Goal: Task Accomplishment & Management: Complete application form

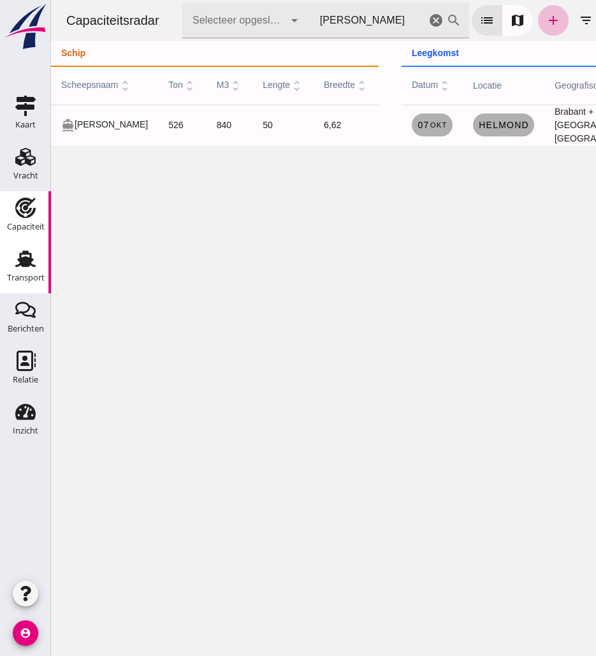
click at [22, 259] on use at bounding box center [25, 259] width 20 height 17
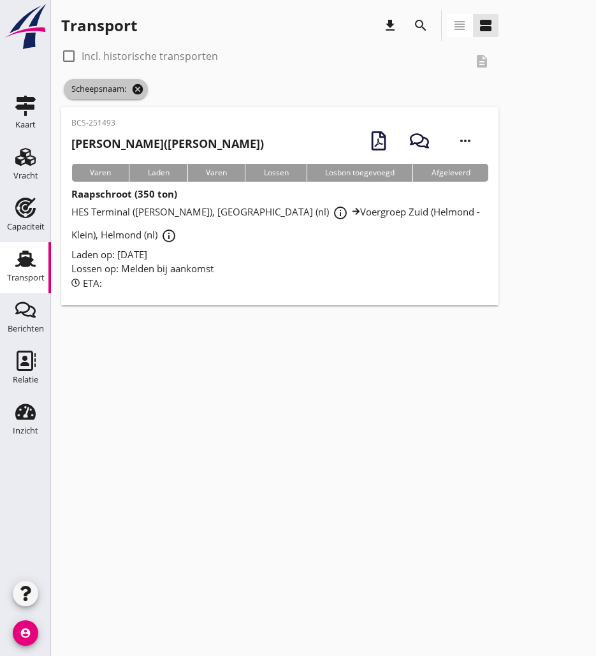
click at [142, 91] on icon "cancel" at bounding box center [137, 89] width 13 height 13
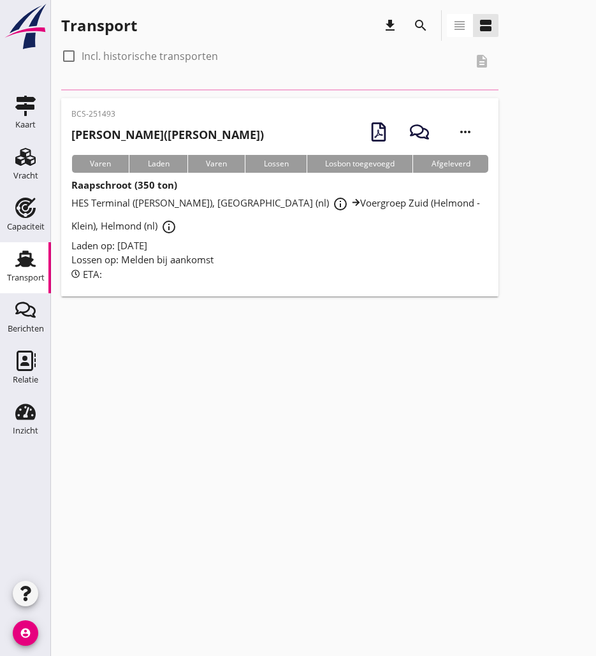
click at [427, 24] on icon "search" at bounding box center [420, 25] width 15 height 15
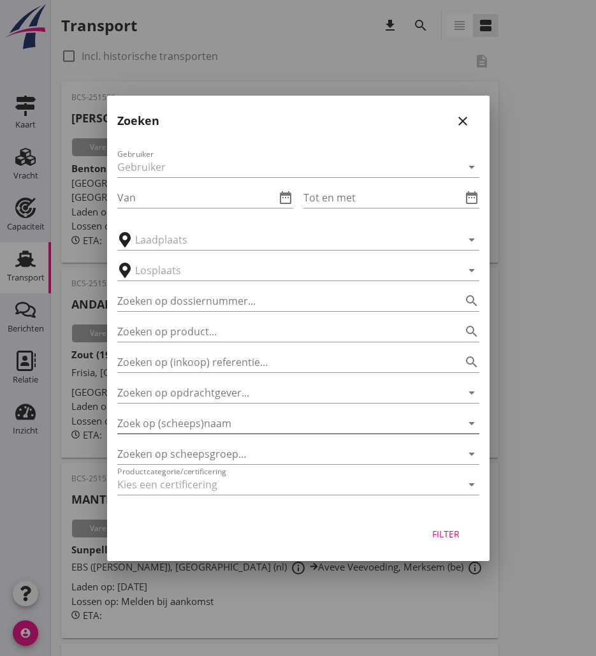
click at [202, 429] on input "Zoek op (scheeps)naam" at bounding box center [280, 423] width 327 height 20
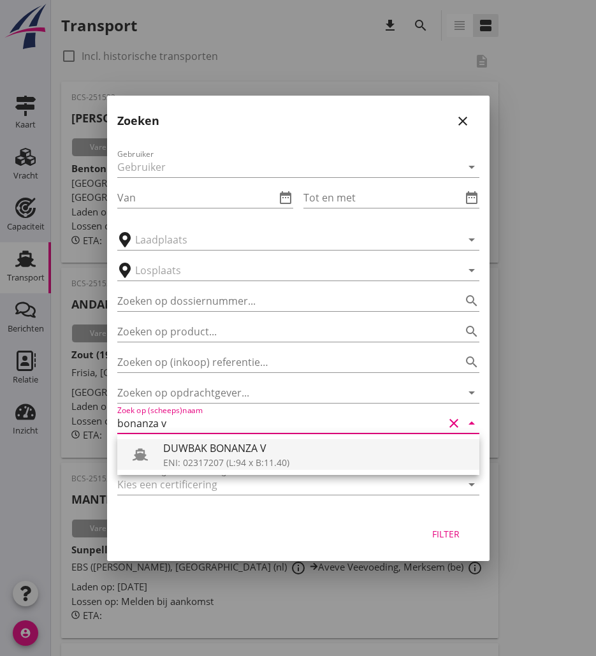
click at [183, 451] on div "DUWBAK BONANZA V" at bounding box center [316, 448] width 306 height 15
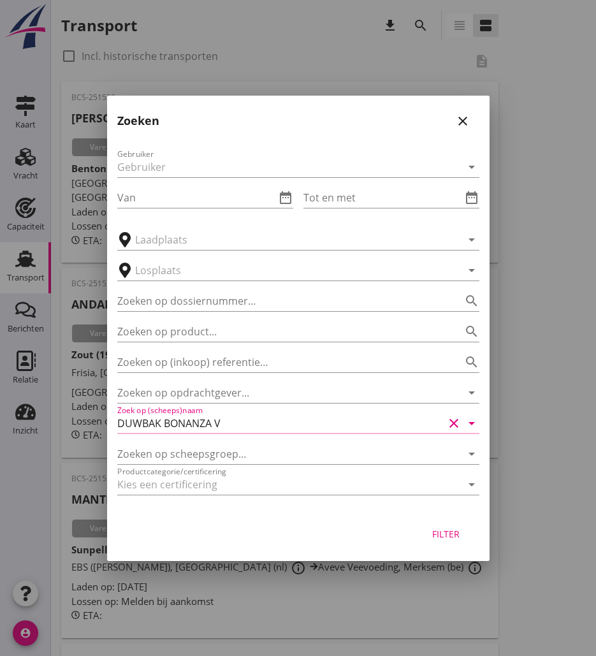
click at [450, 539] on div "Filter" at bounding box center [447, 533] width 36 height 13
type input "DUWBAK BONANZA V"
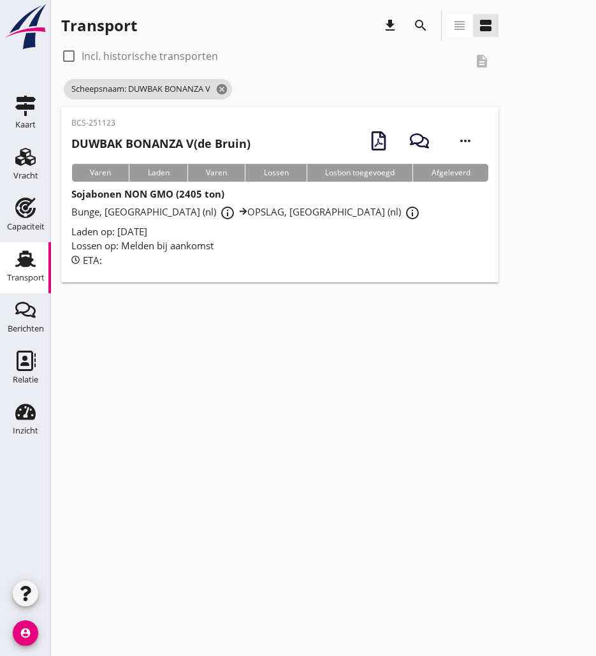
click at [265, 149] on div "BCS-251123 DUWBAK BONANZA V (de Bruin) more_horiz" at bounding box center [279, 140] width 417 height 47
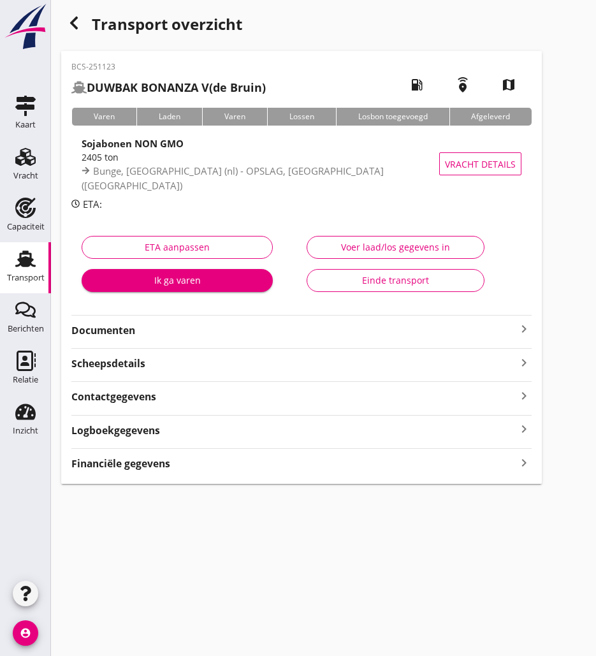
click at [216, 323] on strong "Documenten" at bounding box center [293, 330] width 445 height 15
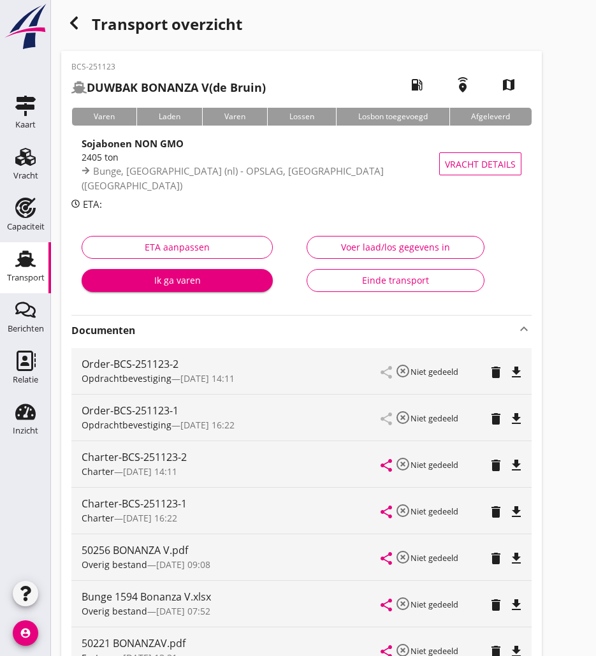
scroll to position [64, 0]
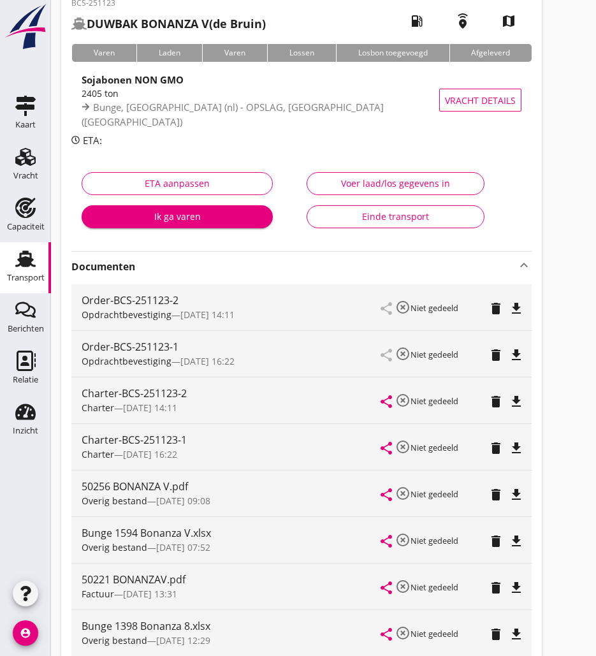
click at [520, 402] on icon "file_download" at bounding box center [516, 401] width 15 height 15
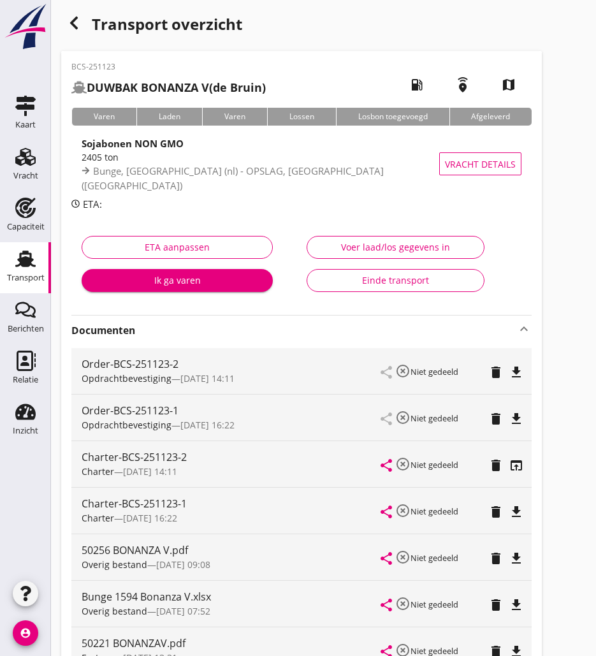
click at [75, 26] on use "button" at bounding box center [74, 23] width 8 height 13
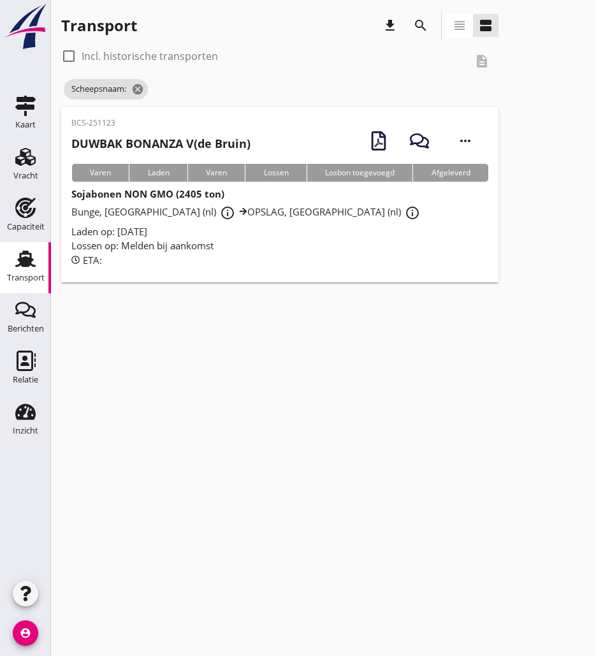
drag, startPoint x: 108, startPoint y: 54, endPoint x: 114, endPoint y: 82, distance: 28.2
click at [108, 54] on label "Incl. historische transporten" at bounding box center [150, 56] width 136 height 13
checkbox input "true"
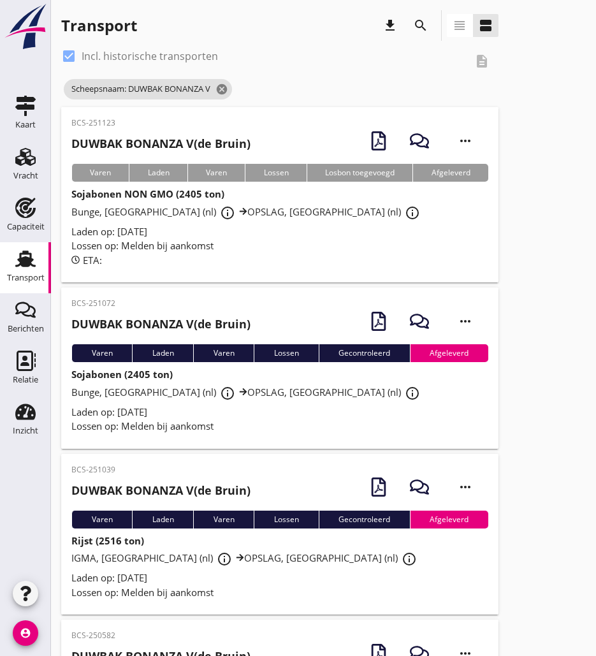
click at [266, 321] on div "BCS-251072 DUWBAK BONANZA V (de Bruin) more_horiz" at bounding box center [279, 321] width 417 height 47
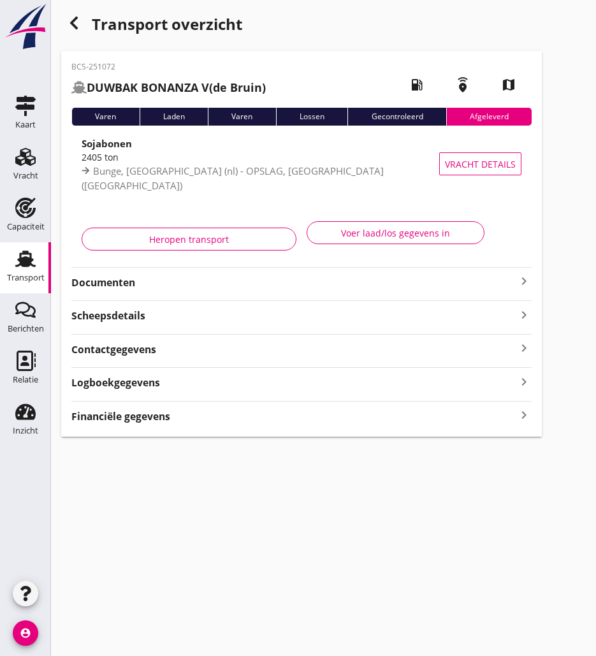
click at [153, 286] on strong "Documenten" at bounding box center [293, 282] width 445 height 15
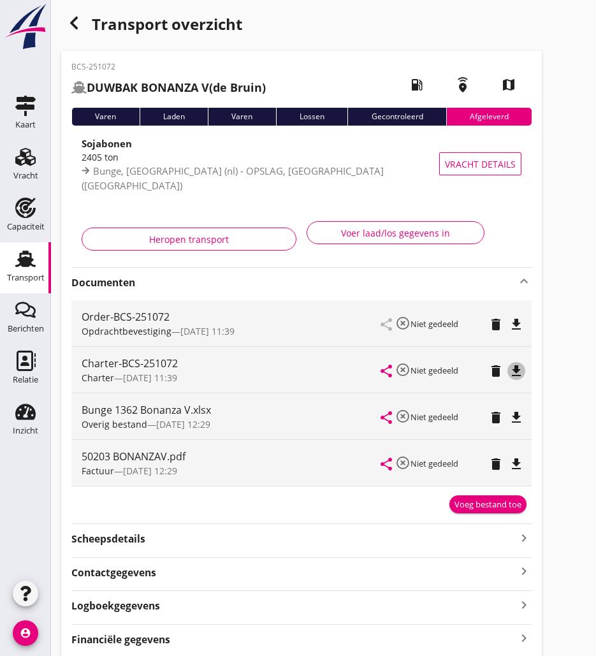
click at [519, 374] on icon "file_download" at bounding box center [516, 370] width 15 height 15
click at [68, 13] on div "button" at bounding box center [74, 23] width 26 height 26
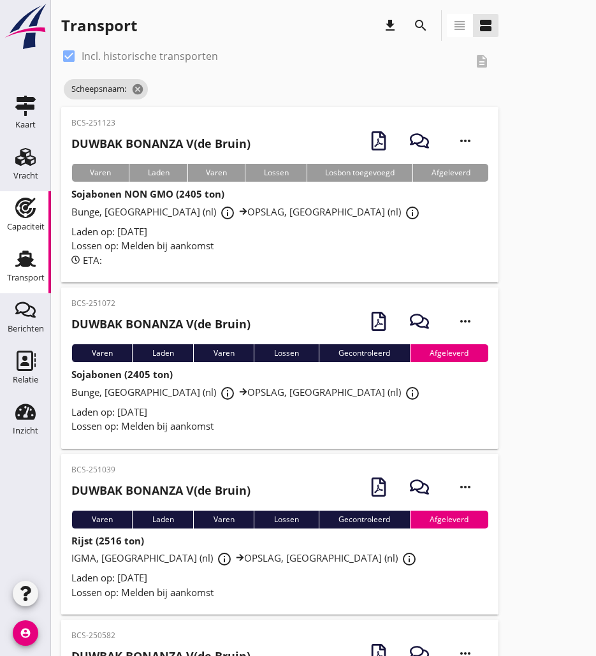
click at [25, 205] on icon "Capaciteit" at bounding box center [25, 208] width 20 height 20
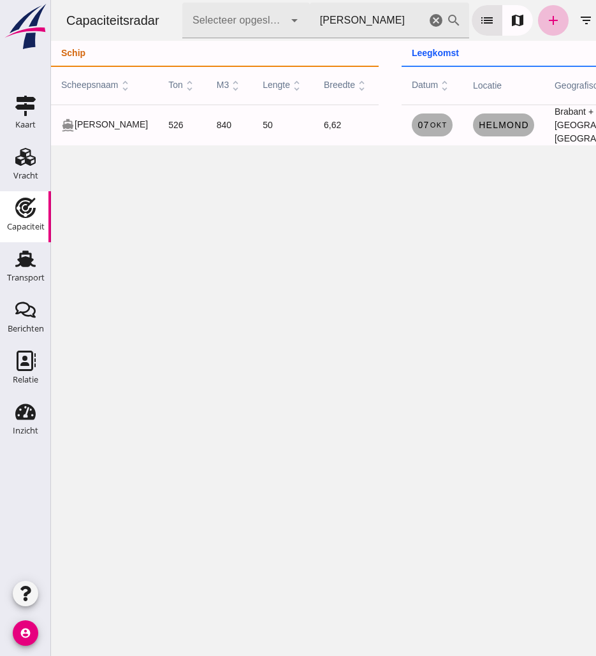
click at [395, 17] on input "[PERSON_NAME]" at bounding box center [368, 21] width 116 height 36
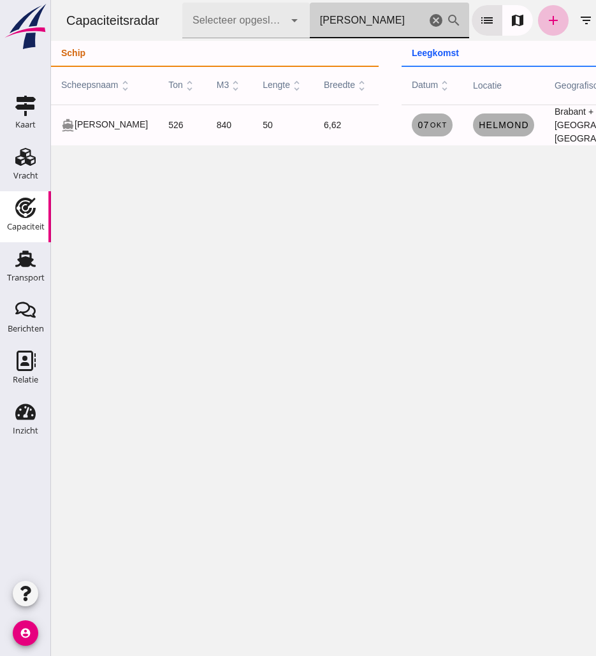
drag, startPoint x: 439, startPoint y: 18, endPoint x: 432, endPoint y: 18, distance: 7.0
click at [438, 18] on icon "cancel" at bounding box center [436, 20] width 15 height 15
click at [432, 18] on icon "cancel" at bounding box center [436, 20] width 15 height 15
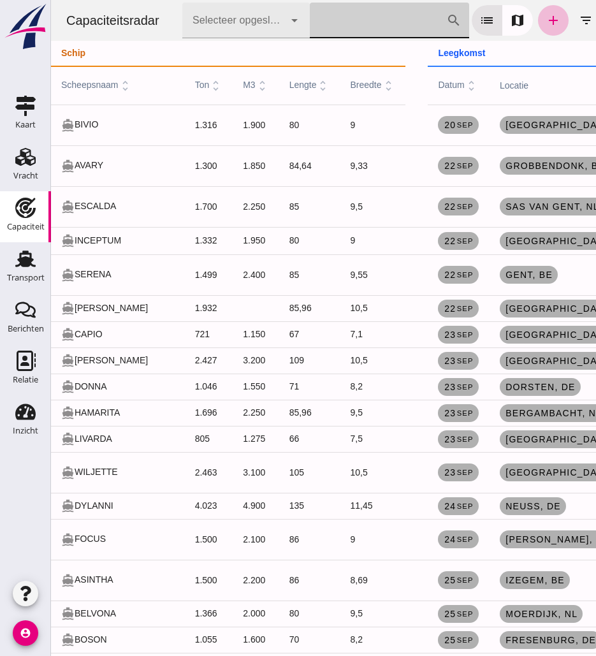
click at [345, 29] on input "[PERSON_NAME] op scheepsnaam" at bounding box center [378, 21] width 136 height 36
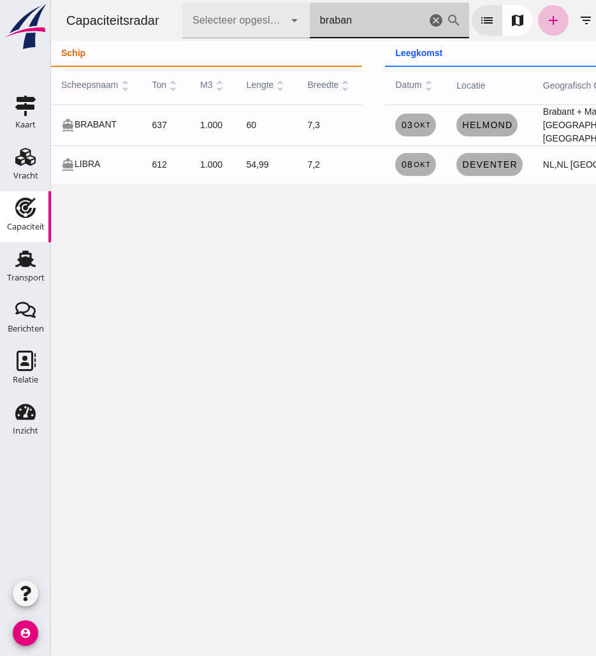
type input "brabant"
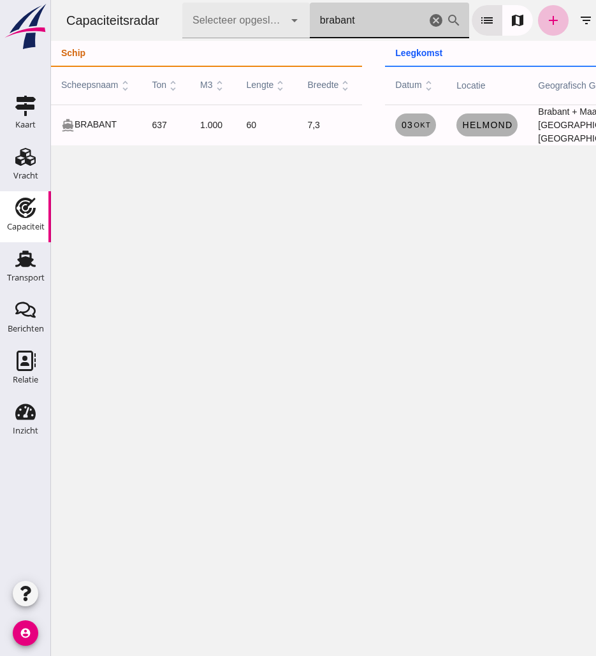
click at [434, 22] on icon "cancel" at bounding box center [436, 20] width 15 height 15
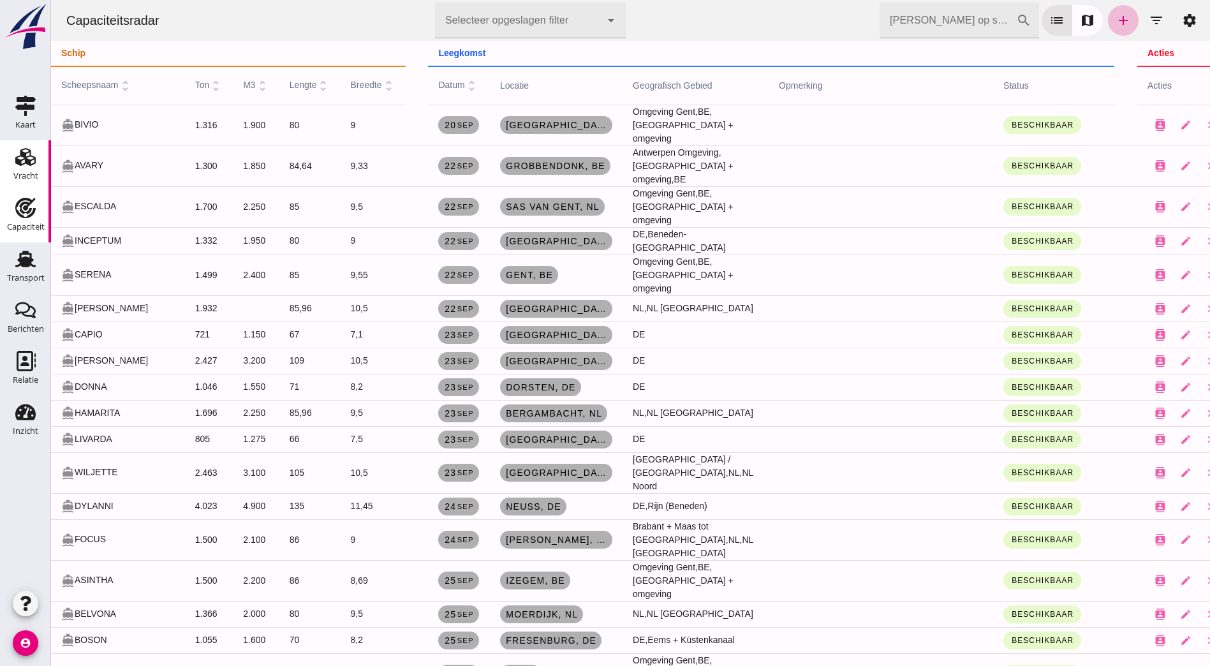
click at [27, 161] on use at bounding box center [25, 157] width 20 height 18
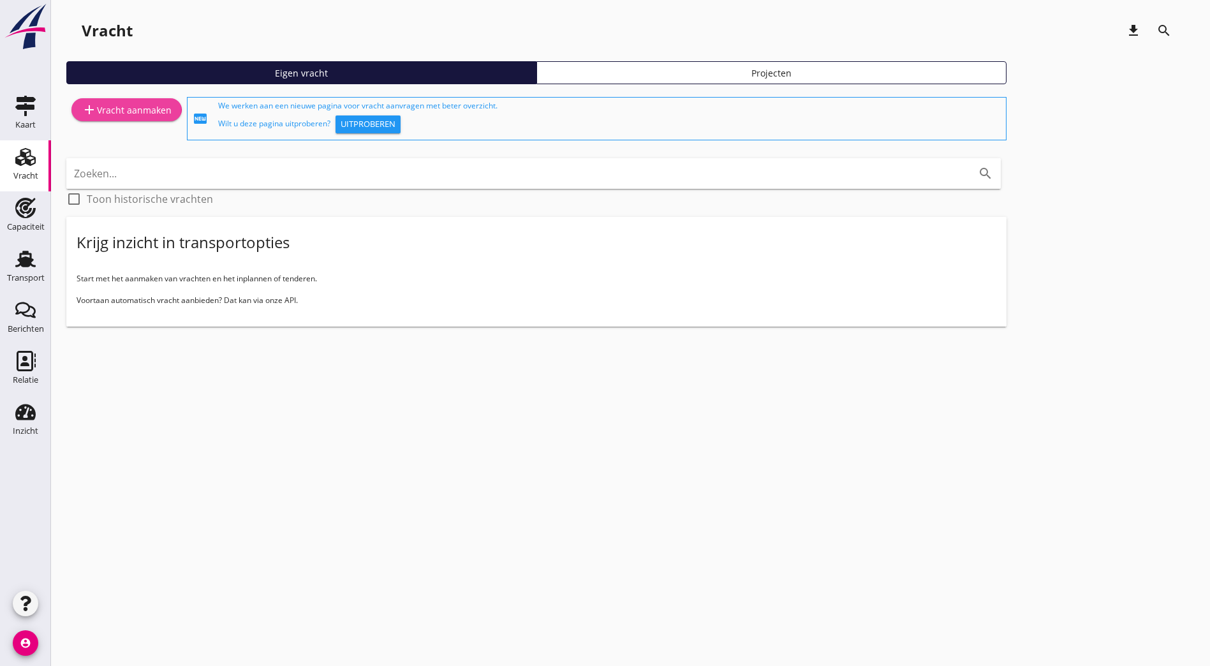
click at [123, 111] on div "add Vracht aanmaken" at bounding box center [127, 109] width 90 height 15
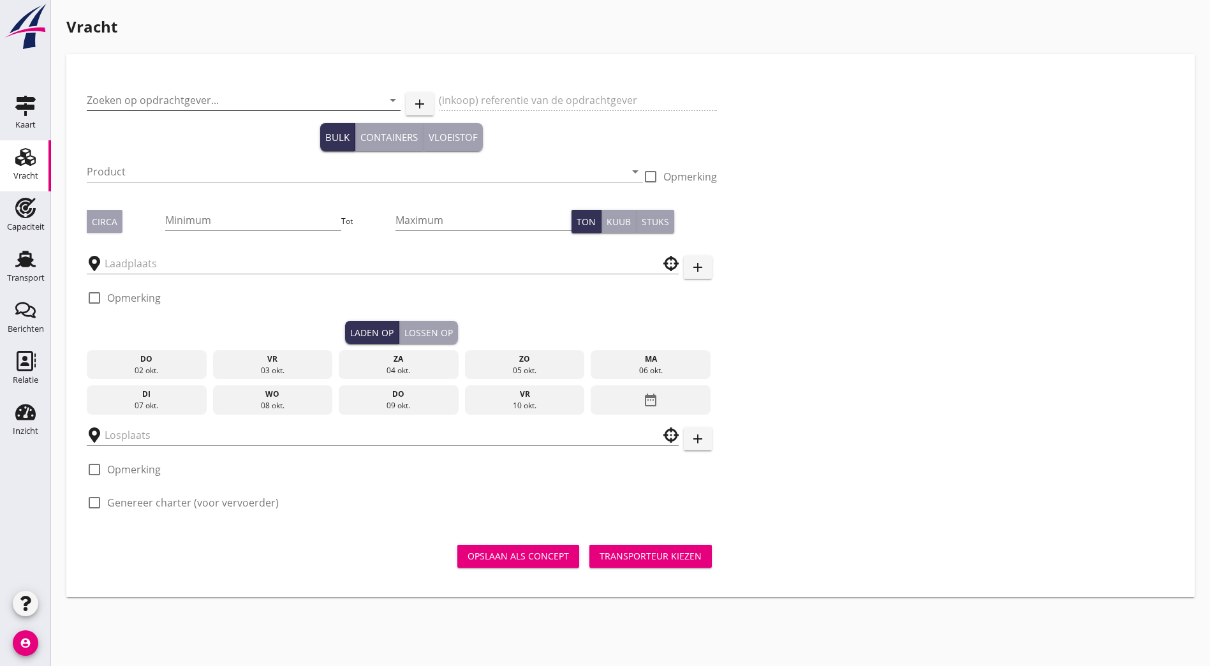
click at [135, 101] on input "Zoeken op opdrachtgever..." at bounding box center [226, 100] width 278 height 20
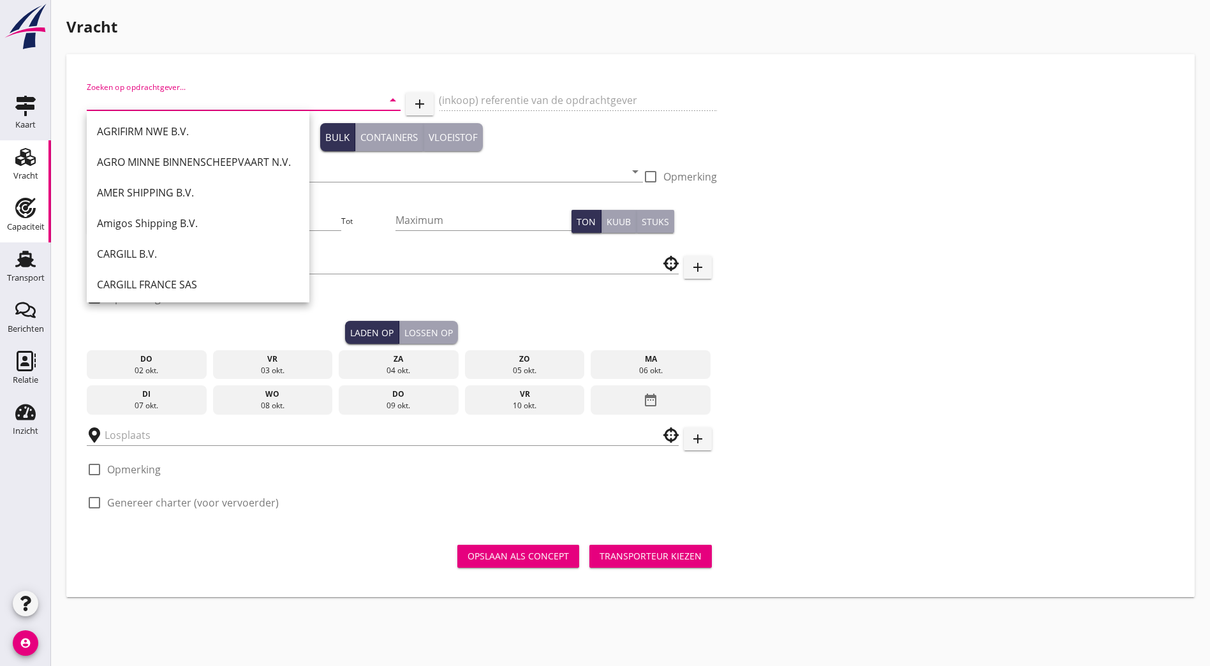
drag, startPoint x: 415, startPoint y: 75, endPoint x: 20, endPoint y: 228, distance: 423.6
click at [20, 228] on div "Capaciteit" at bounding box center [26, 227] width 38 height 8
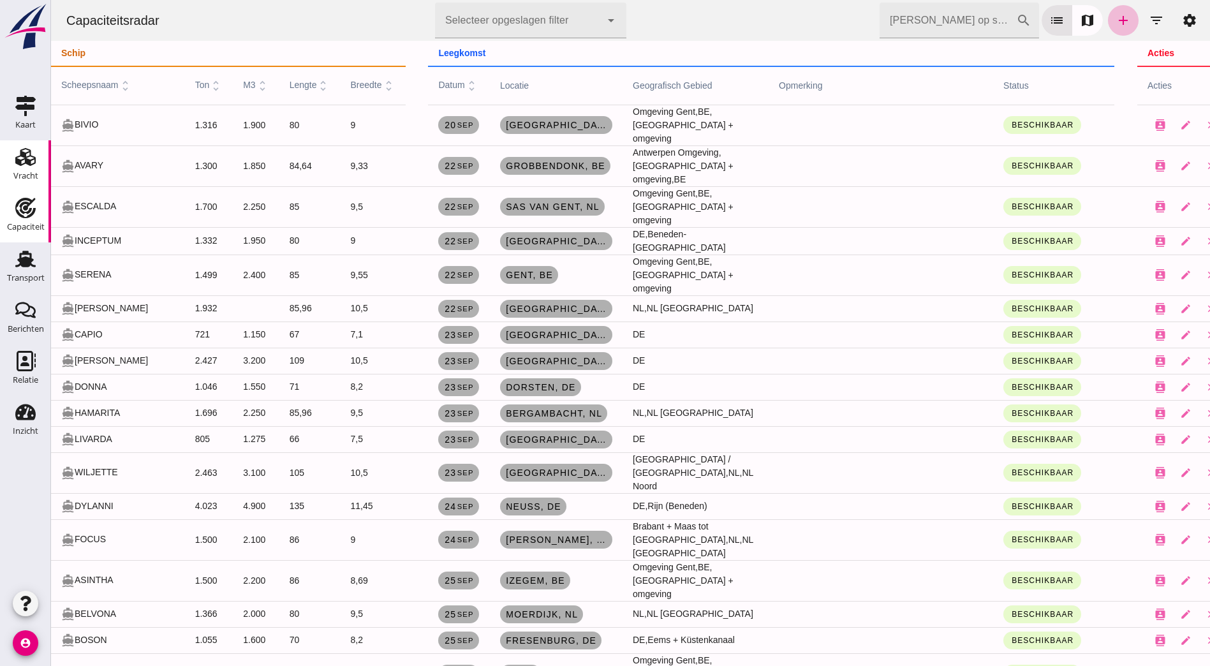
click at [24, 175] on div "Vracht" at bounding box center [25, 176] width 25 height 8
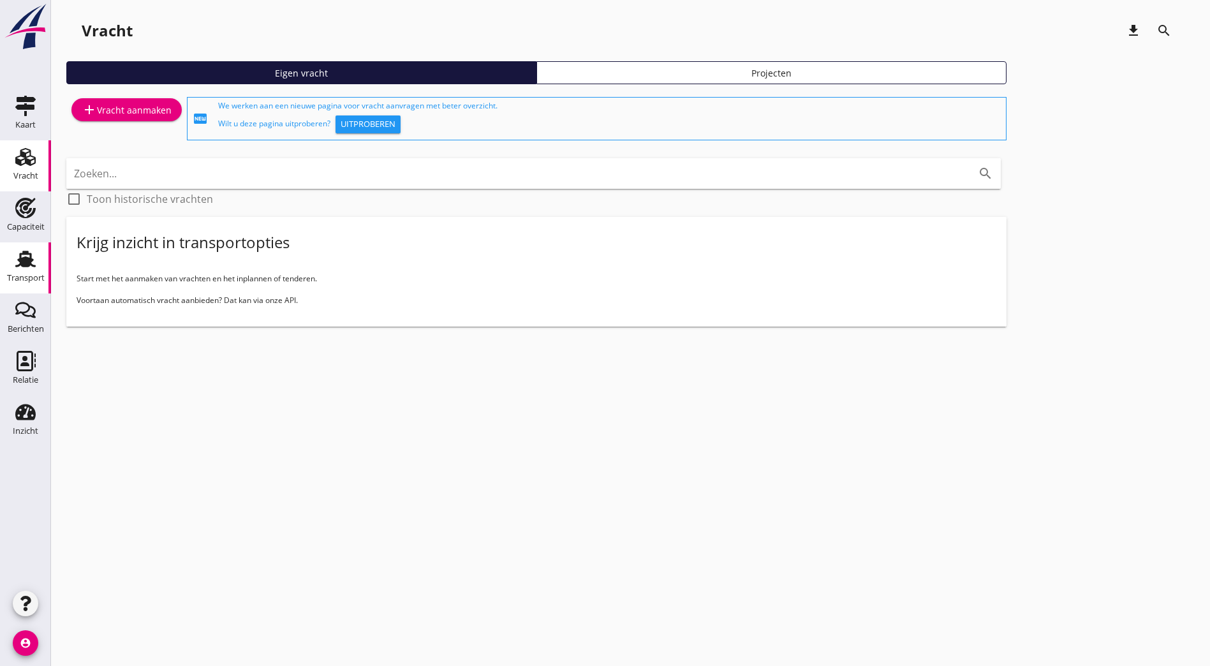
click at [22, 270] on div "Transport" at bounding box center [26, 278] width 38 height 18
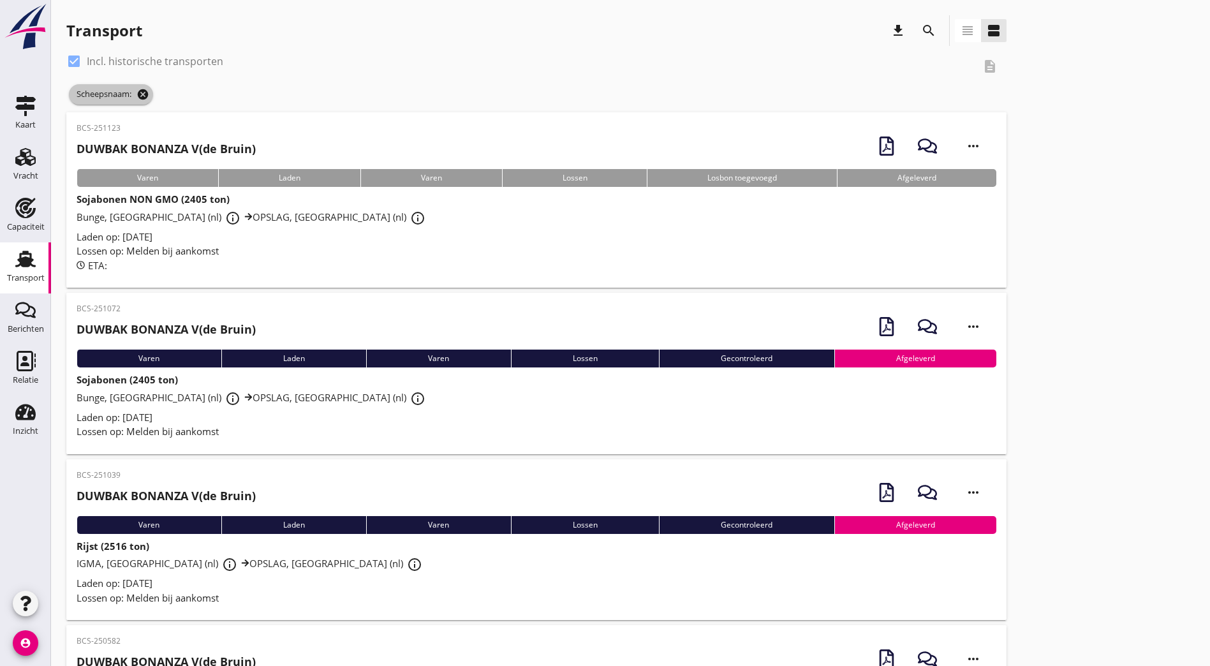
click at [142, 91] on icon "cancel" at bounding box center [142, 94] width 13 height 13
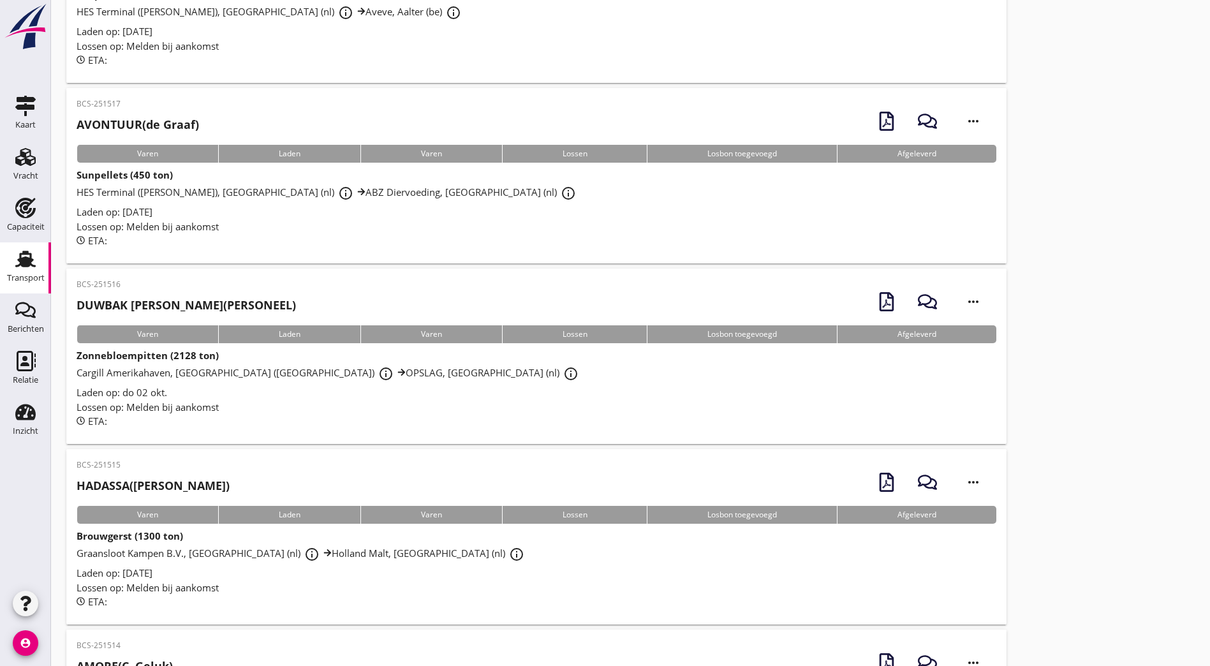
scroll to position [957, 0]
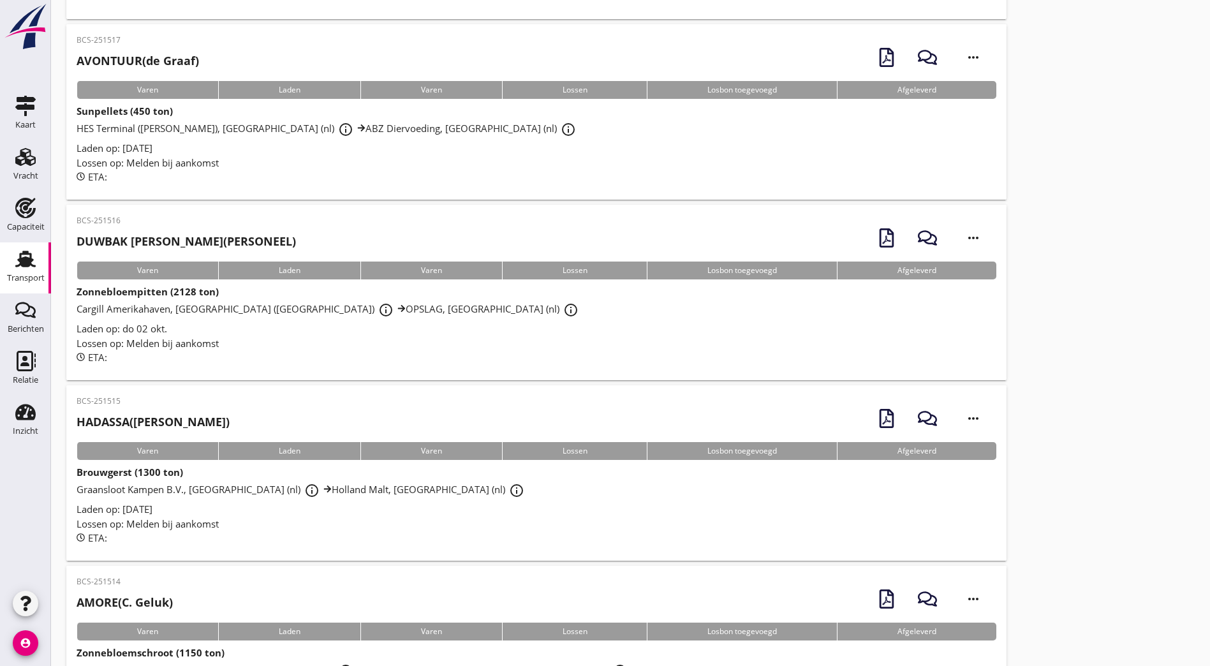
click at [343, 240] on div "BCS-251516 DUWBAK [PERSON_NAME] (PERSONEEL) more_horiz" at bounding box center [537, 238] width 920 height 47
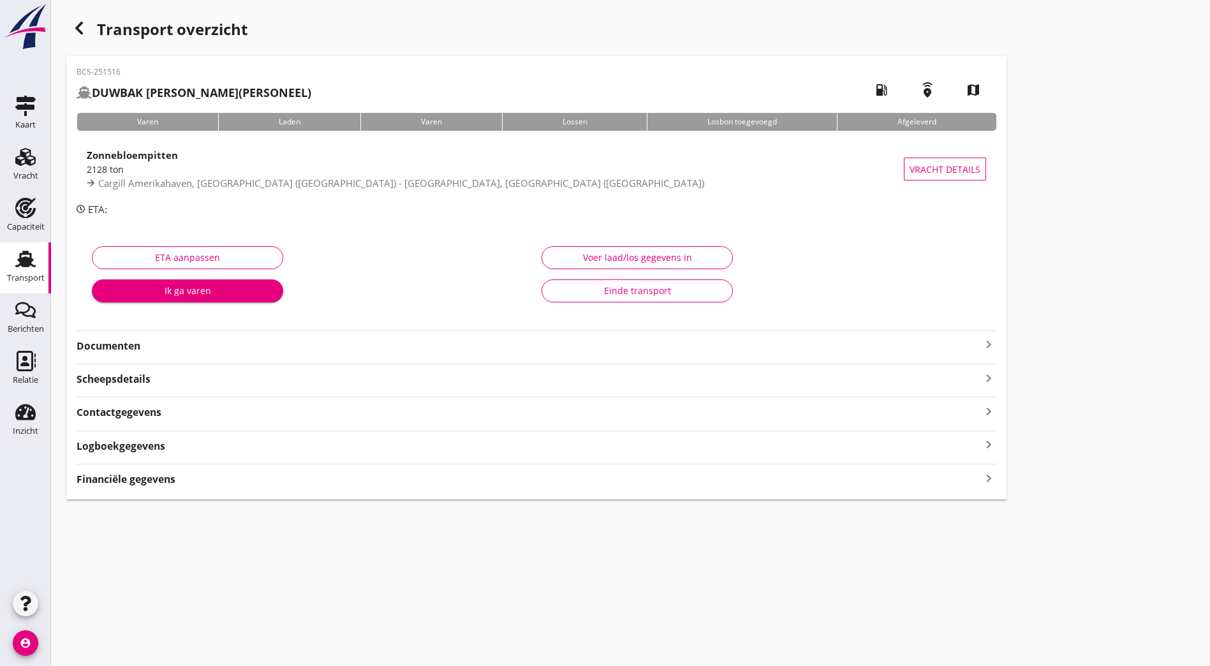
click at [207, 348] on strong "Documenten" at bounding box center [529, 346] width 904 height 15
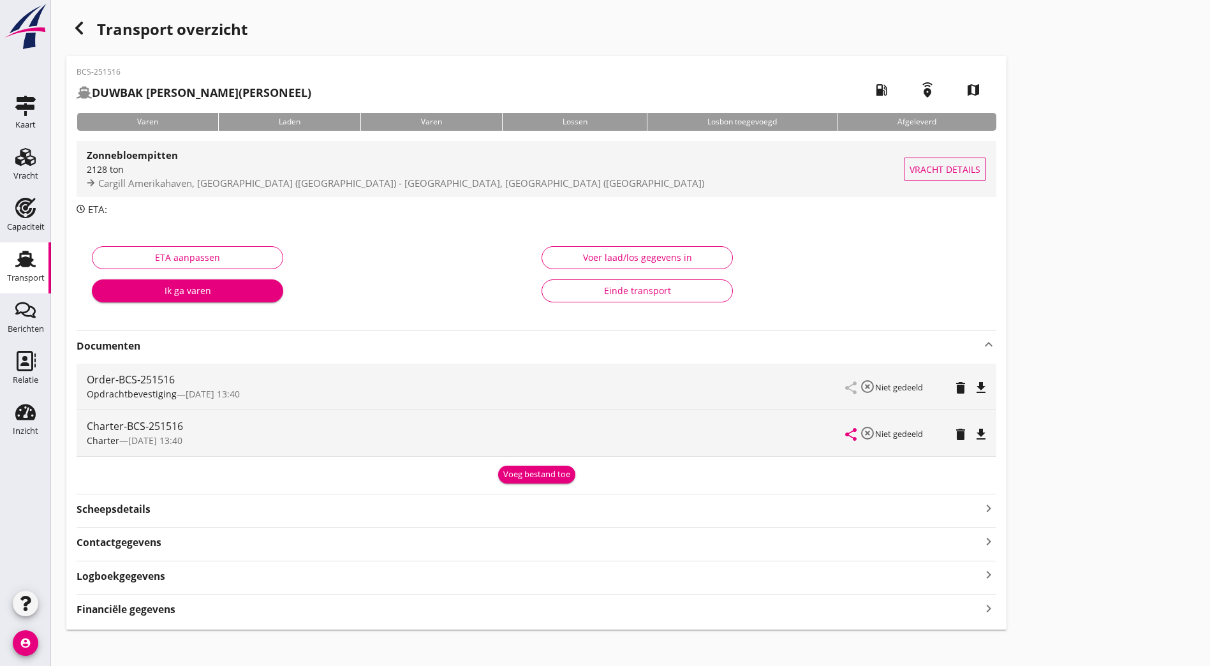
click at [270, 161] on div "Zonnebloempitten" at bounding box center [495, 154] width 817 height 15
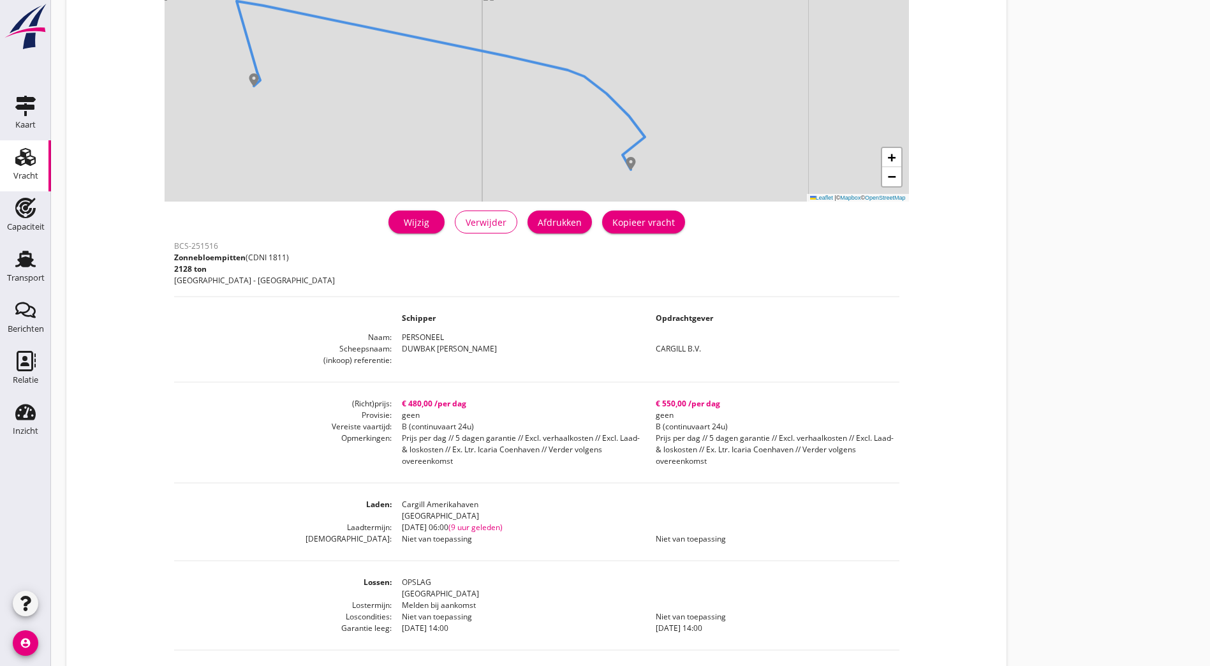
scroll to position [59, 0]
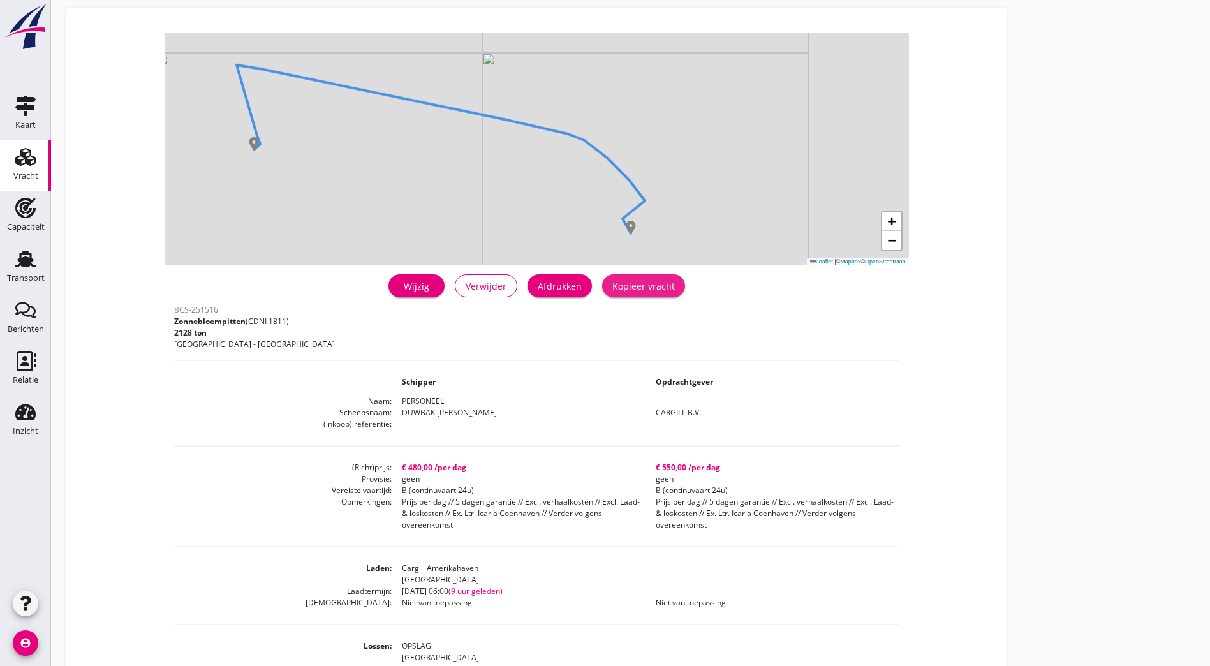
click at [596, 282] on div "Kopieer vracht" at bounding box center [643, 285] width 62 height 13
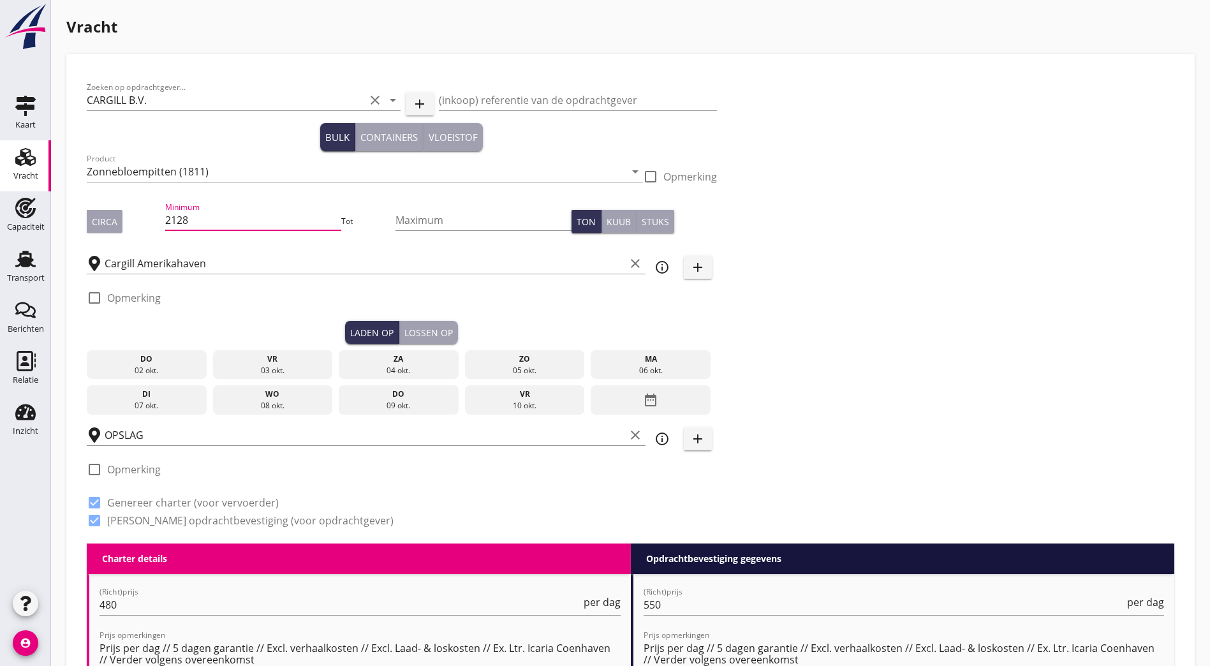
drag, startPoint x: 205, startPoint y: 228, endPoint x: 135, endPoint y: 303, distance: 102.4
type input "1406"
click at [596, 318] on div "Zoeken op opdrachtgever... CARGILL B.V. clear arrow_drop_down add (inkoop) refe…" at bounding box center [631, 309] width 1098 height 469
click at [216, 370] on div "03 okt." at bounding box center [273, 370] width 114 height 11
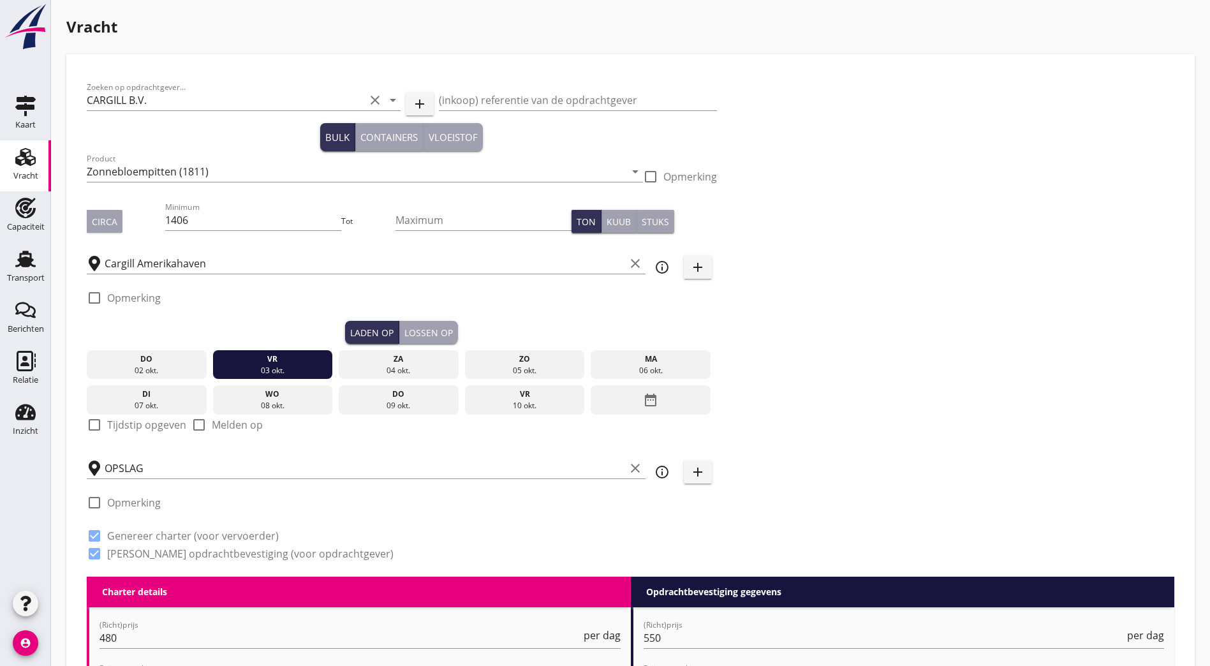
click at [131, 422] on label "Tijdstip opgeven" at bounding box center [146, 424] width 79 height 13
checkbox input "true"
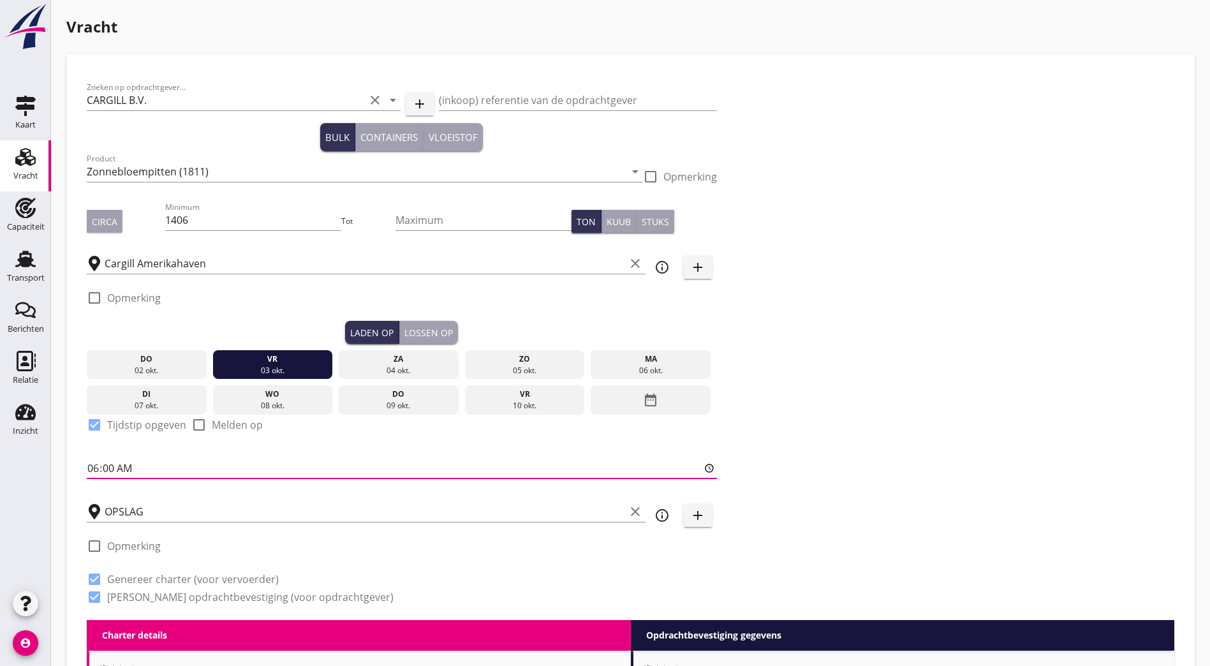
click at [94, 464] on input "06:00" at bounding box center [402, 468] width 630 height 20
type input "07:00"
click at [542, 360] on div "Zoeken op opdrachtgever... CARGILL B.V. clear arrow_drop_down add (inkoop) refe…" at bounding box center [631, 347] width 1098 height 545
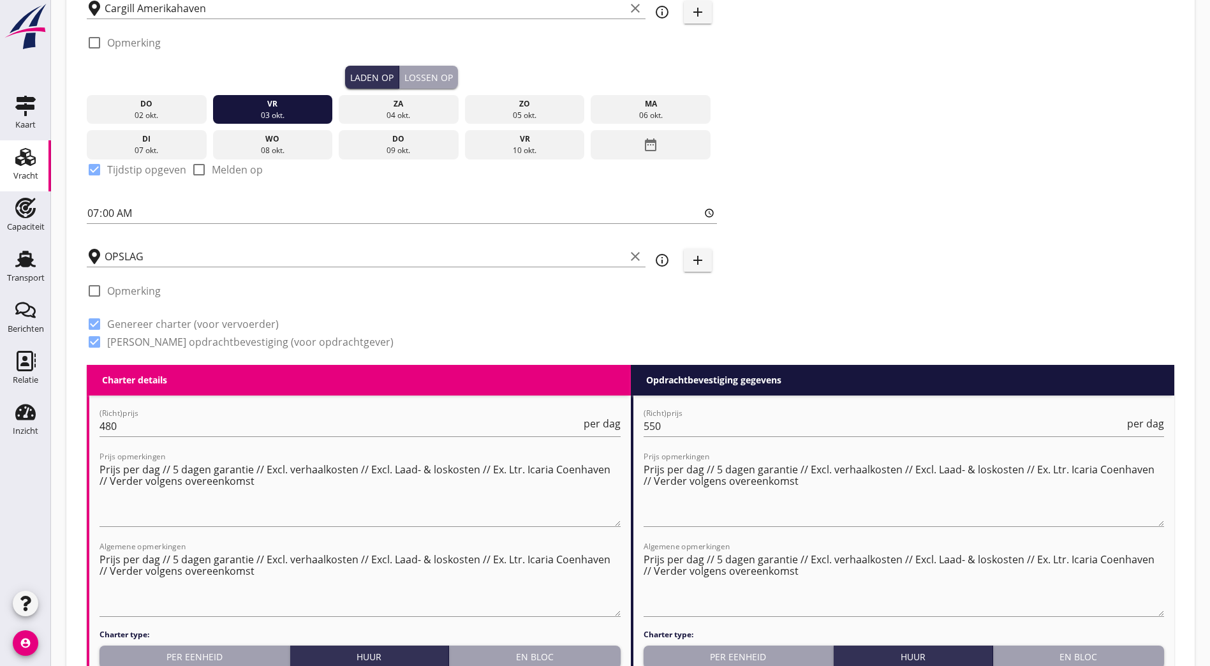
scroll to position [319, 0]
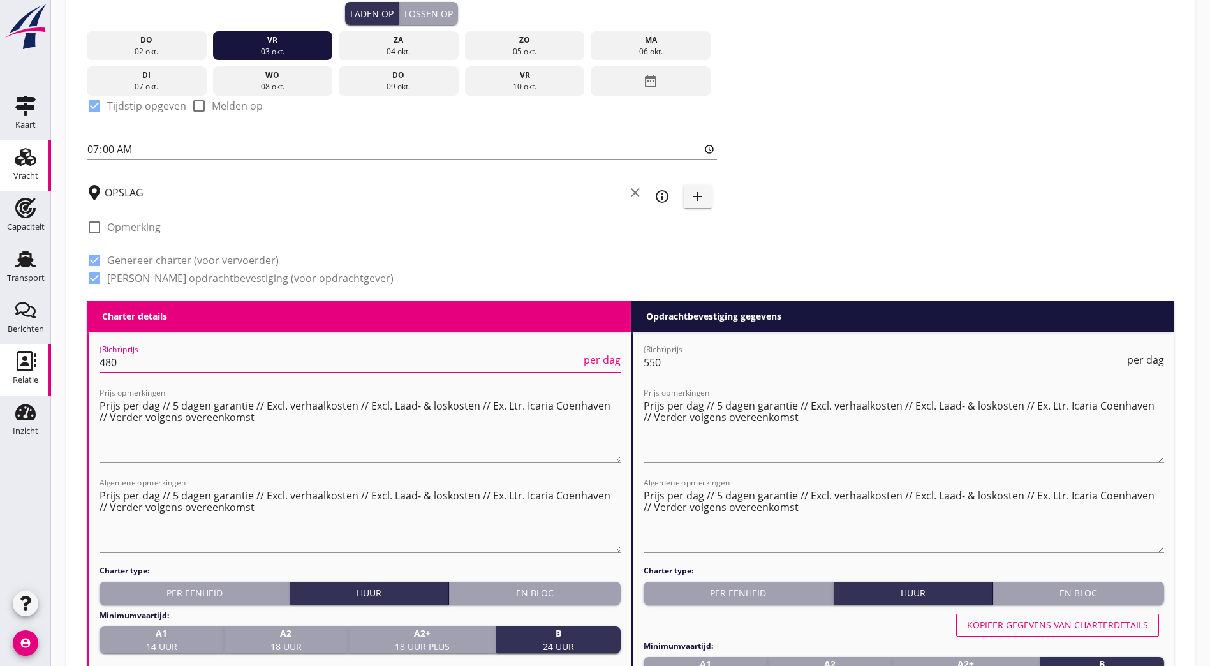
drag, startPoint x: 217, startPoint y: 354, endPoint x: 30, endPoint y: 379, distance: 188.5
click at [37, 378] on div "Kaart Kaart Vracht Vracht Capaciteit Capaciteit Transport Transport Berichten B…" at bounding box center [605, 633] width 1210 height 1904
type input "500"
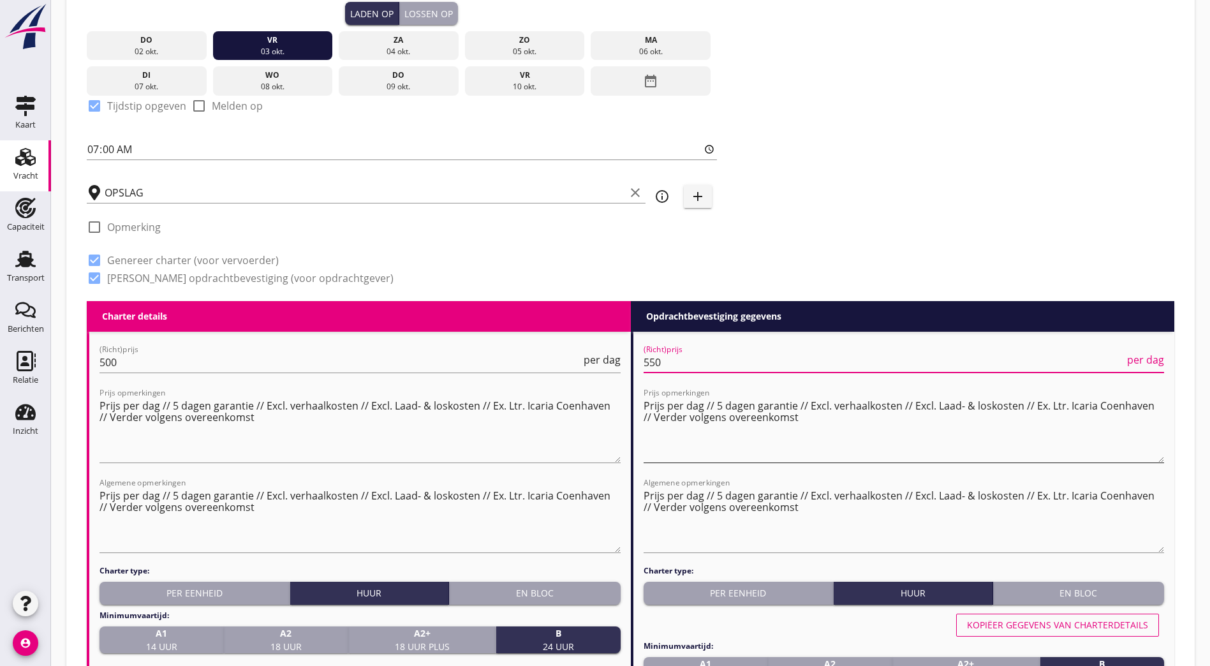
drag, startPoint x: 665, startPoint y: 359, endPoint x: 852, endPoint y: 395, distance: 190.2
type input "525"
click at [402, 437] on textarea "Prijs per dag // 5 dagen garantie // Excl. verhaalkosten // Excl. Laad- & losko…" at bounding box center [359, 428] width 521 height 67
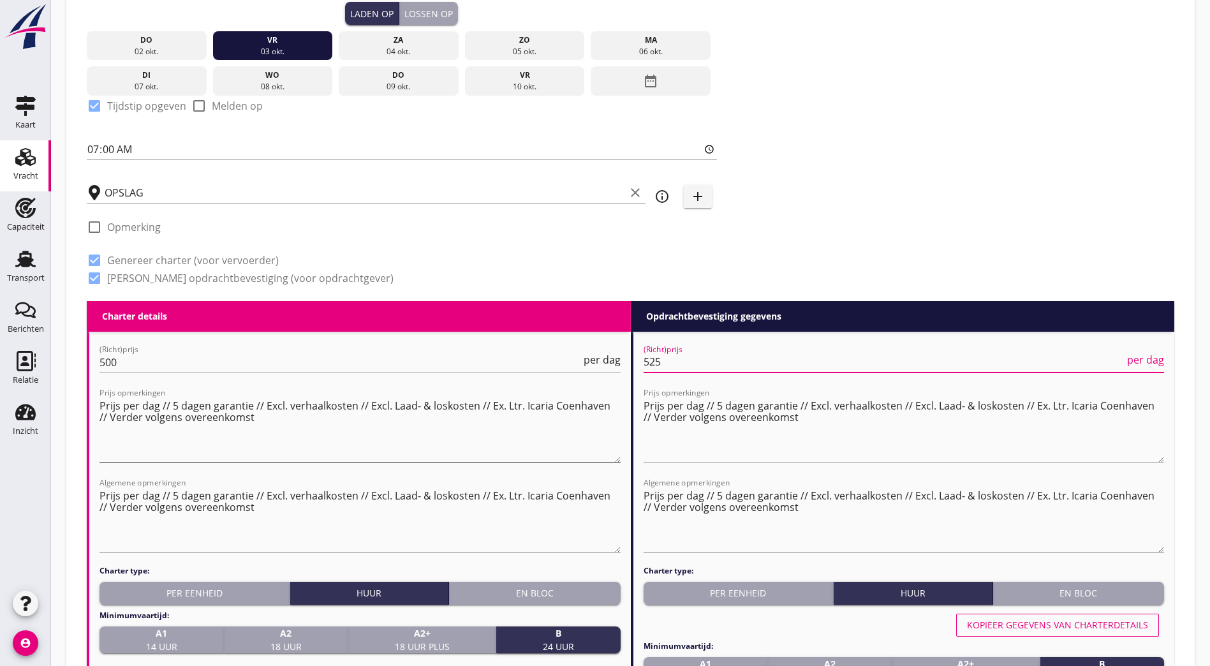
scroll to position [0, 0]
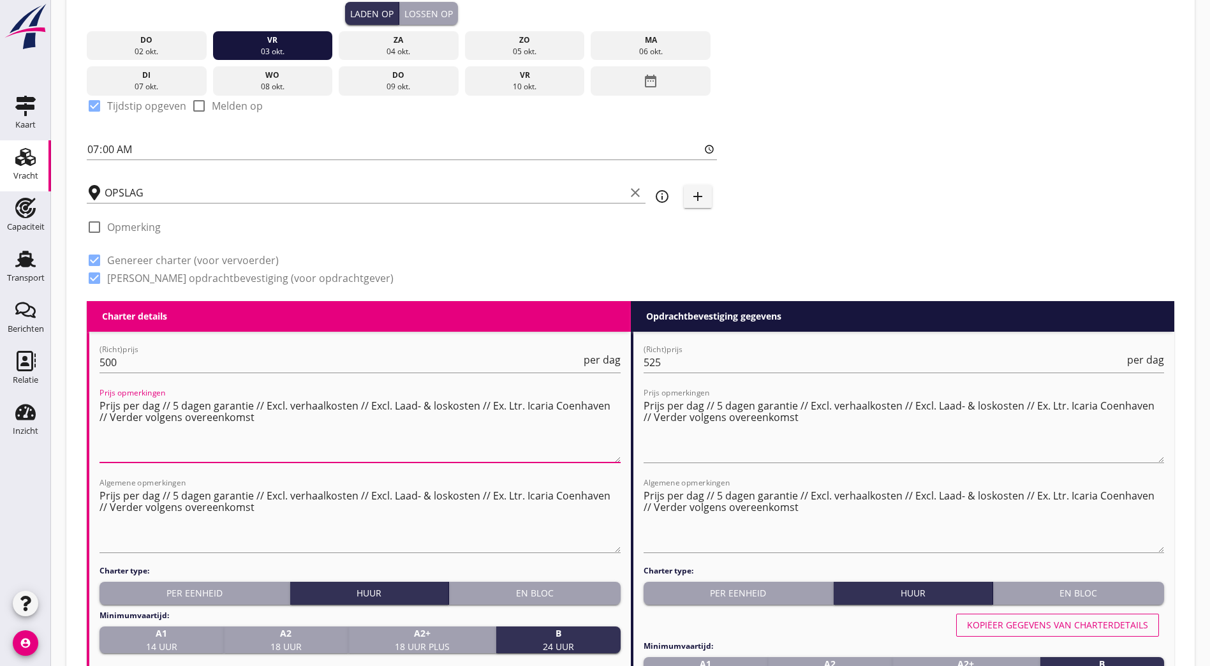
click at [410, 418] on textarea "Prijs per dag // 5 dagen garantie // Excl. verhaalkosten // Excl. Laad- & losko…" at bounding box center [359, 428] width 521 height 67
click at [550, 404] on textarea "Prijs per dag // 5 dagen garantie // Excl. verhaalkosten // Excl. Laad- & losko…" at bounding box center [359, 428] width 521 height 67
click at [423, 450] on textarea "Prijs per dag // 5 dagen garantie // Excl. verhaalkosten // Excl. Laad- & losko…" at bounding box center [359, 428] width 521 height 67
type textarea "Prijs per dag // 5 dagen garantie // Excl. verhaalkosten // Excl. Laad- & losko…"
drag, startPoint x: 1, startPoint y: 459, endPoint x: -9, endPoint y: 458, distance: 9.7
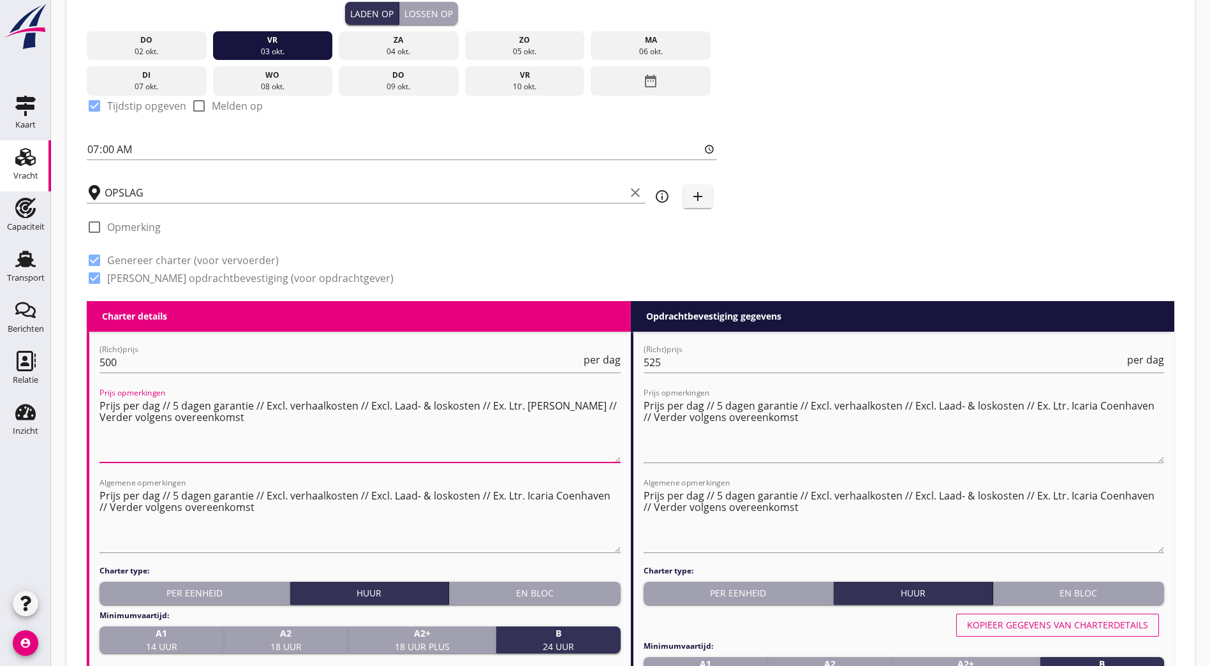
click at [0, 458] on html "a b c d 60er, fein (7232) 60er, gran (7232) A-mout (1620) A/S (7243) Aardappels…" at bounding box center [605, 633] width 1210 height 1904
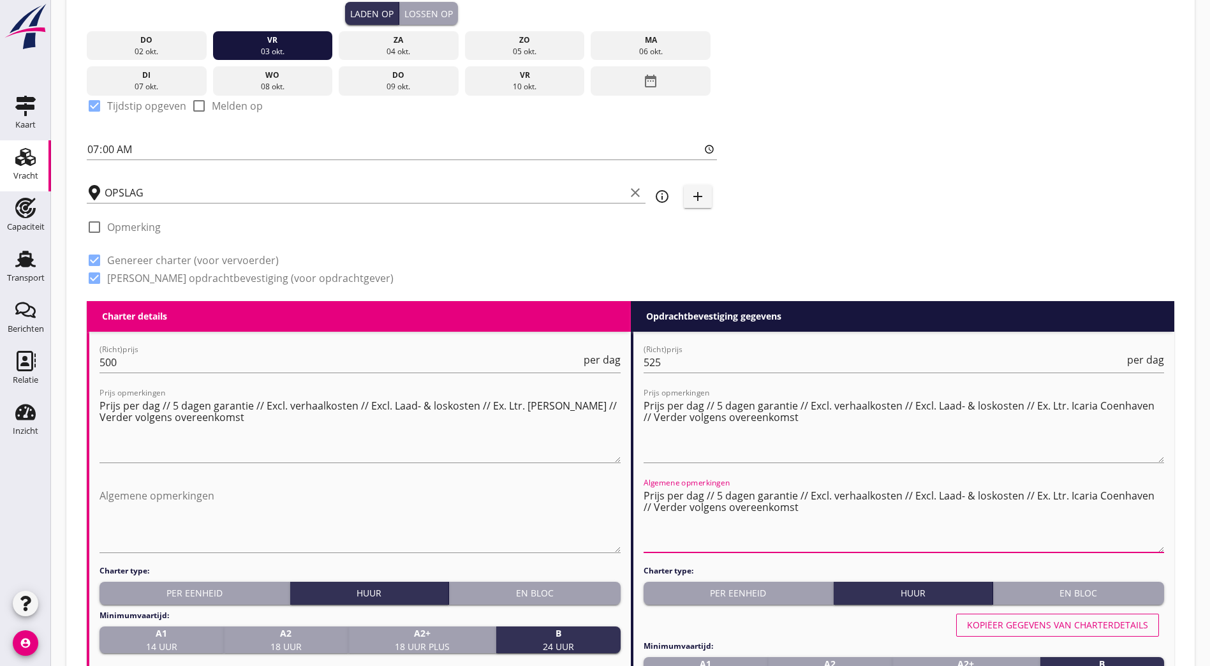
drag, startPoint x: 916, startPoint y: 508, endPoint x: 663, endPoint y: 474, distance: 254.9
click at [596, 478] on div "Algemene opmerkingen Prijs per dag // 5 dagen garantie // Excl. verhaalkosten /…" at bounding box center [903, 521] width 521 height 87
type textarea "P"
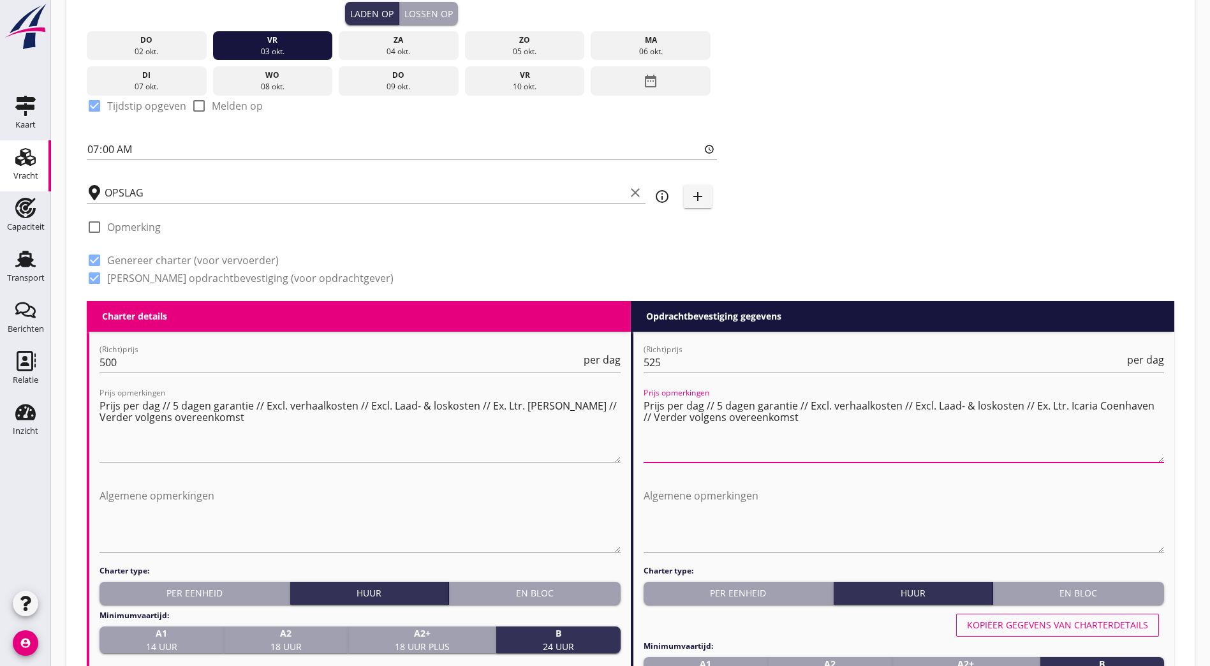
drag, startPoint x: 652, startPoint y: 402, endPoint x: 642, endPoint y: 401, distance: 10.2
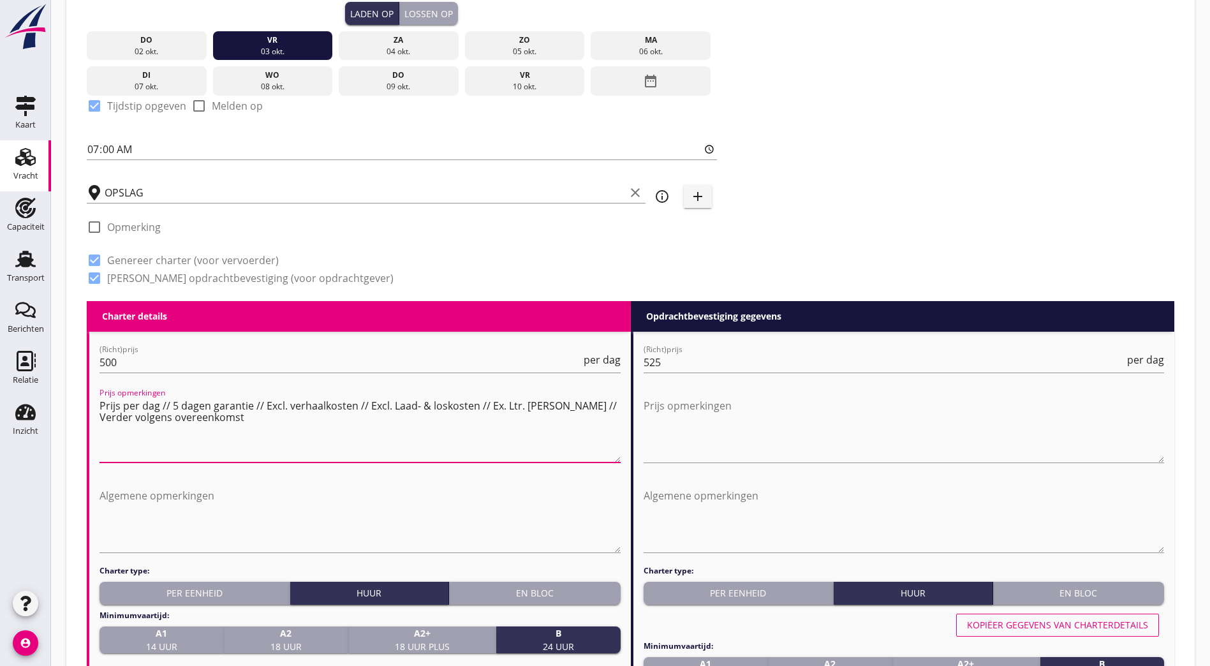
drag, startPoint x: 551, startPoint y: 423, endPoint x: -78, endPoint y: 371, distance: 631.6
click at [0, 371] on html "a b c d 60er, fein (7232) 60er, gran (7232) A-mout (1620) A/S (7243) Aardappels…" at bounding box center [605, 633] width 1210 height 1904
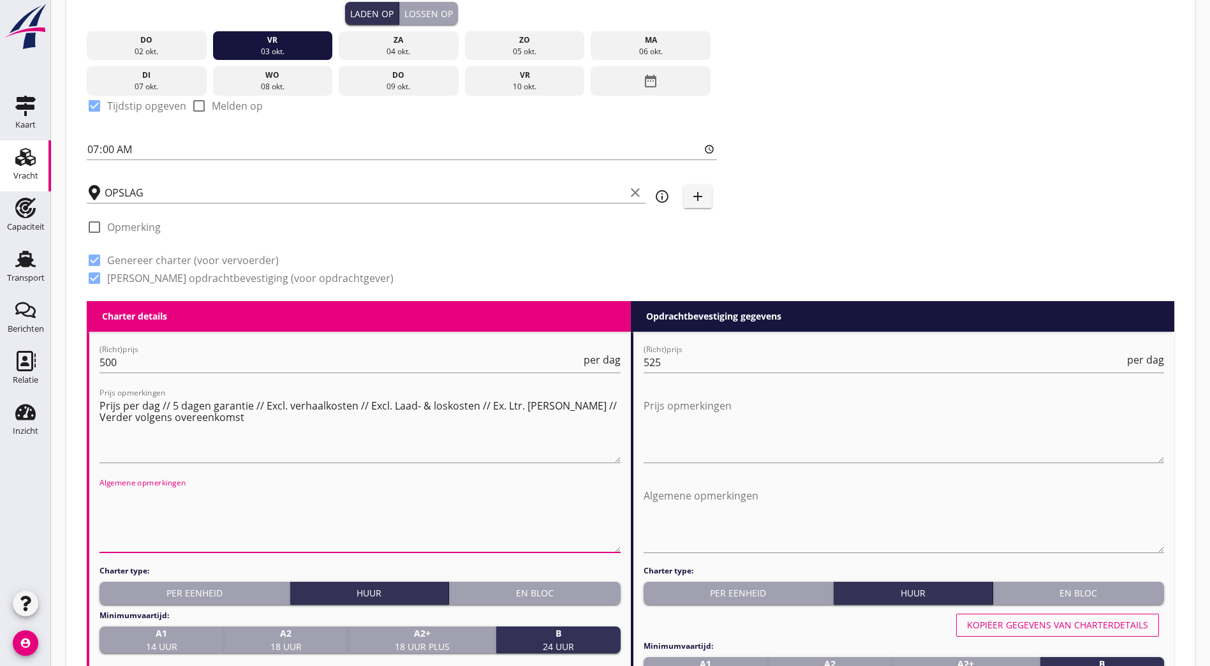
click at [367, 497] on textarea "Algemene opmerkingen" at bounding box center [359, 518] width 521 height 67
paste textarea "Prijs per dag // 5 dagen garantie // Excl. verhaalkosten // Excl. Laad- & losko…"
type textarea "Prijs per dag // 5 dagen garantie // Excl. verhaalkosten // Excl. Laad- & losko…"
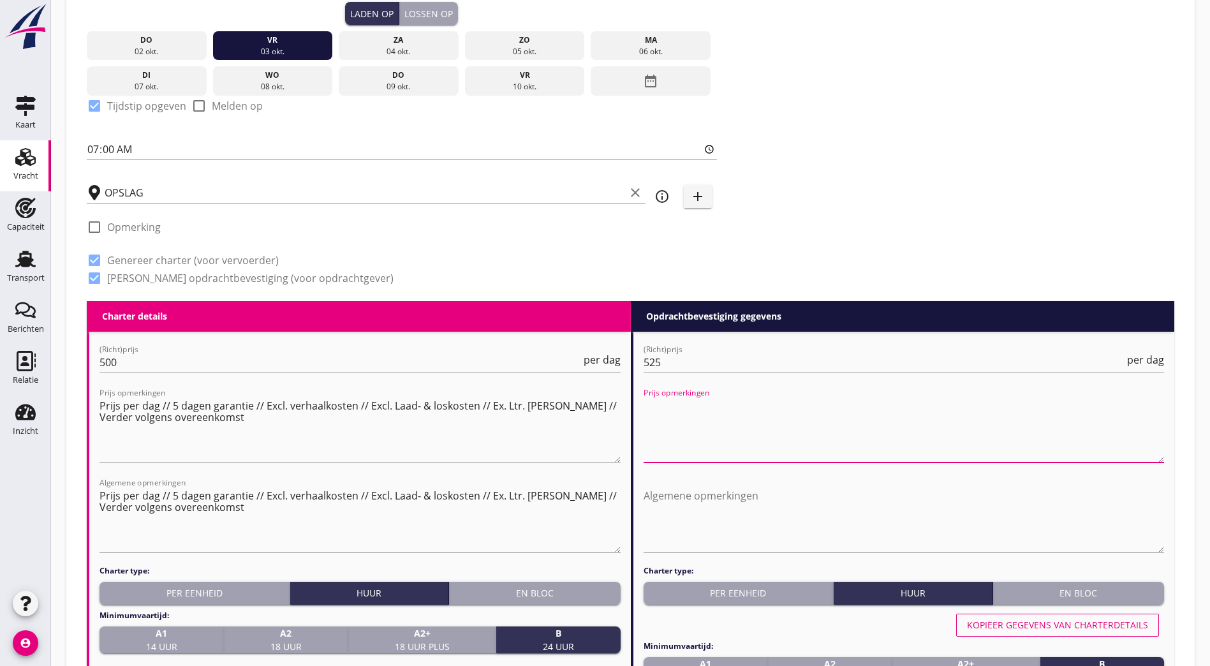
click at [596, 410] on textarea "Prijs opmerkingen" at bounding box center [903, 428] width 521 height 67
paste textarea "Prijs per dag // 5 dagen garantie // Excl. verhaalkosten // Excl. Laad- & losko…"
type textarea "Prijs per dag // 5 dagen garantie // Excl. verhaalkosten // Excl. Laad- & losko…"
click at [596, 515] on textarea "Algemene opmerkingen" at bounding box center [903, 518] width 521 height 67
paste textarea "Prijs per dag // 5 dagen garantie // Excl. verhaalkosten // Excl. Laad- & losko…"
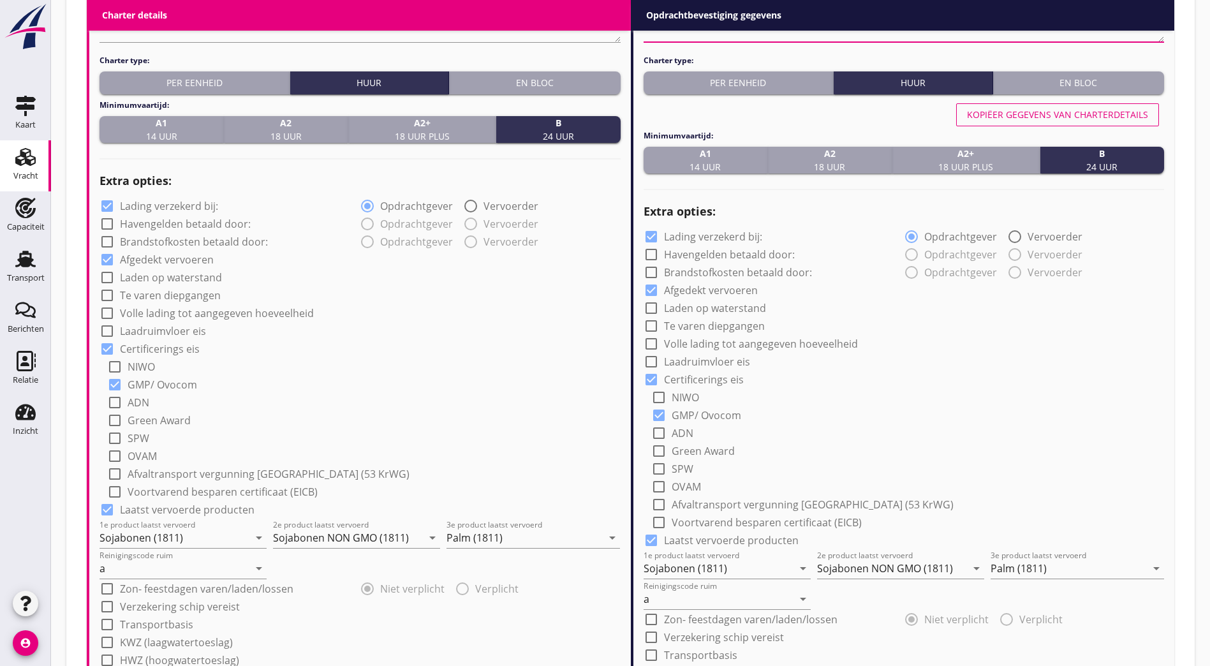
scroll to position [893, 0]
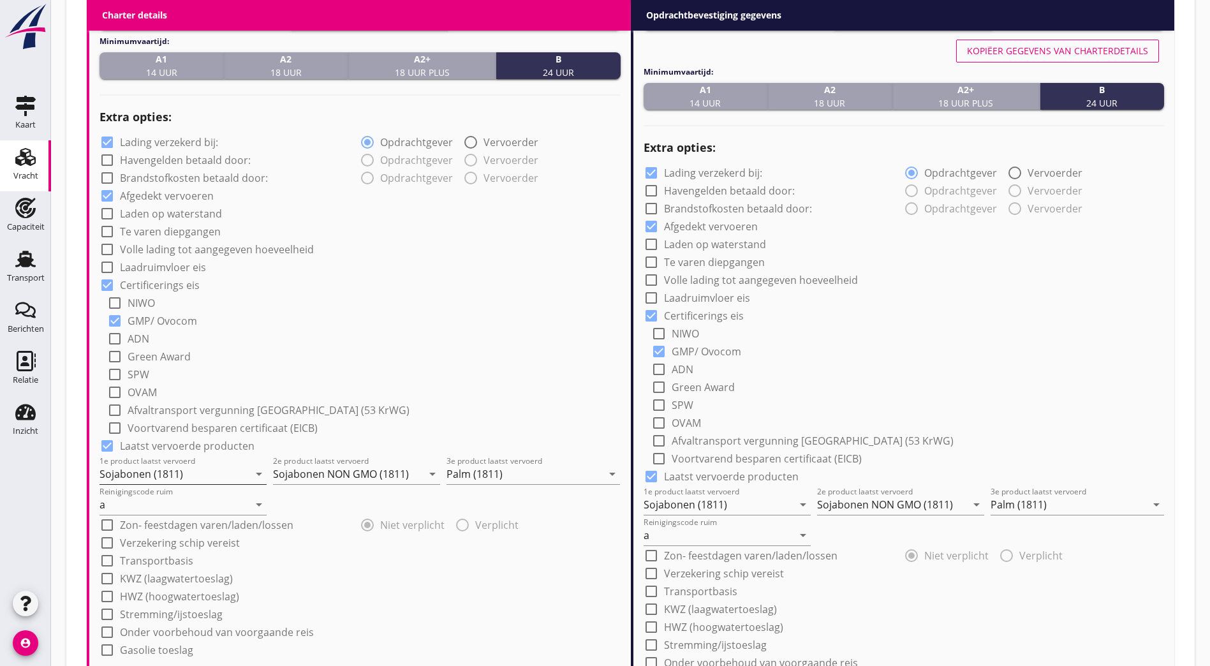
type textarea "Prijs per dag // 5 dagen garantie // Excl. verhaalkosten // Excl. Laad- & losko…"
click at [161, 468] on input "Sojabonen (1811)" at bounding box center [173, 474] width 149 height 20
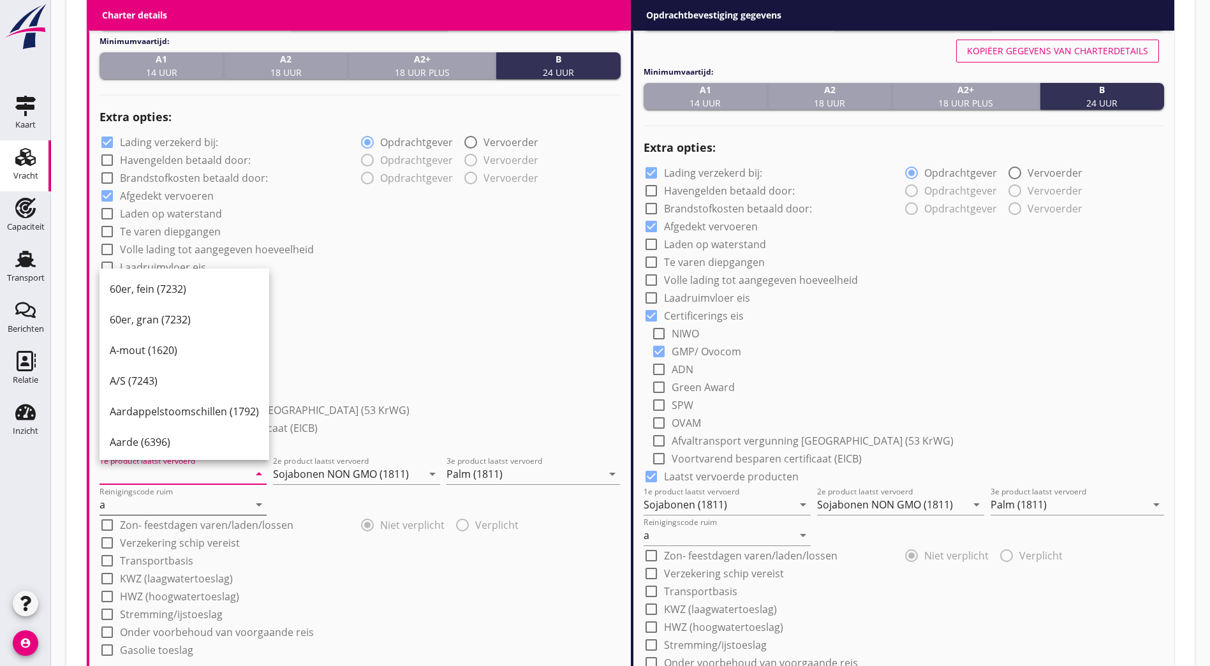
click at [147, 504] on input "a" at bounding box center [173, 504] width 149 height 20
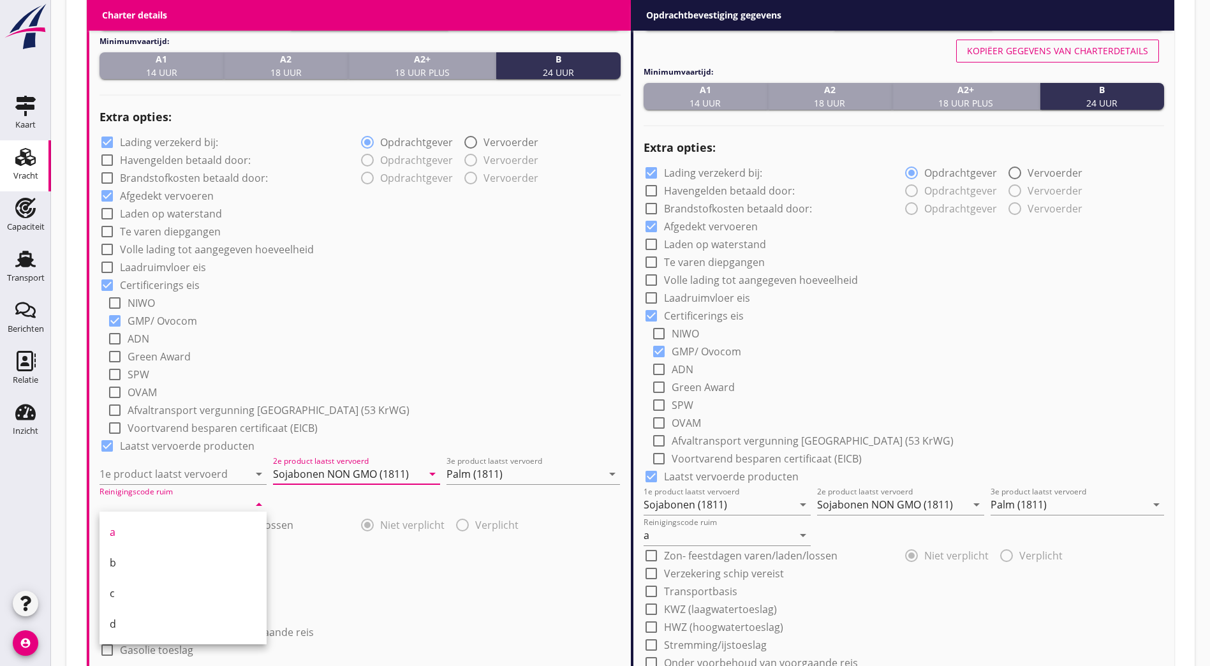
click at [392, 467] on input "Sojabonen NON GMO (1811)" at bounding box center [347, 474] width 149 height 20
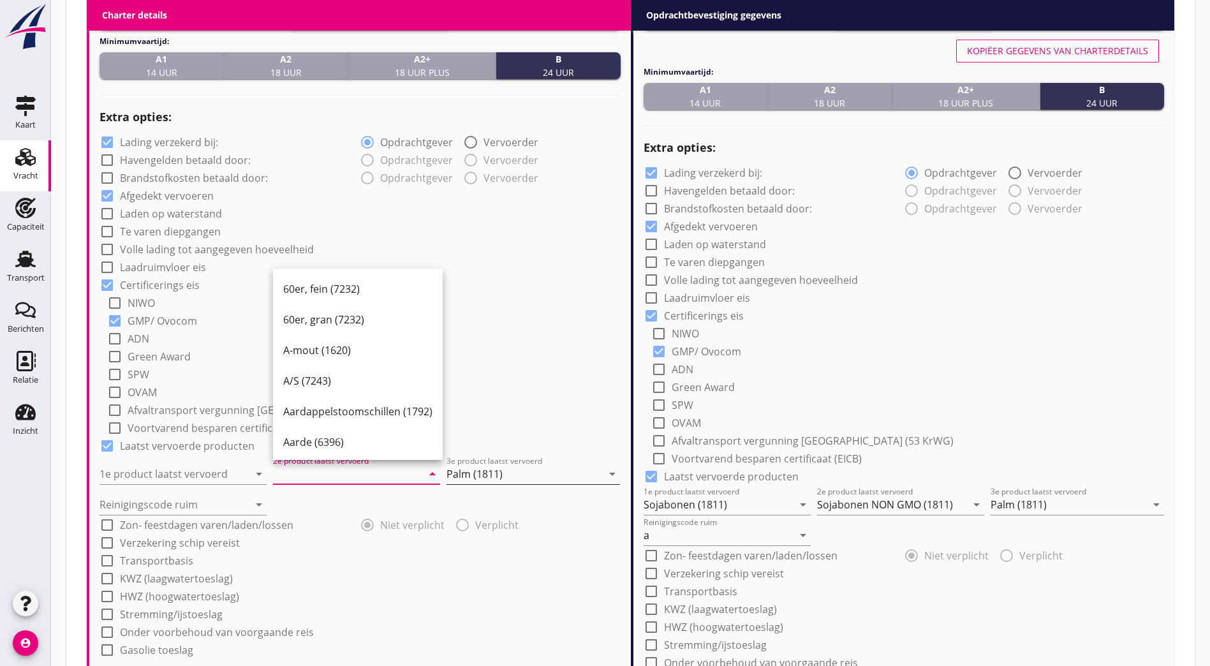
click at [490, 468] on input "Palm (1811)" at bounding box center [524, 474] width 156 height 20
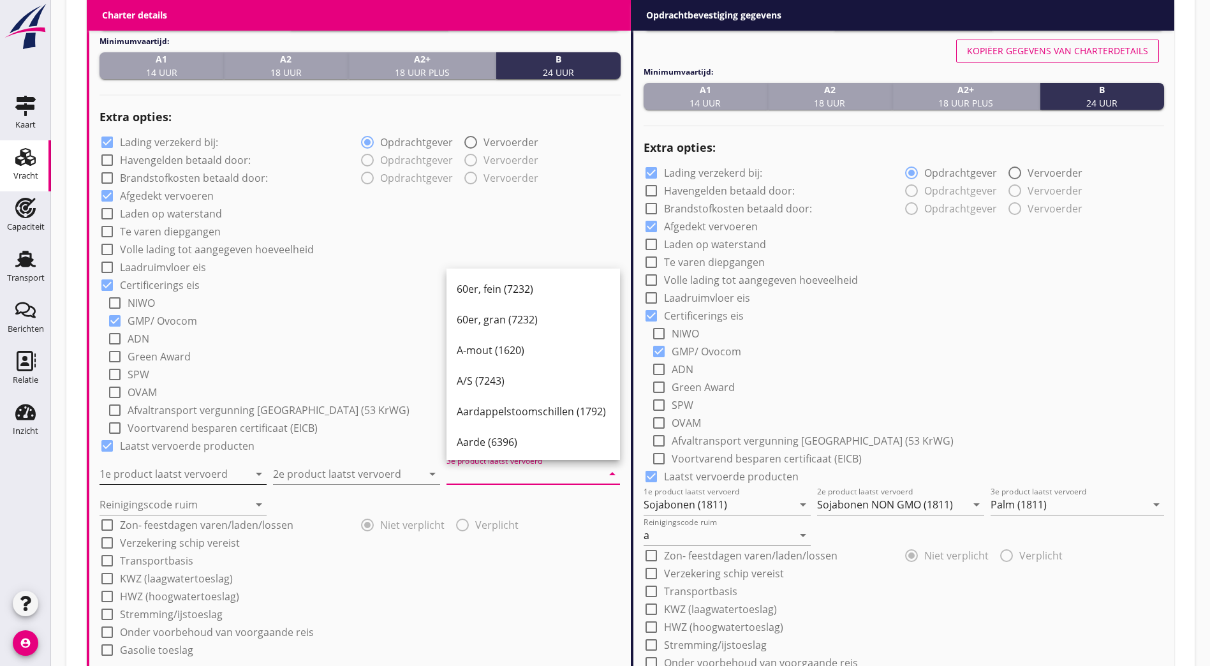
click at [192, 477] on input "1e product laatst vervoerd" at bounding box center [173, 474] width 149 height 20
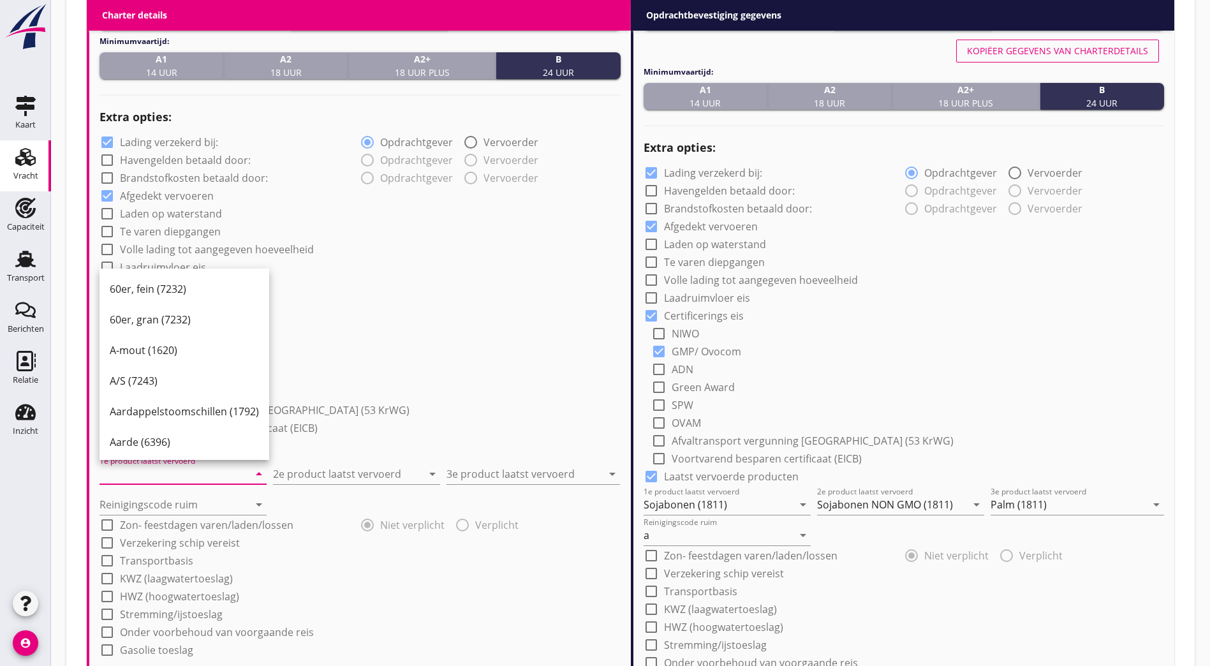
click at [129, 471] on input "1e product laatst vervoerd" at bounding box center [173, 474] width 149 height 20
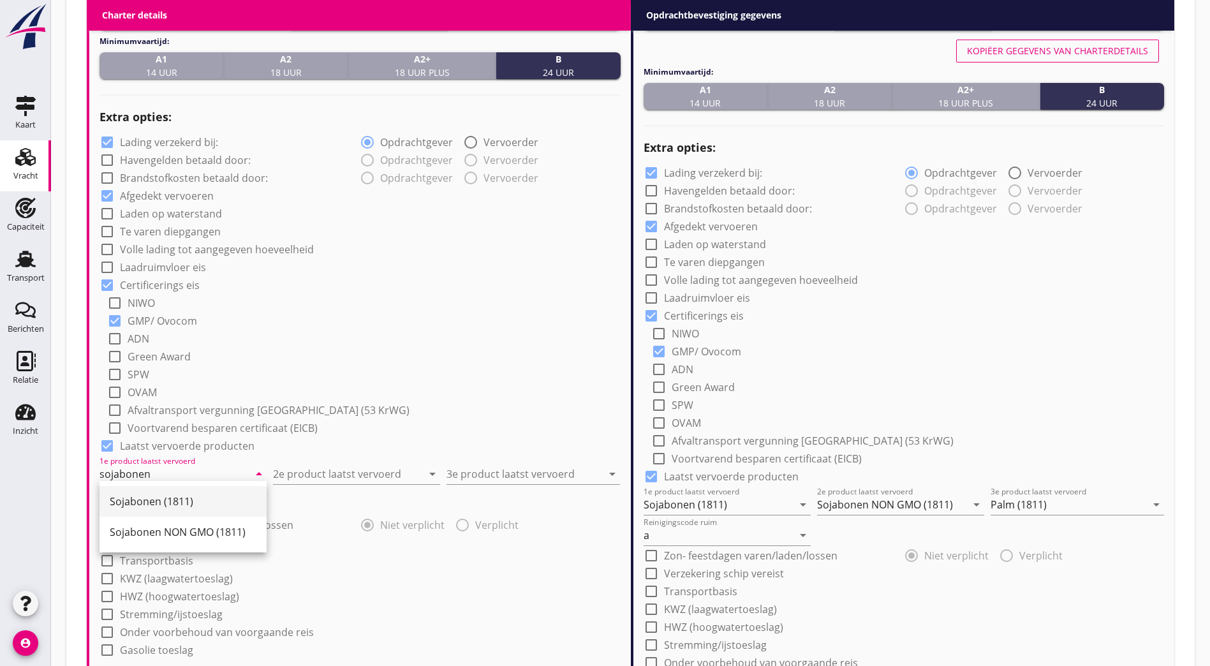
click at [175, 492] on div "Sojabonen (1811)" at bounding box center [183, 501] width 147 height 31
type input "Sojabonen (1811)"
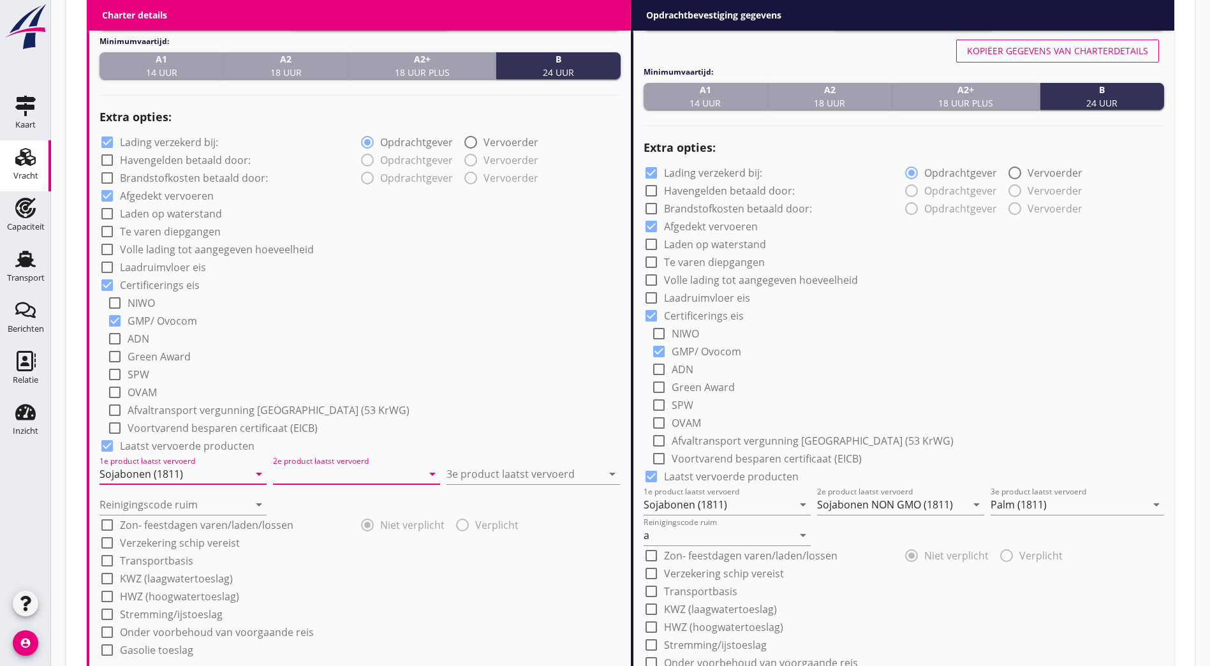
click at [379, 469] on input "2e product laatst vervoerd" at bounding box center [347, 474] width 149 height 20
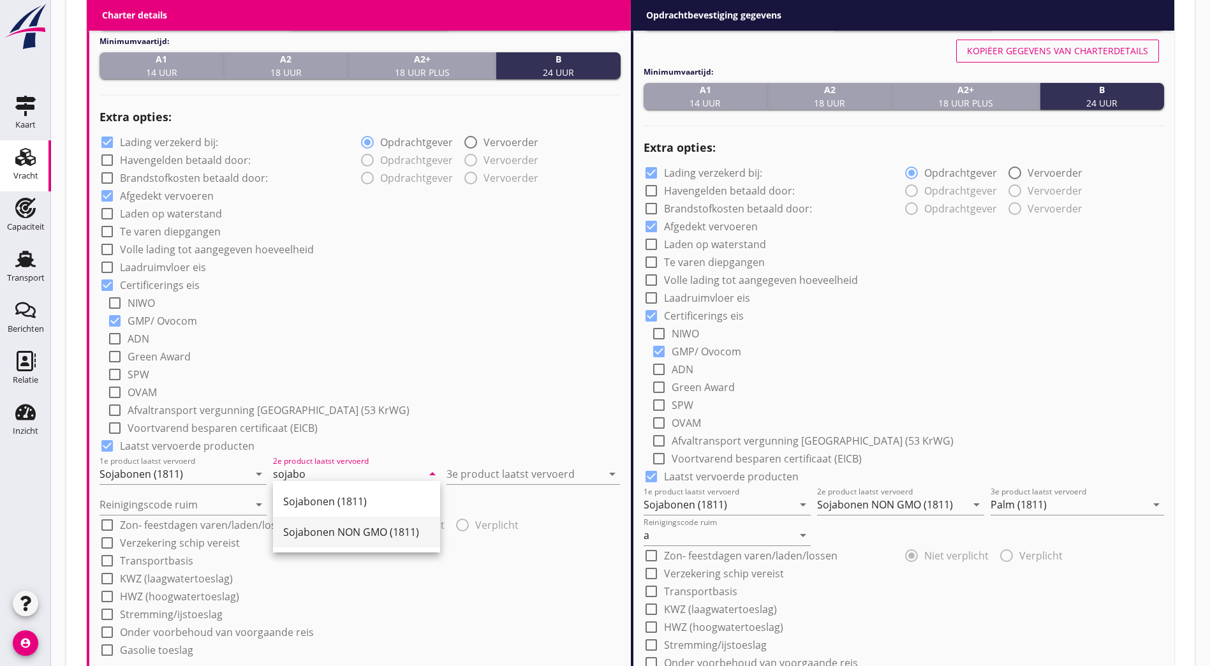
click at [357, 541] on div "Sojabonen NON GMO (1811)" at bounding box center [356, 532] width 147 height 31
type input "Sojabonen NON GMO (1811)"
click at [494, 464] on input "3e product laatst vervoerd" at bounding box center [524, 474] width 156 height 20
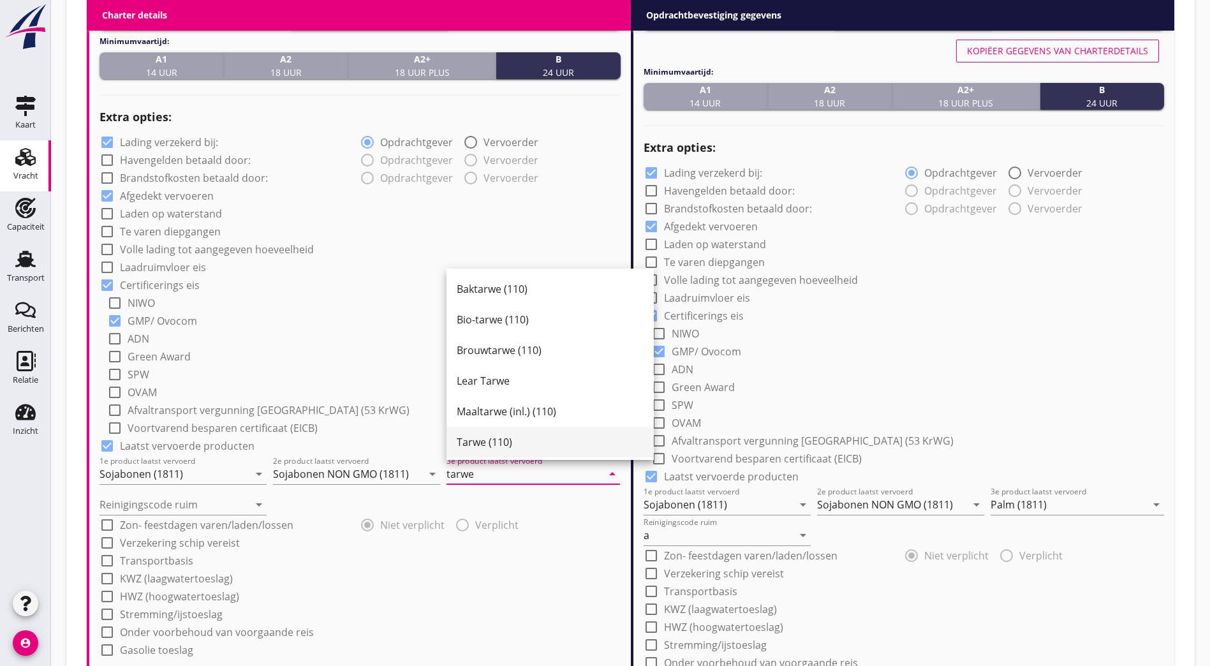
click at [492, 432] on div "Tarwe (110)" at bounding box center [550, 442] width 187 height 31
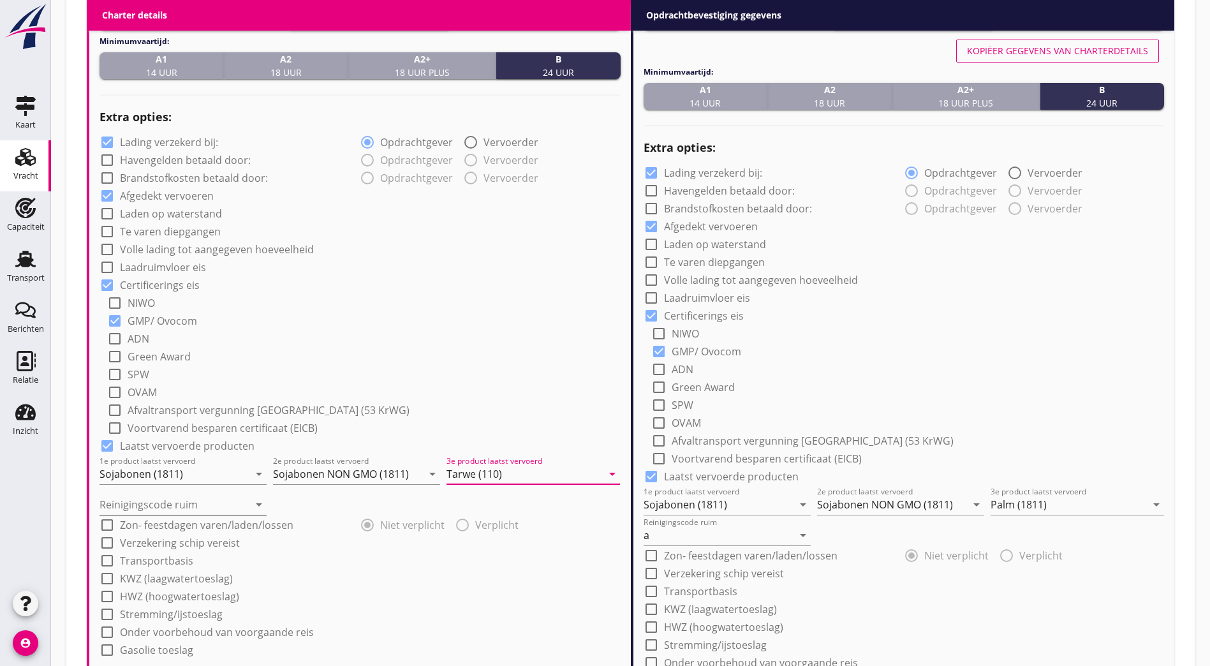
type input "Tarwe (110)"
click at [112, 505] on input "Reinigingscode ruim" at bounding box center [173, 504] width 149 height 20
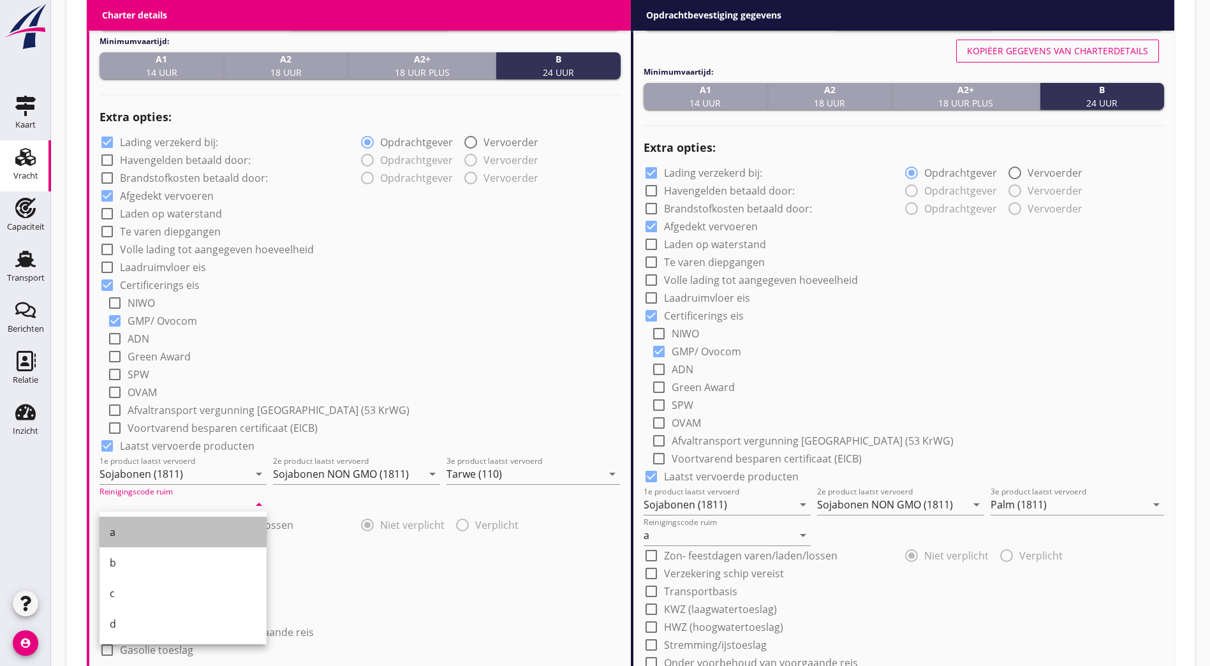
click at [121, 545] on div "a" at bounding box center [183, 532] width 147 height 31
type input "a"
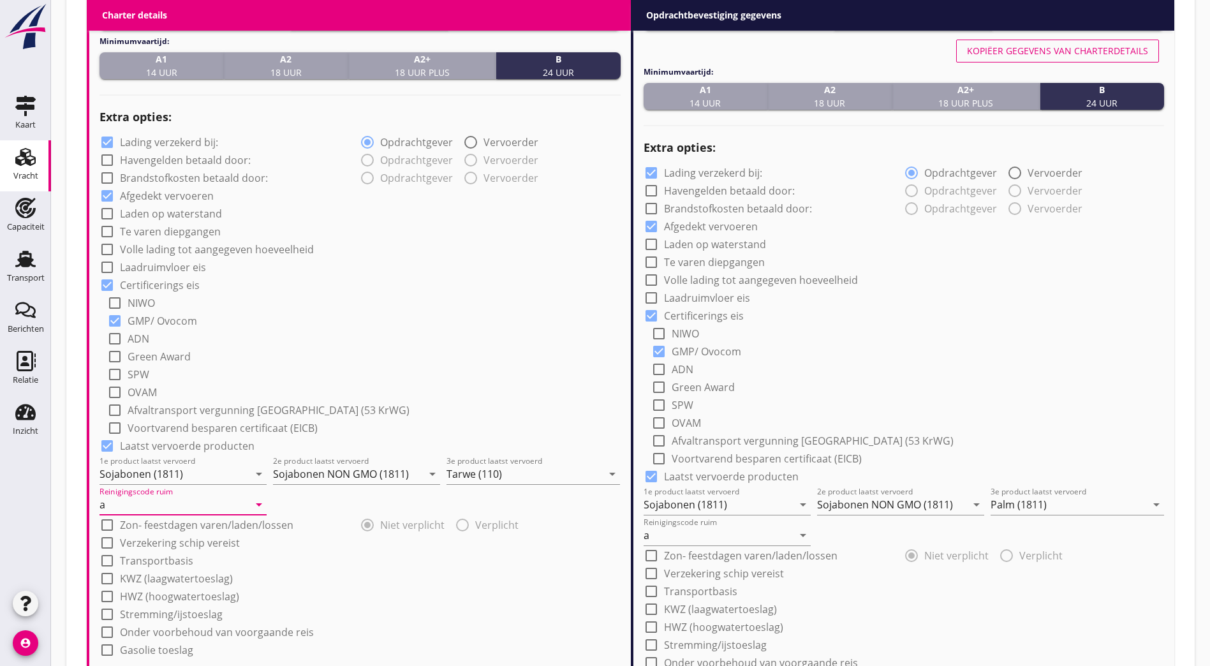
click at [596, 534] on div "check_box_outline_blank Verzekering schip vereist" at bounding box center [359, 541] width 521 height 18
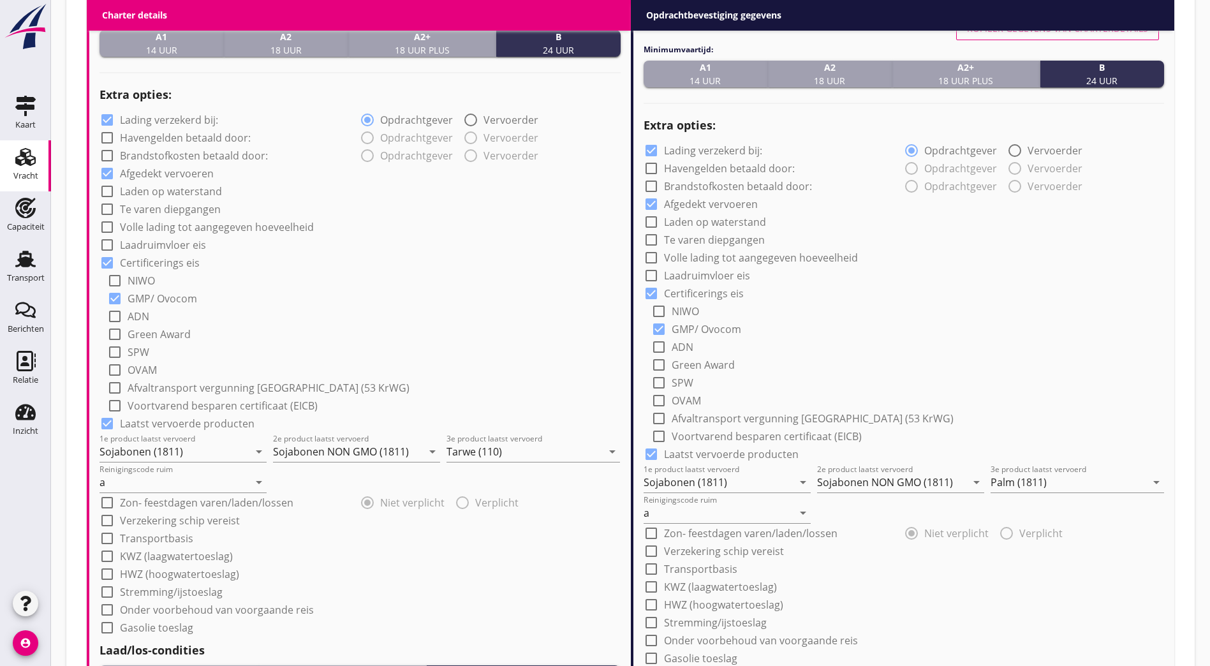
scroll to position [788, 0]
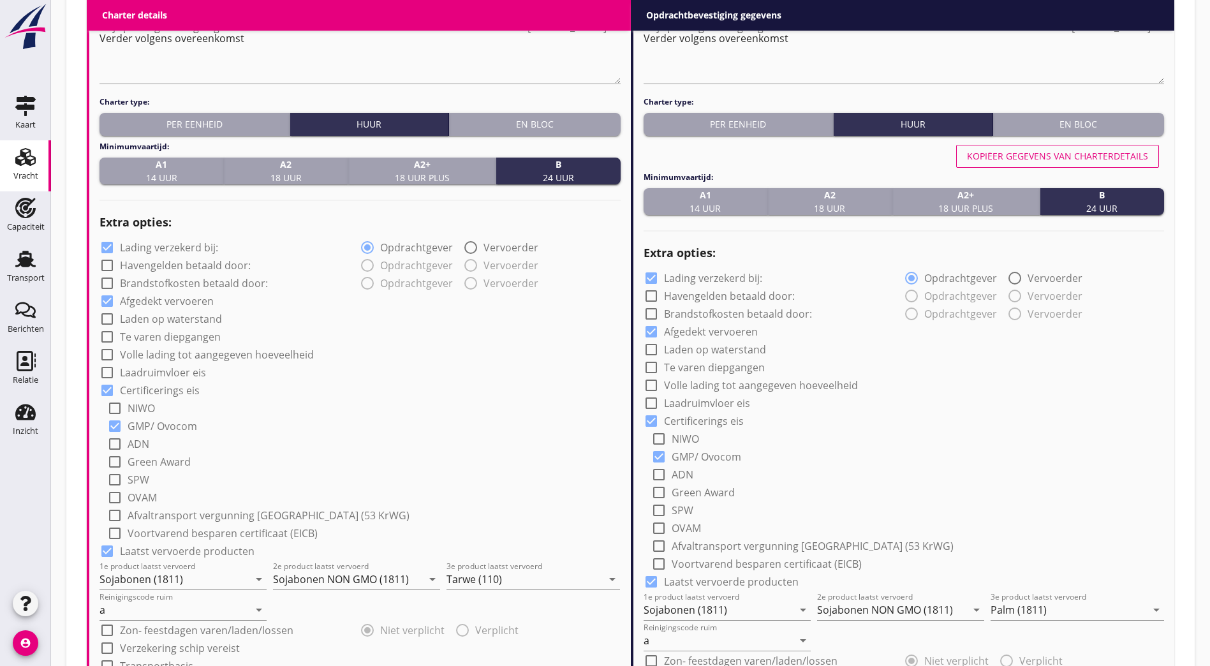
click at [596, 149] on div "Kopiëer gegevens van charterdetails" at bounding box center [1057, 155] width 181 height 13
type input "Tarwe (110)"
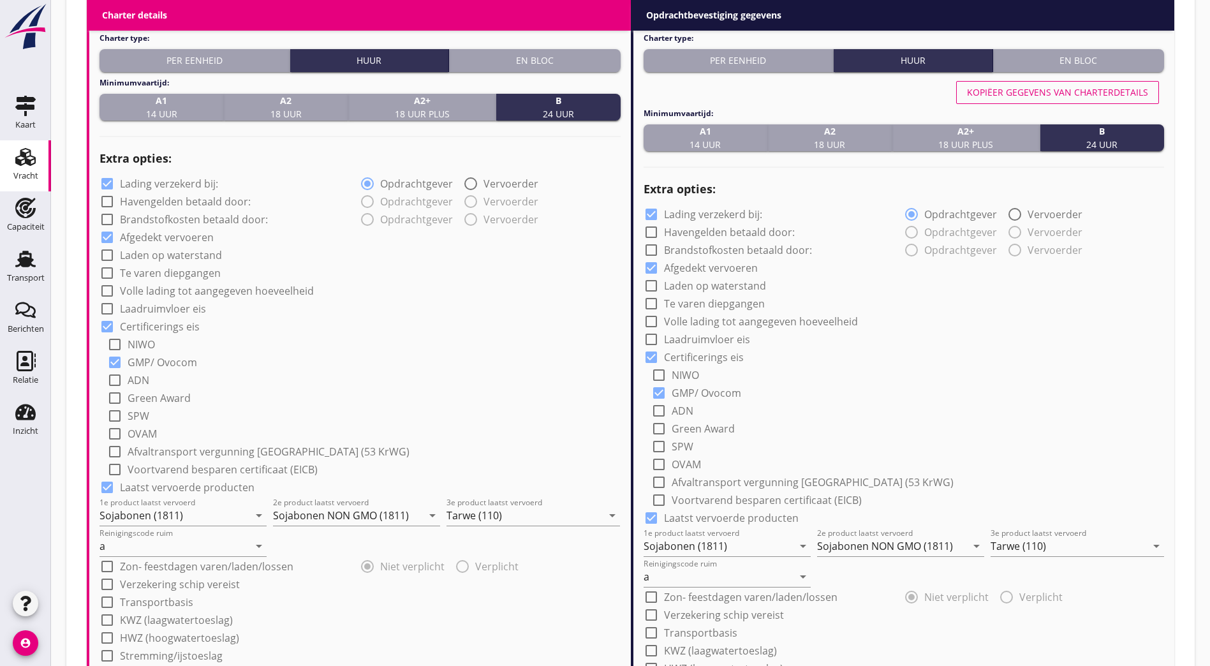
scroll to position [1234, 0]
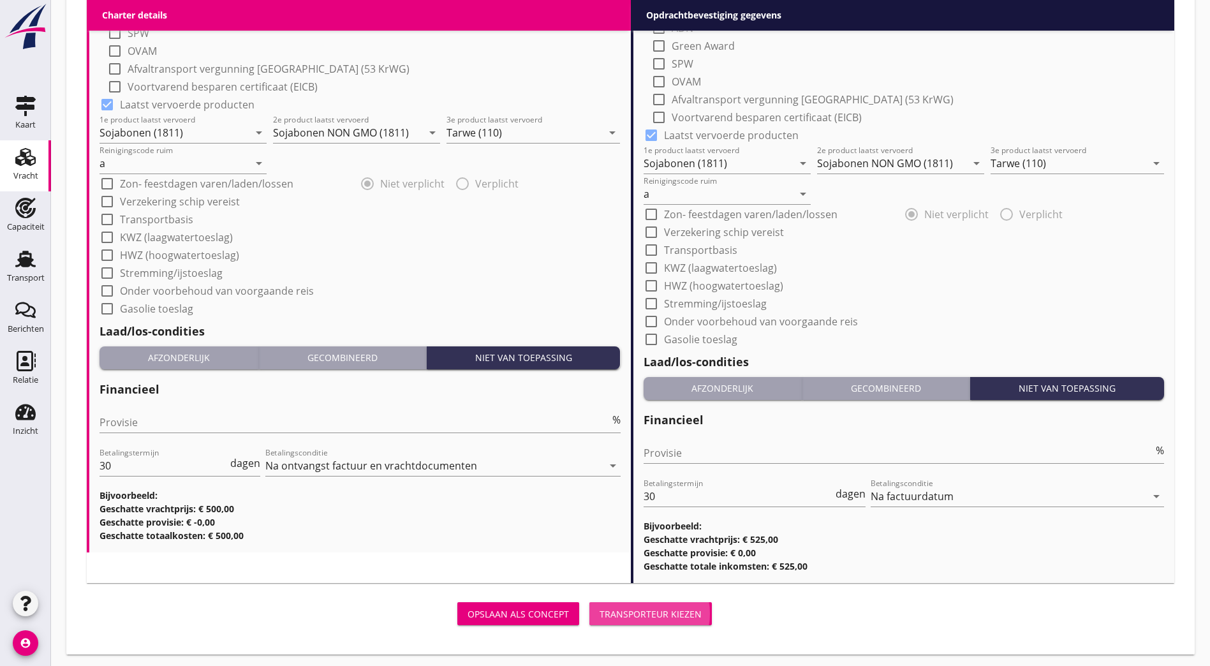
click at [596, 610] on div "Transporteur kiezen" at bounding box center [650, 613] width 102 height 13
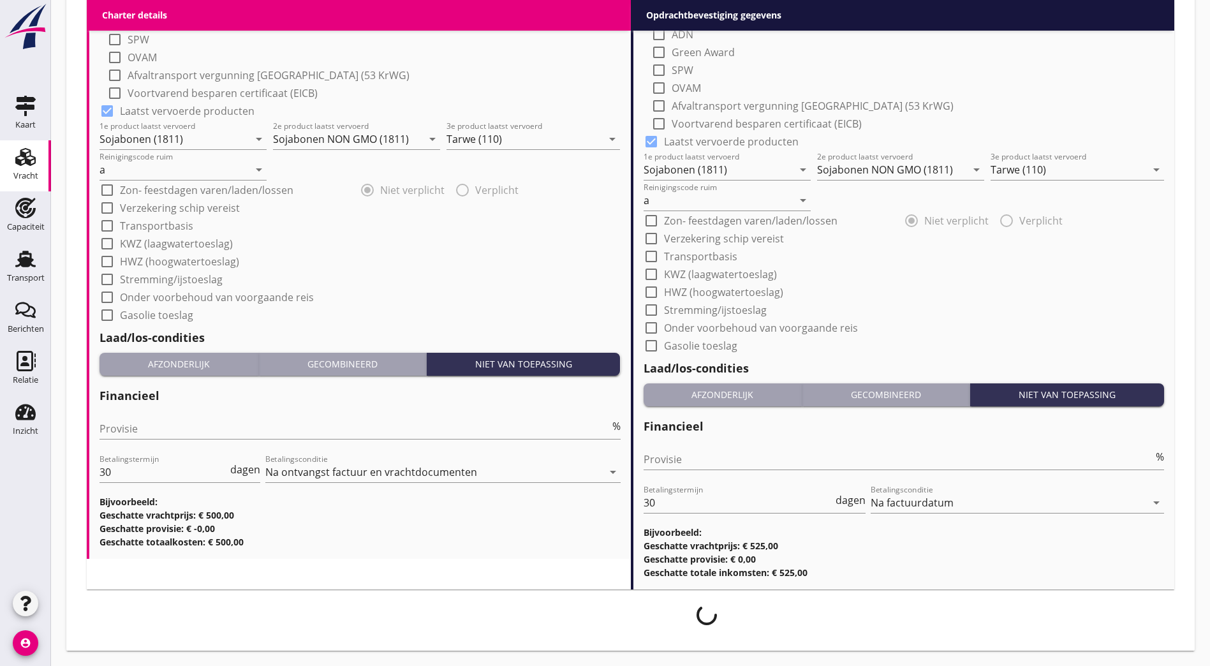
scroll to position [1224, 0]
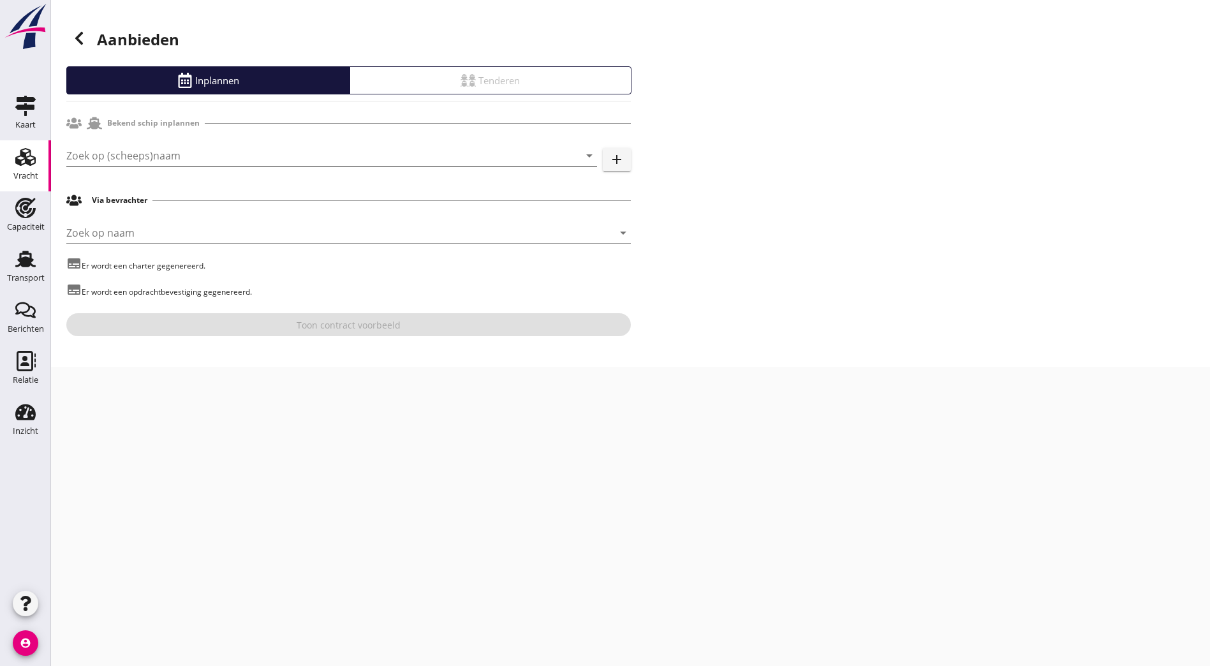
click at [175, 159] on input "Zoek op (scheeps)naam" at bounding box center [313, 155] width 495 height 20
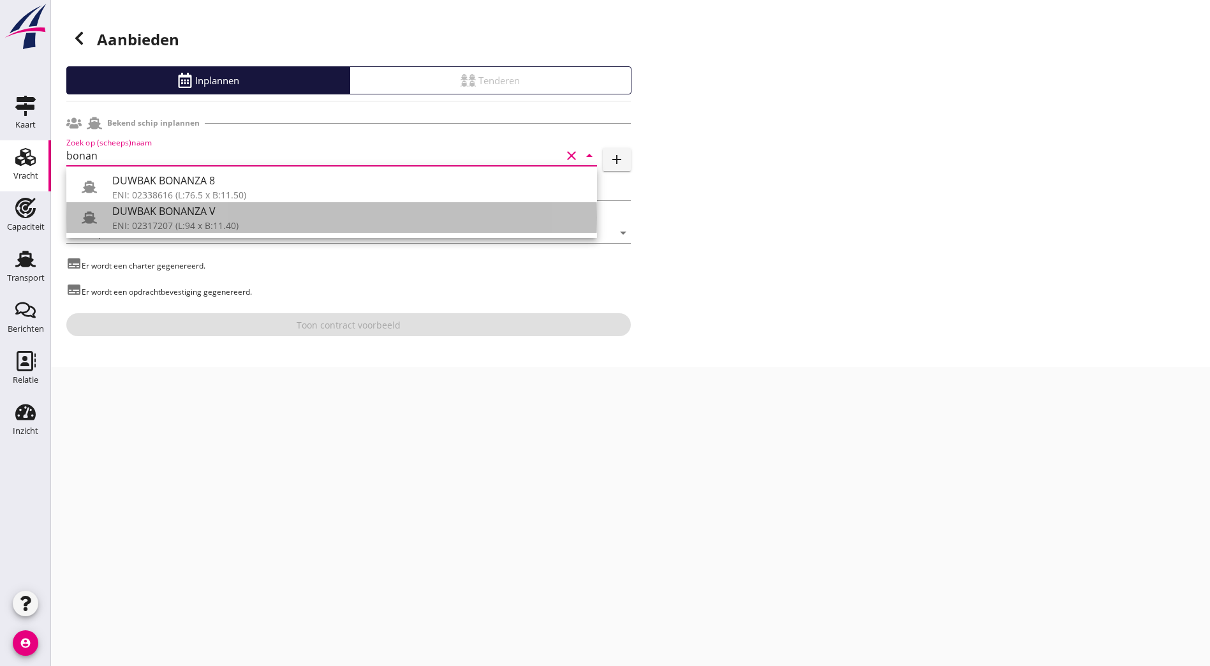
click at [201, 207] on div "DUWBAK BONANZA V" at bounding box center [349, 210] width 474 height 15
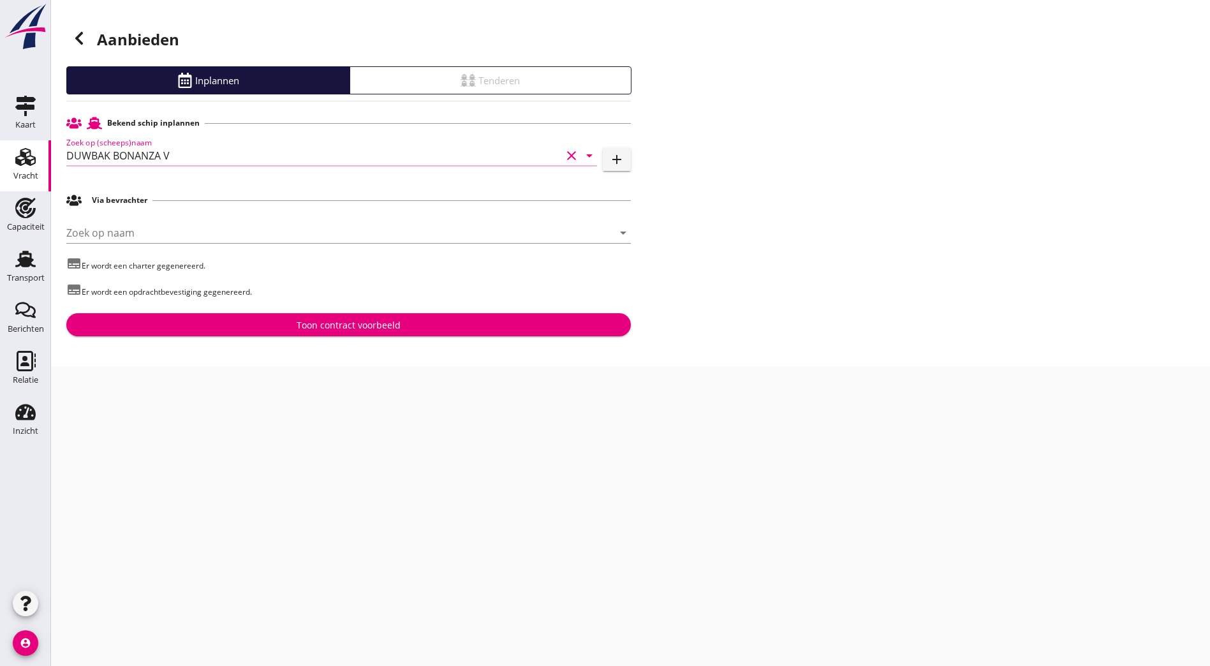
type input "DUWBAK BONANZA V"
click at [381, 321] on div "Toon contract voorbeeld" at bounding box center [349, 324] width 104 height 13
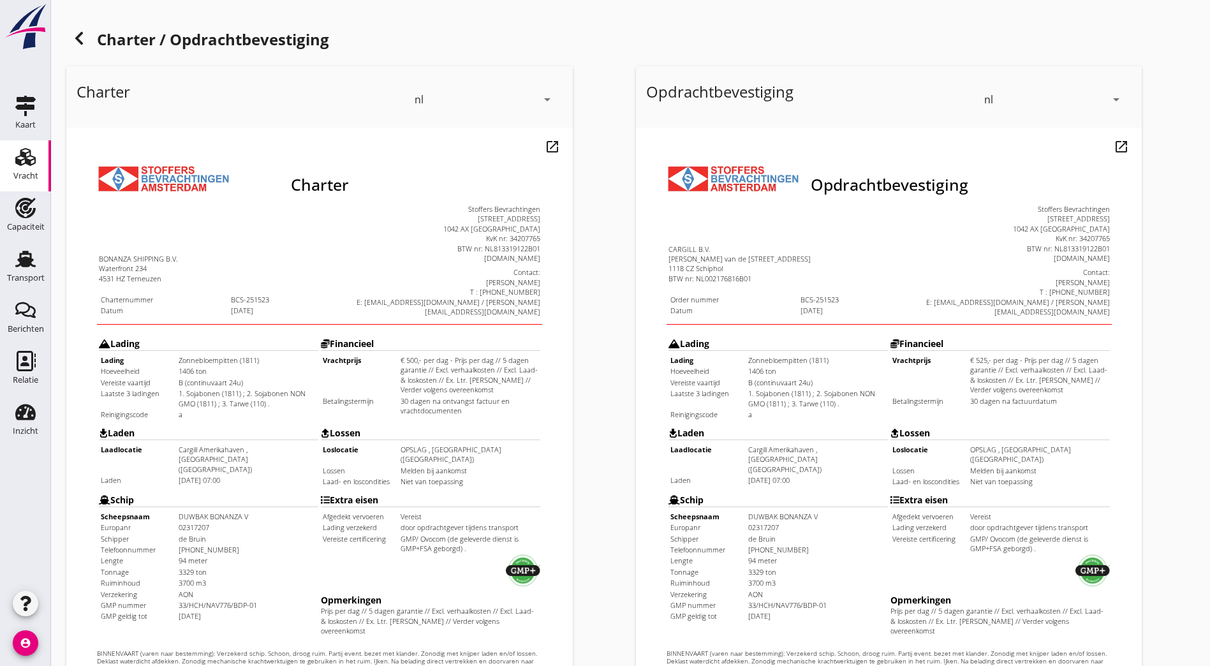
scroll to position [279, 0]
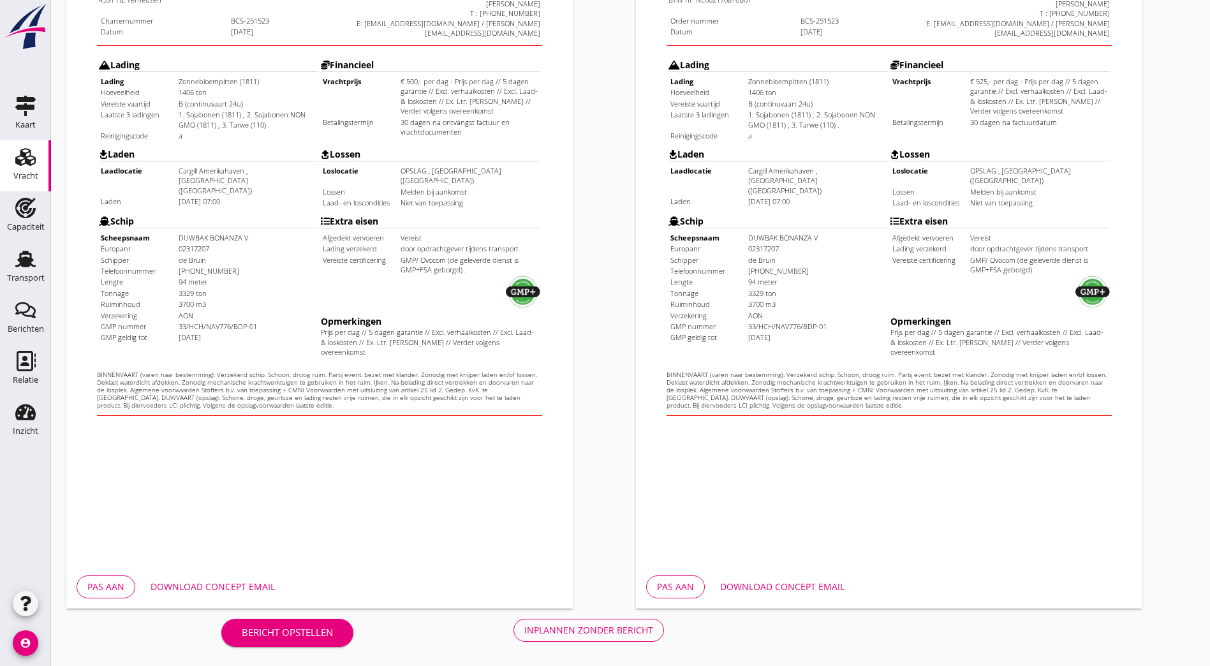
click at [524, 627] on div "Inplannen zonder bericht" at bounding box center [588, 629] width 129 height 13
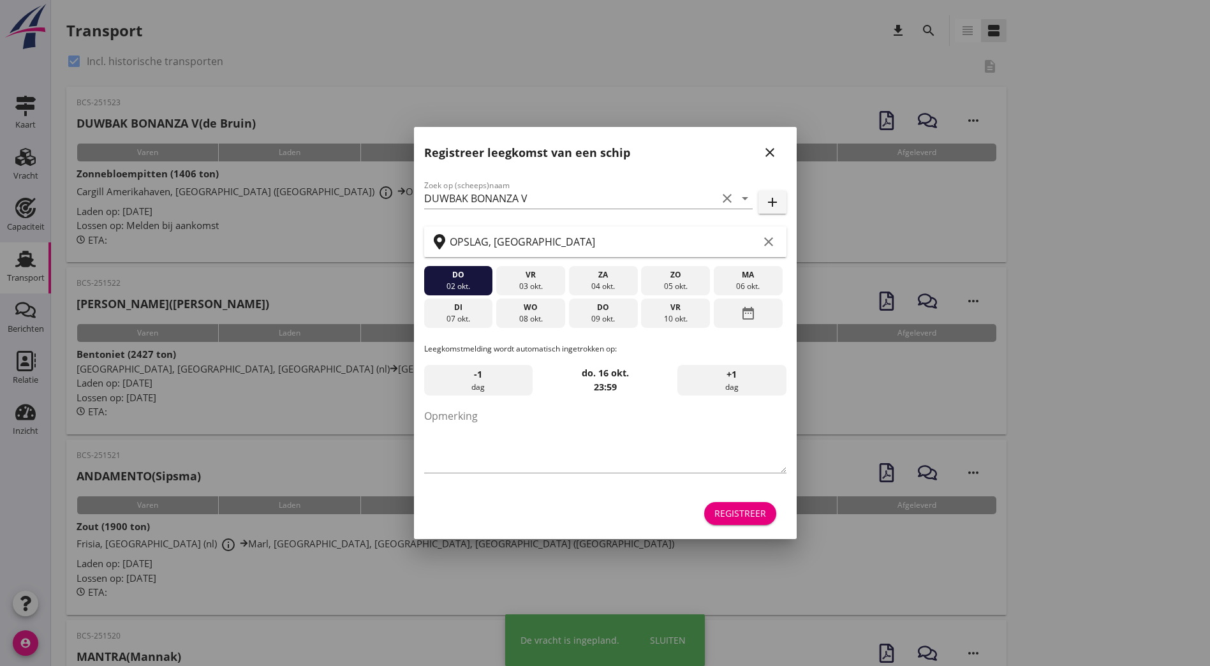
click at [596, 149] on icon "close" at bounding box center [769, 152] width 15 height 15
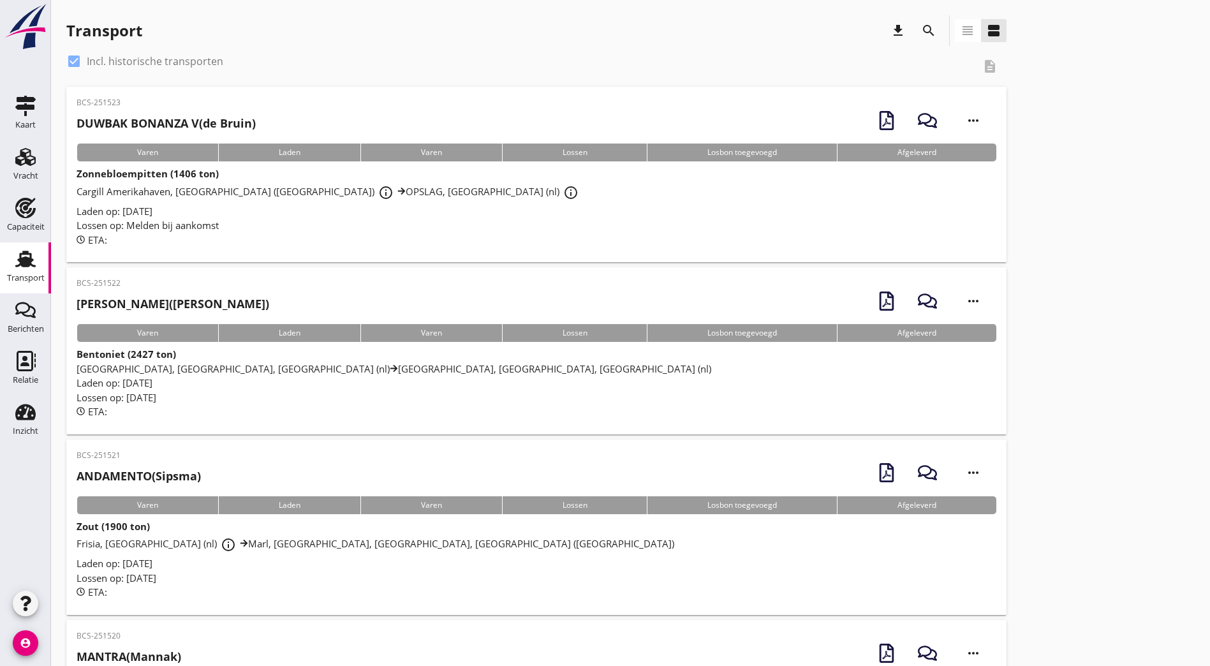
click at [84, 52] on div "check_box Incl. historische transporten" at bounding box center [519, 61] width 907 height 20
click at [79, 56] on div at bounding box center [74, 61] width 22 height 22
checkbox input "false"
click at [253, 123] on h2 "DUWBAK BONANZA V (de Bruin)" at bounding box center [166, 123] width 179 height 17
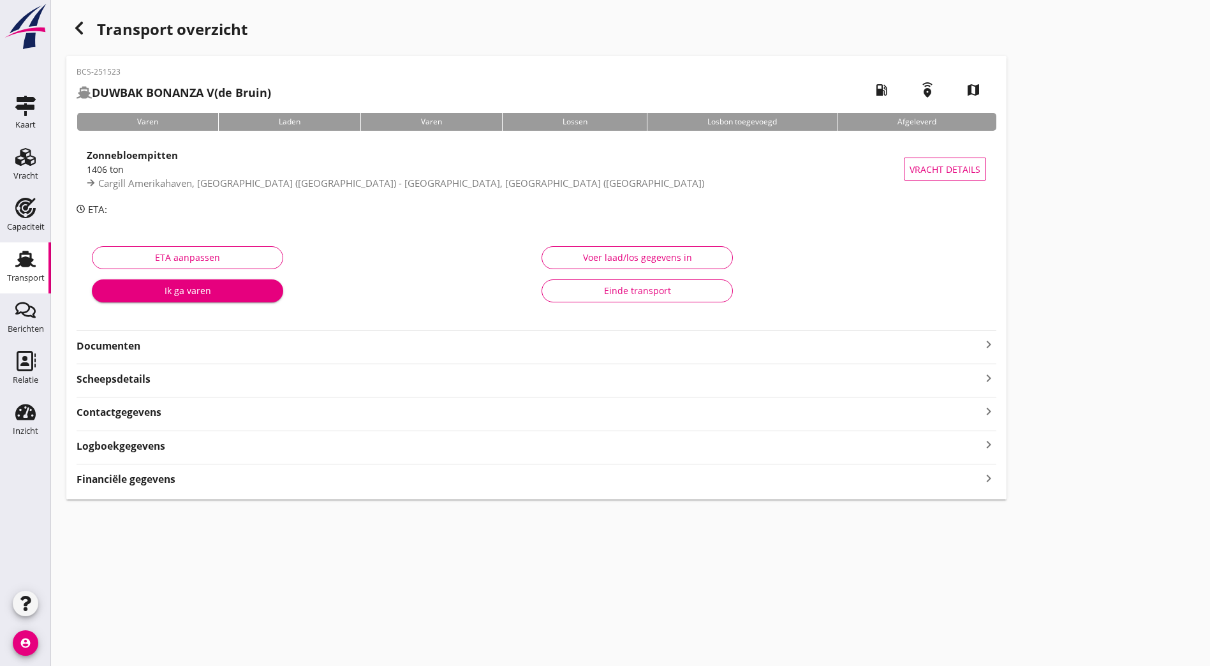
click at [128, 351] on strong "Documenten" at bounding box center [529, 346] width 904 height 15
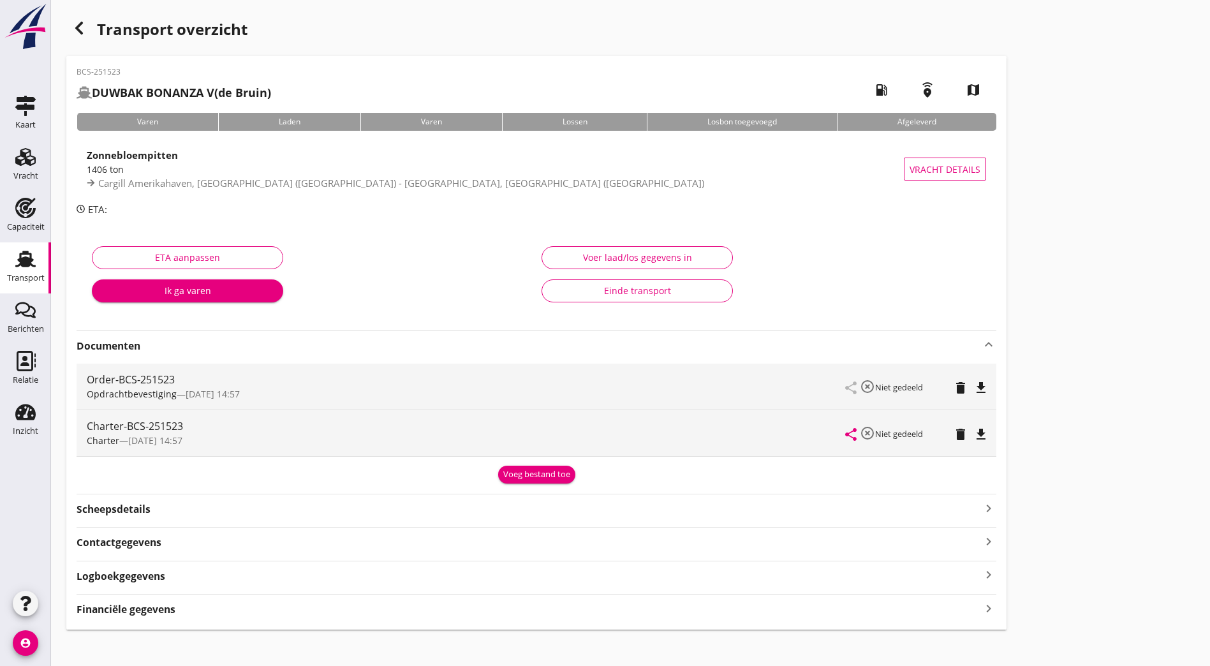
click at [596, 392] on icon "file_download" at bounding box center [980, 387] width 15 height 15
click at [596, 436] on icon "file_download" at bounding box center [980, 434] width 15 height 15
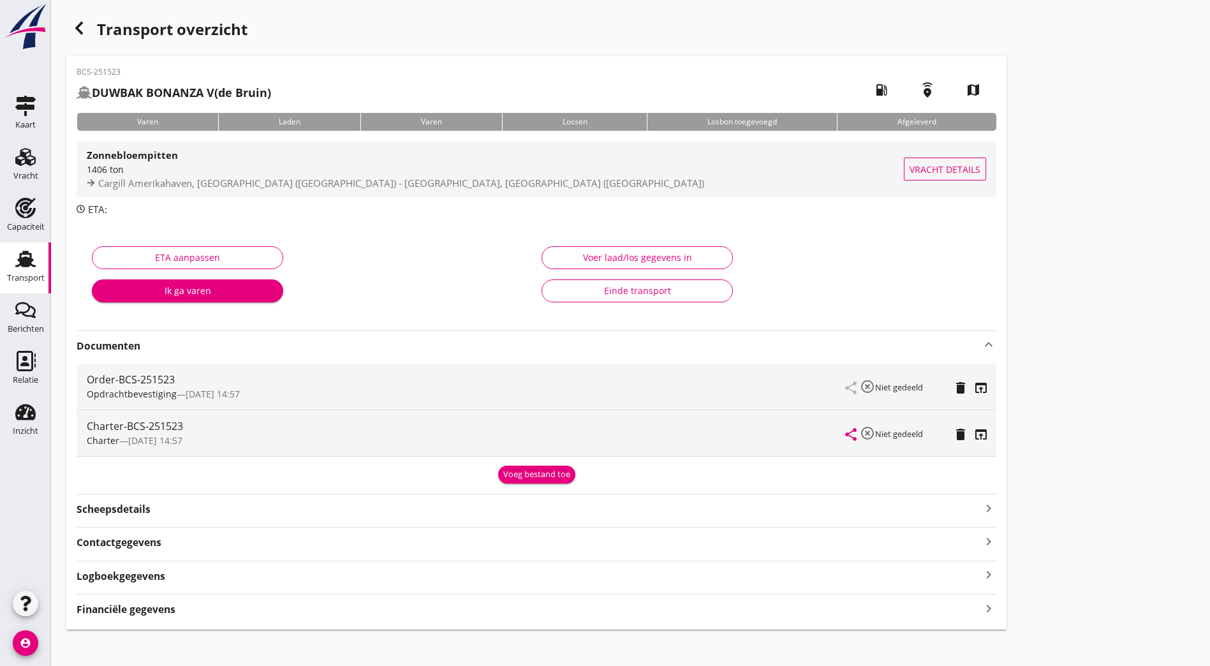
click at [325, 184] on span "Cargill Amerikahaven, [GEOGRAPHIC_DATA] ([GEOGRAPHIC_DATA]) - [GEOGRAPHIC_DATA]…" at bounding box center [401, 183] width 606 height 13
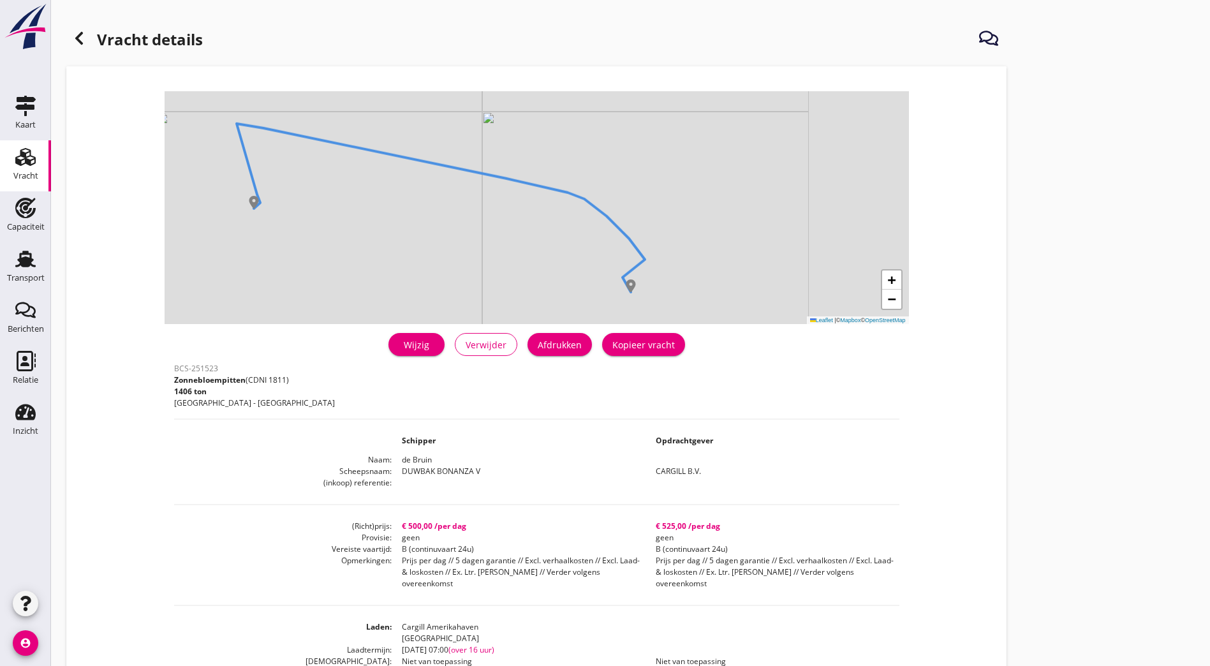
click at [538, 349] on div "Afdrukken" at bounding box center [560, 344] width 44 height 13
click at [596, 383] on div "Vracht details + − Leaflet | © Mapbox © OpenStreetMap warning Het transport hee…" at bounding box center [630, 484] width 1159 height 968
click at [596, 349] on div "Kopieer vracht" at bounding box center [643, 344] width 62 height 13
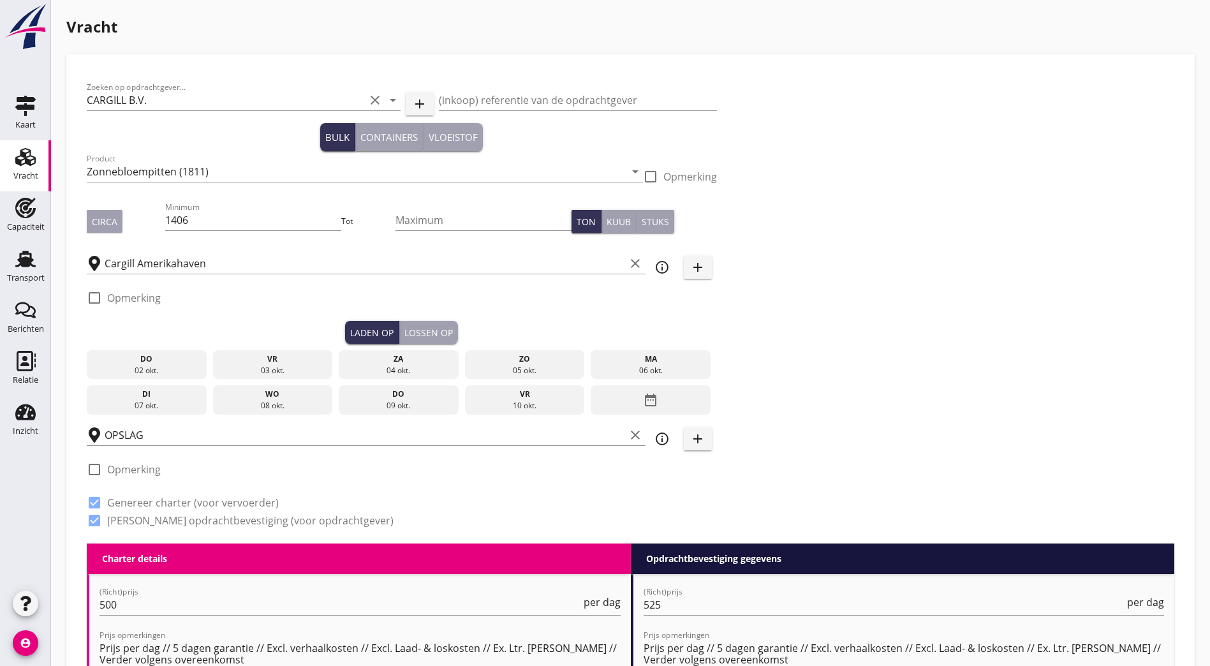
drag, startPoint x: 185, startPoint y: 224, endPoint x: 66, endPoint y: 246, distance: 121.2
click at [88, 242] on div "Circa Minimum 1406 Tot Maximum Ton Kuub Stuks" at bounding box center [402, 221] width 630 height 43
type input "912"
click at [596, 301] on div "Zoeken op opdrachtgever... CARGILL B.V. clear arrow_drop_down add (inkoop) refe…" at bounding box center [631, 309] width 1098 height 469
click at [216, 358] on div "vr" at bounding box center [273, 358] width 114 height 11
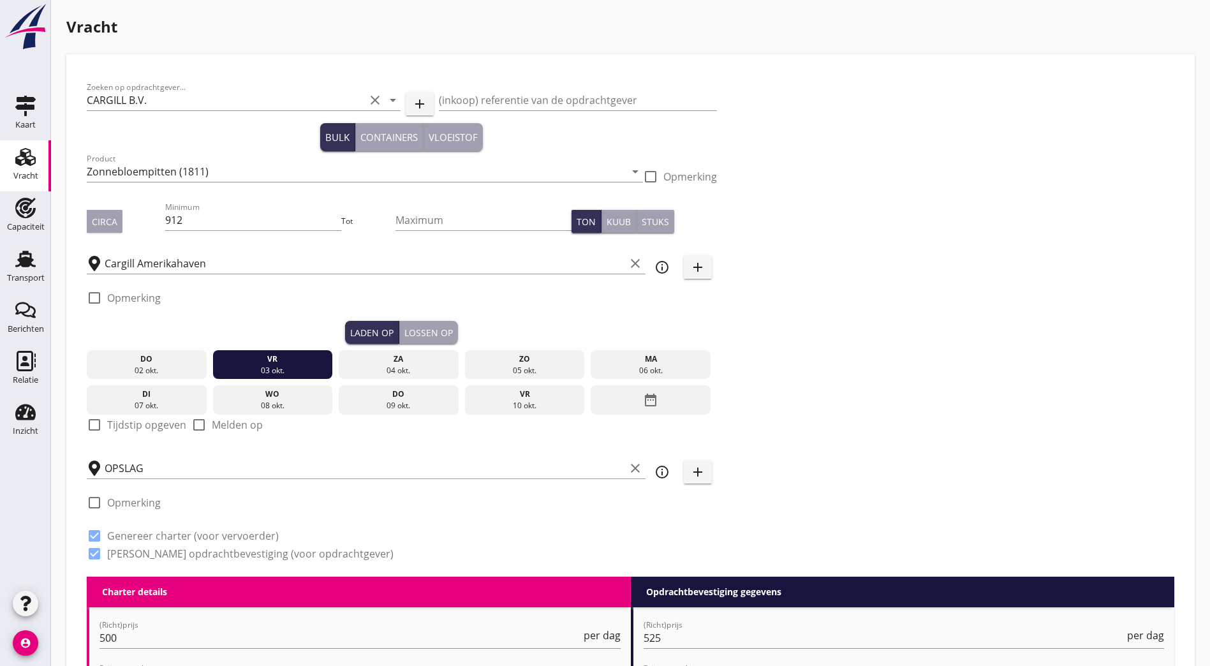
click at [115, 418] on label "Tijdstip opgeven" at bounding box center [146, 424] width 79 height 13
checkbox input "true"
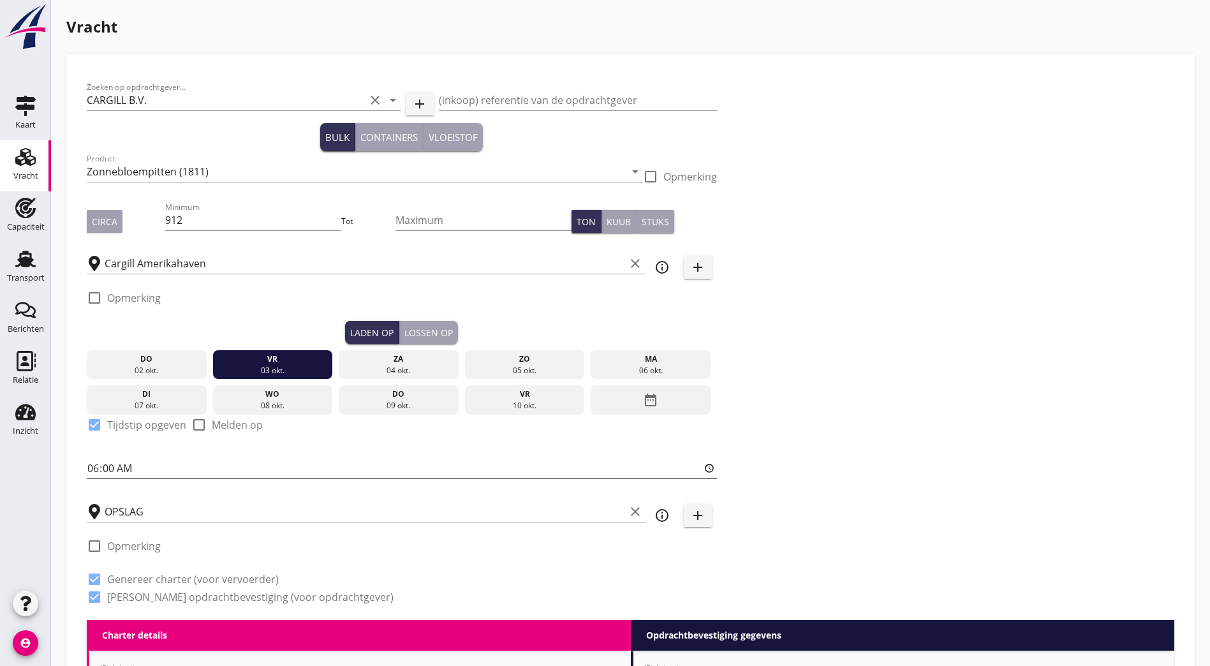
click at [92, 464] on input "06:00" at bounding box center [402, 468] width 630 height 20
type input "07:00"
click at [596, 387] on div "Zoeken op opdrachtgever... CARGILL B.V. clear arrow_drop_down add (inkoop) refe…" at bounding box center [631, 347] width 1098 height 545
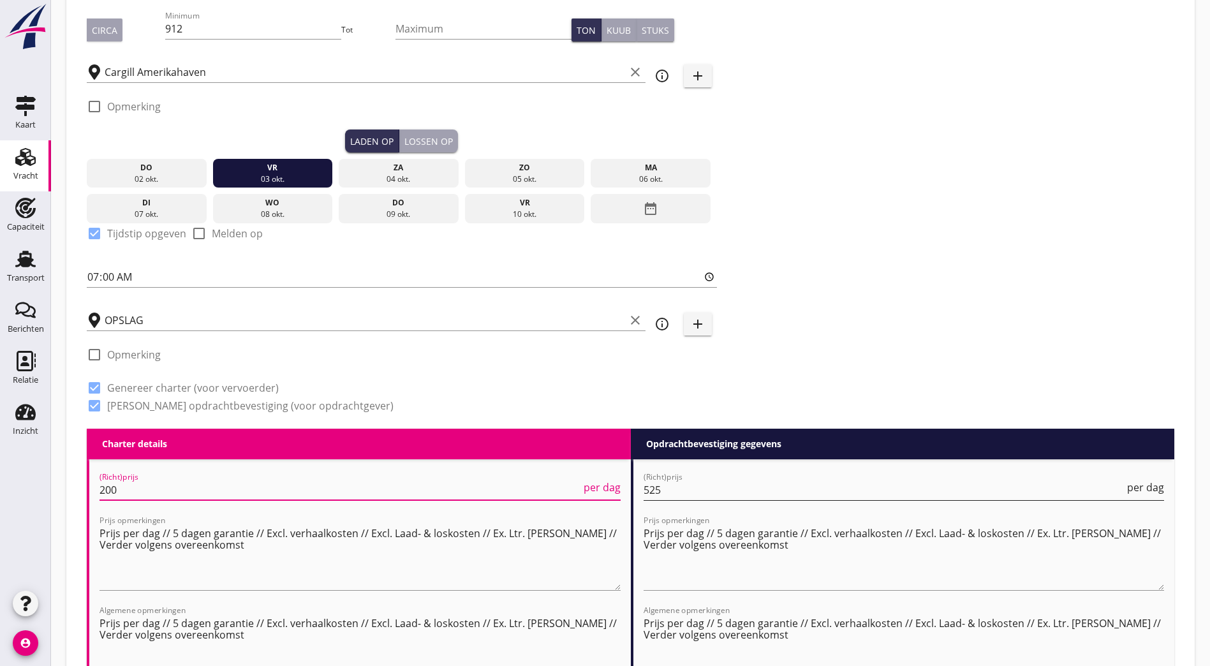
type input "200"
drag, startPoint x: 710, startPoint y: 489, endPoint x: 597, endPoint y: 480, distance: 113.3
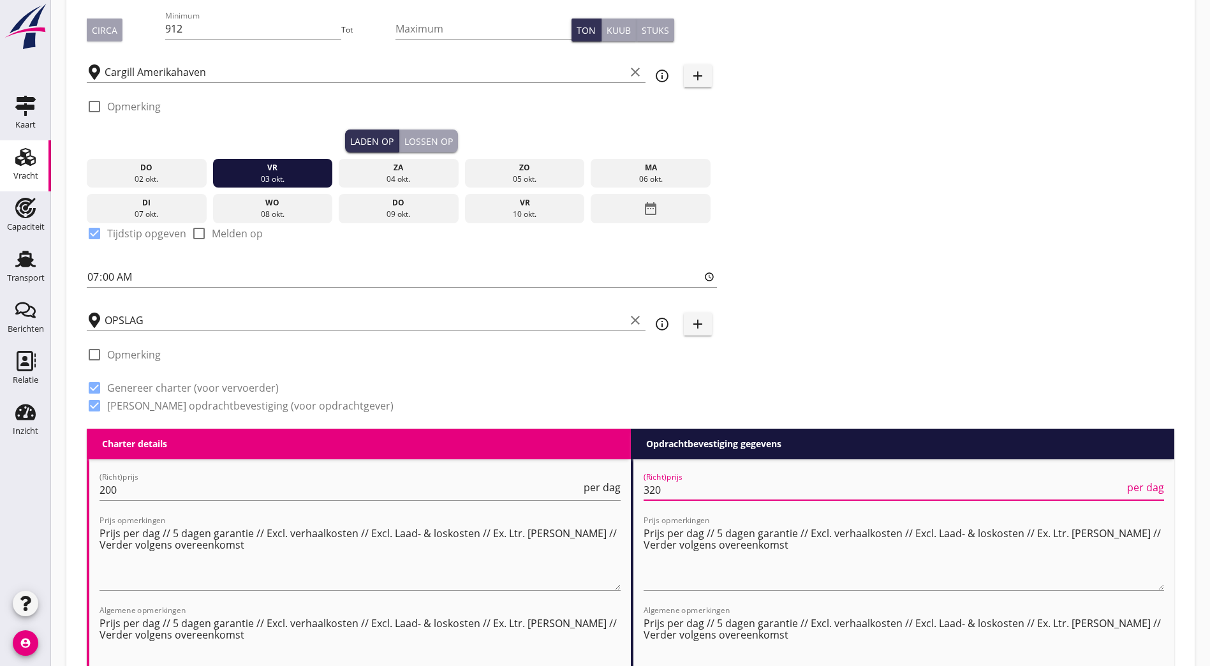
type input "320"
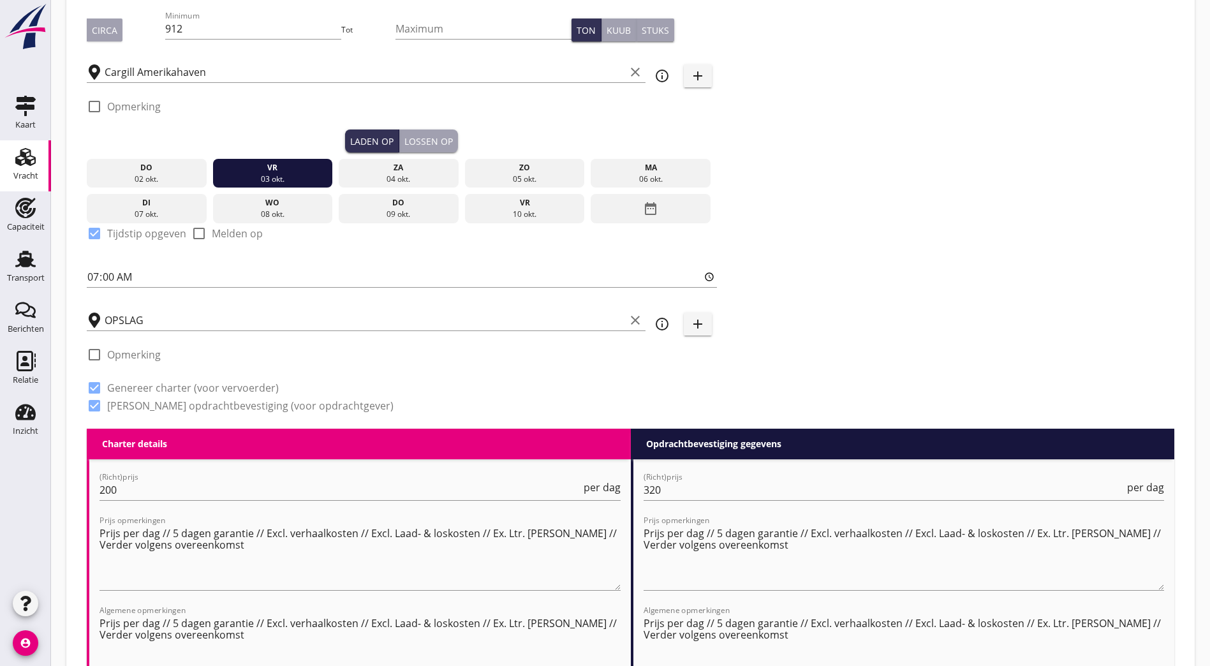
click at [596, 378] on div "Zoeken op opdrachtgever... CARGILL B.V. clear arrow_drop_down add (inkoop) refe…" at bounding box center [631, 155] width 1098 height 545
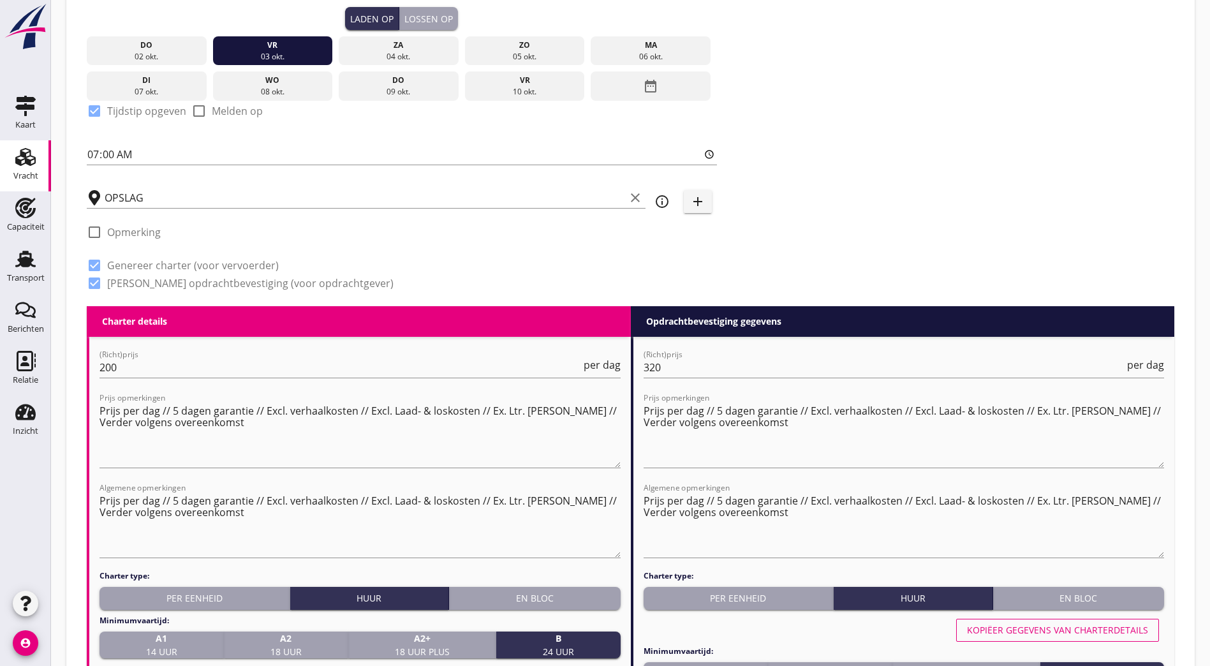
scroll to position [0, 0]
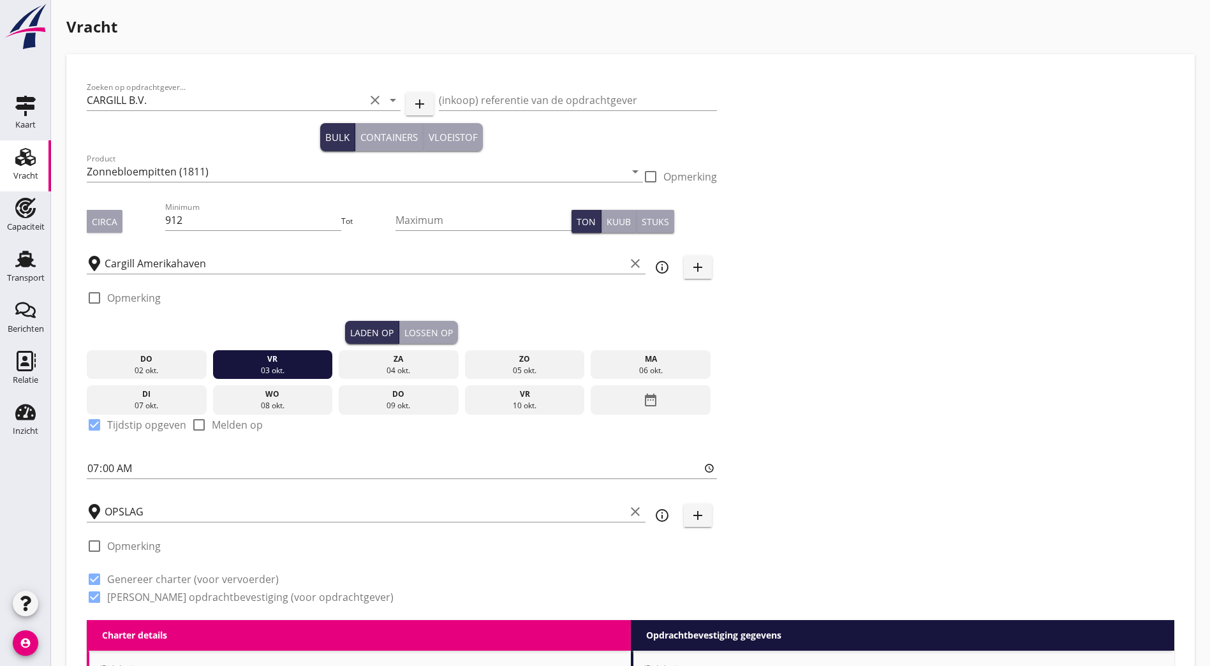
click at [596, 223] on div "Zoeken op opdrachtgever... CARGILL B.V. clear arrow_drop_down add (inkoop) refe…" at bounding box center [631, 347] width 1098 height 545
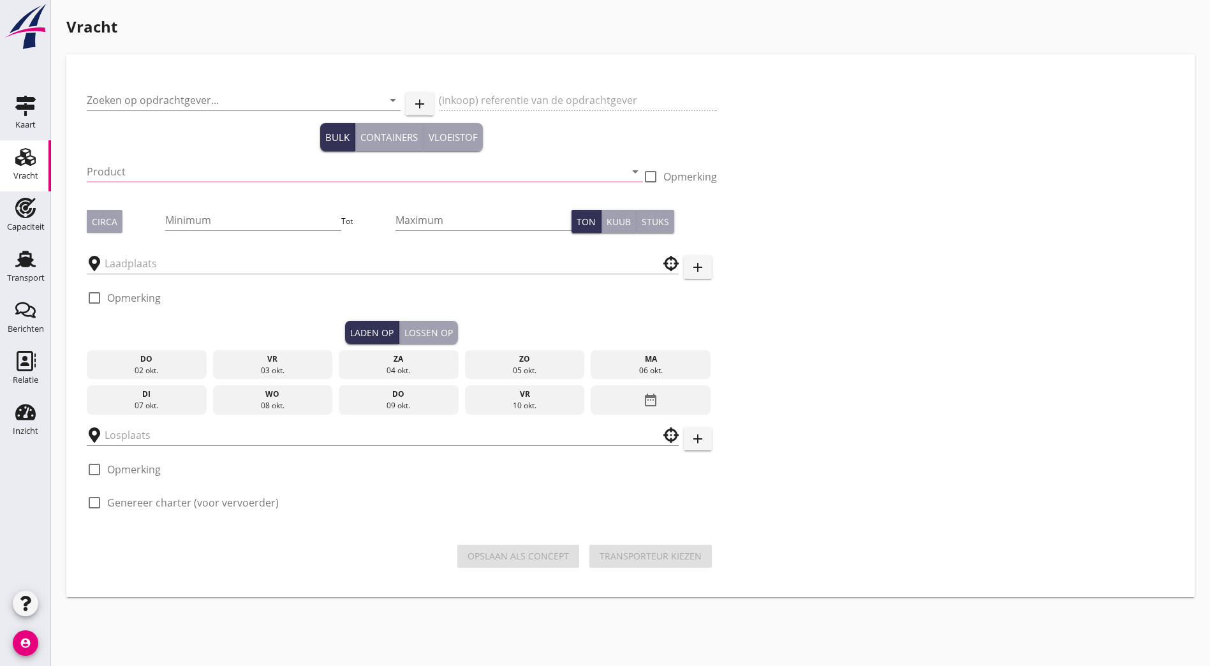
type input "CARGILL B.V."
type input "Zonnebloempitten (1811)"
type input "1406"
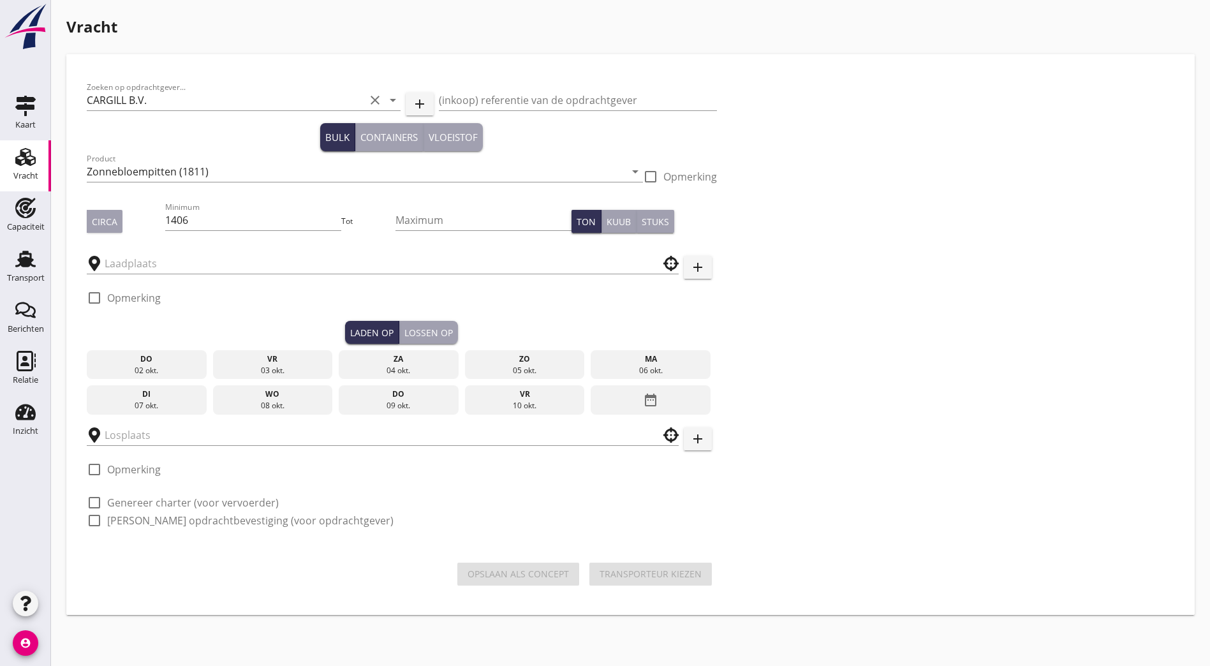
type input "OPSLAG"
type input "Cargill Amerikahaven"
checkbox input "true"
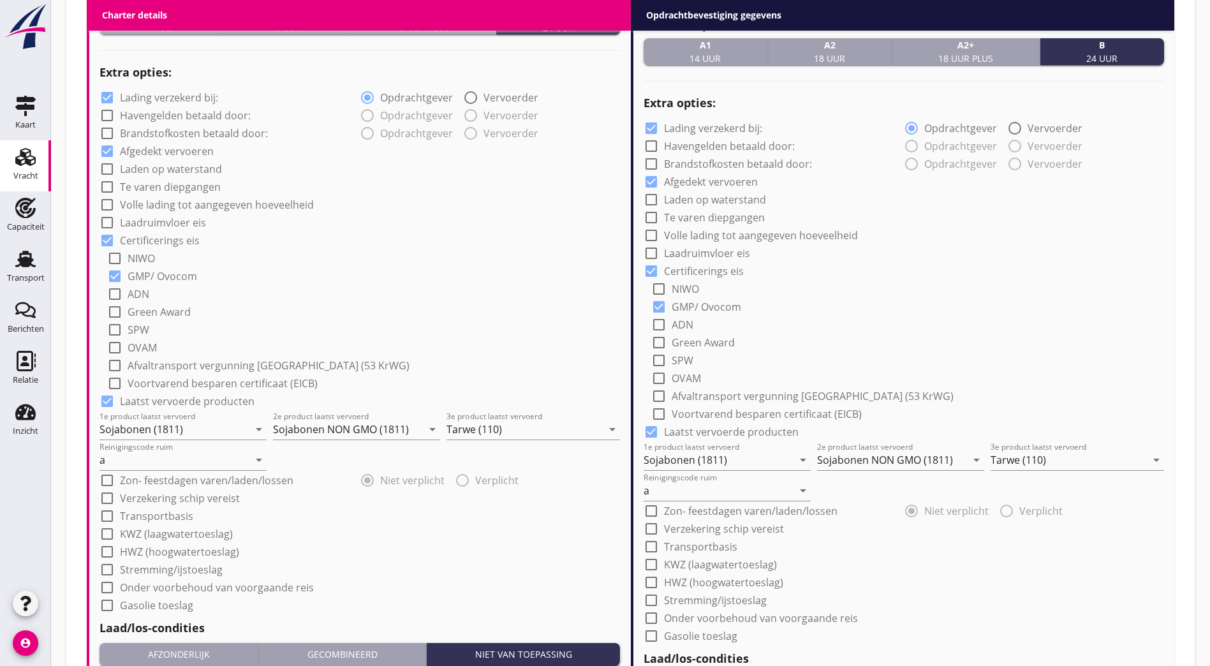
scroll to position [925, 0]
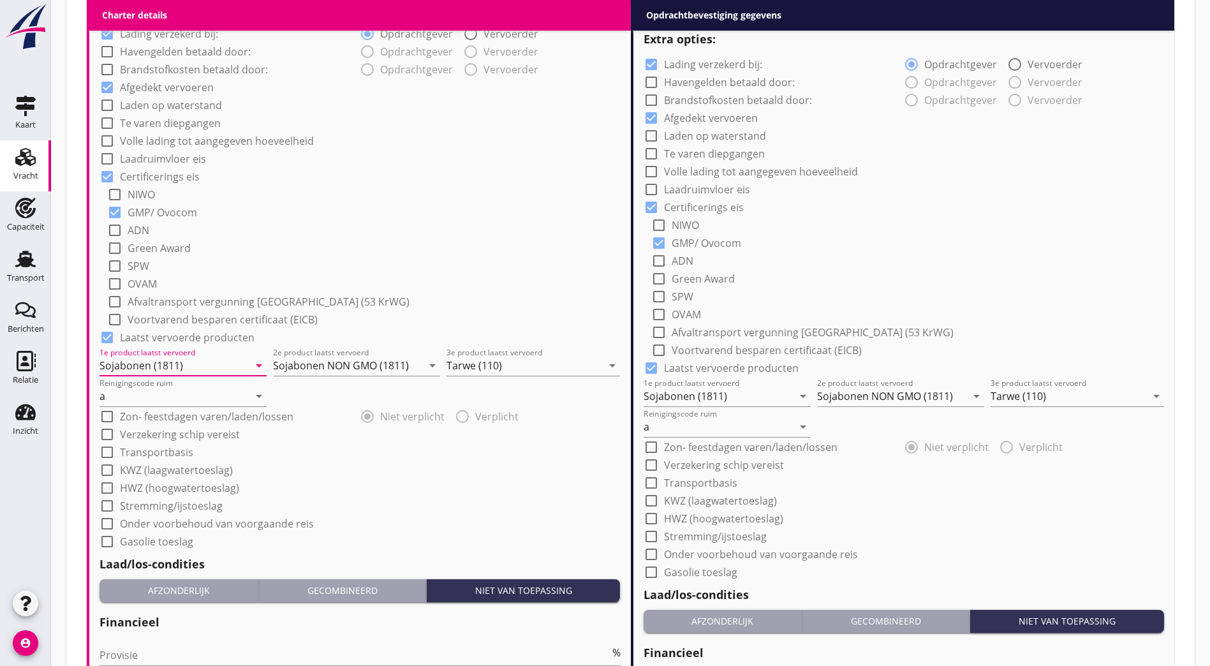
click at [156, 366] on input "Sojabonen (1811)" at bounding box center [173, 365] width 149 height 20
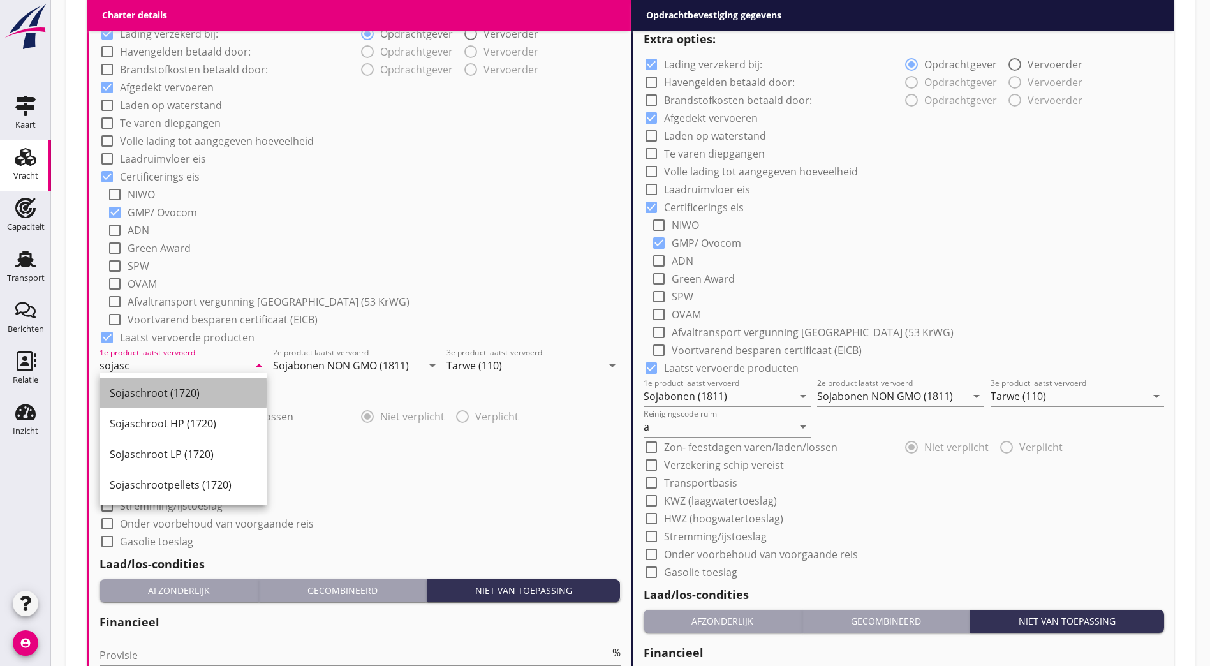
click at [157, 381] on div "Sojaschroot (1720)" at bounding box center [183, 393] width 147 height 31
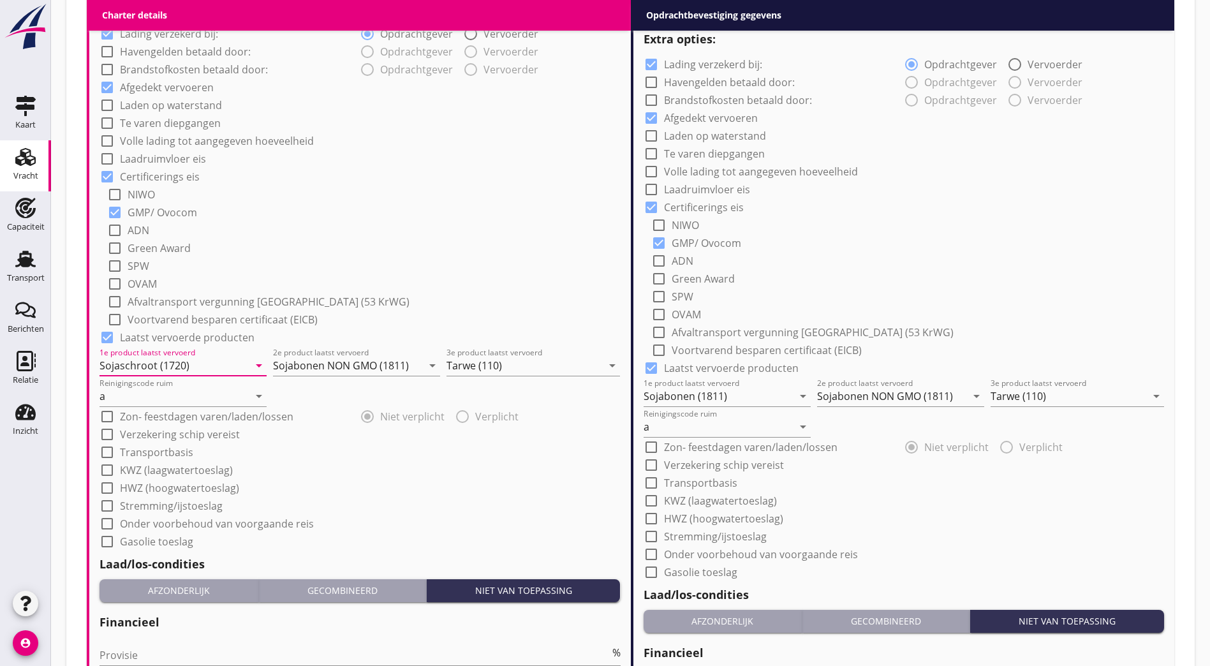
click at [154, 369] on input "Sojaschroot (1720)" at bounding box center [173, 365] width 149 height 20
type input "Sojaschroot Non GMO (1720)"
click at [329, 365] on input "Sojabonen NON GMO (1811)" at bounding box center [347, 365] width 149 height 20
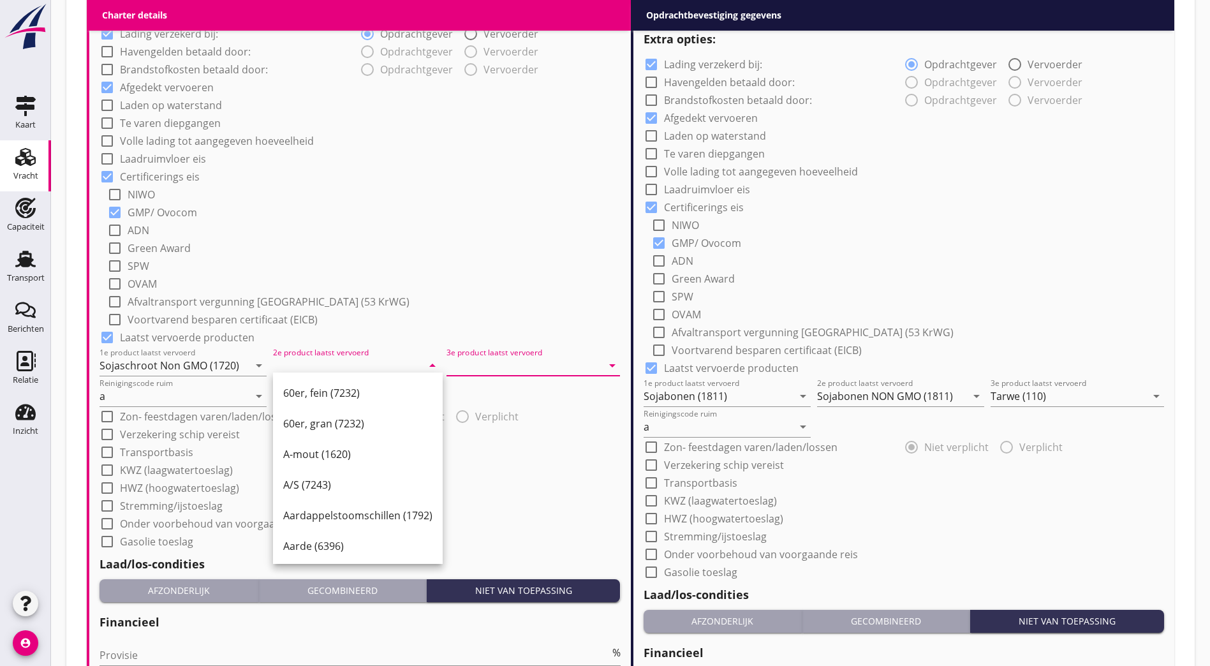
click at [298, 355] on input "2e product laatst vervoerd" at bounding box center [347, 365] width 149 height 20
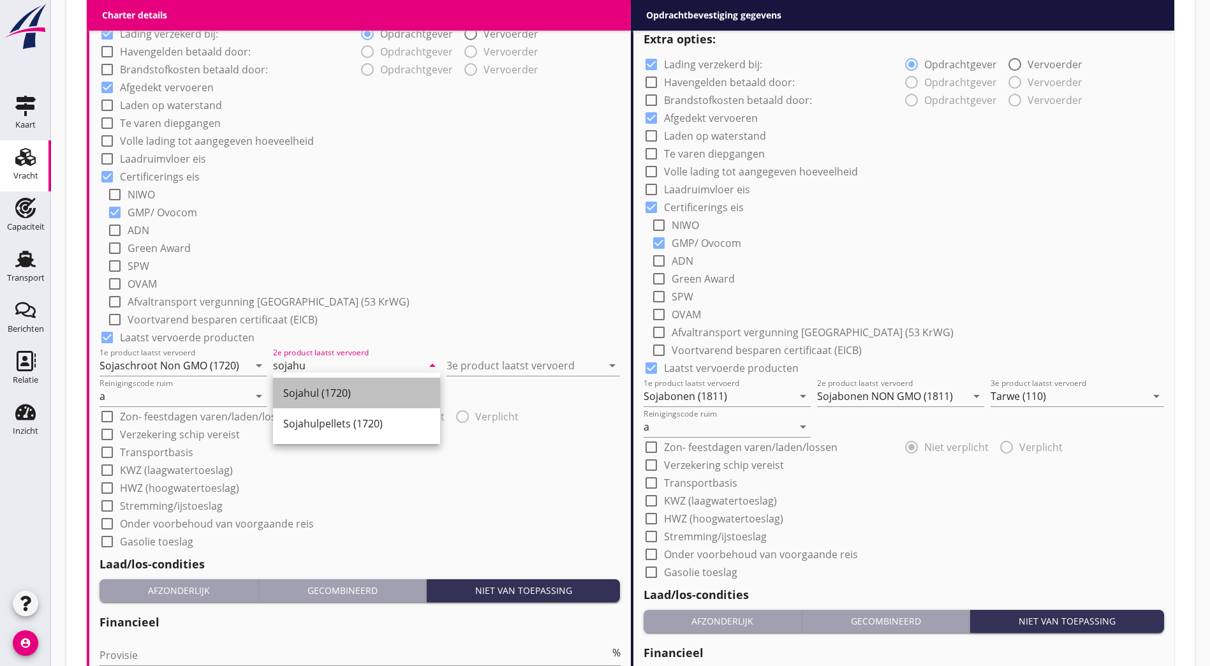
click at [321, 387] on div "Sojahul (1720)" at bounding box center [356, 392] width 147 height 15
click at [305, 356] on input "Sojahul (1720)" at bounding box center [347, 365] width 149 height 20
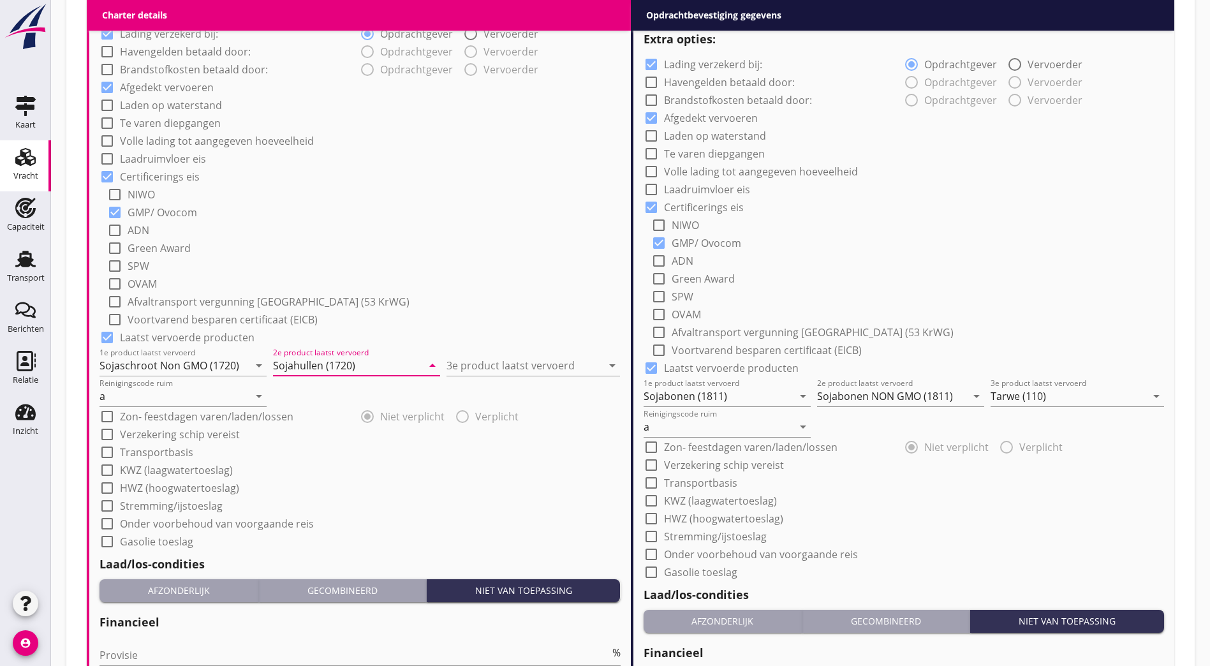
click at [332, 355] on input "Sojahullen (1720)" at bounding box center [347, 365] width 149 height 20
type input "Sojahullen (1720)"
click at [294, 469] on div "check_box_outline_blank KWZ (laagwatertoeslag)" at bounding box center [359, 469] width 521 height 18
click at [193, 391] on input "a" at bounding box center [173, 396] width 149 height 20
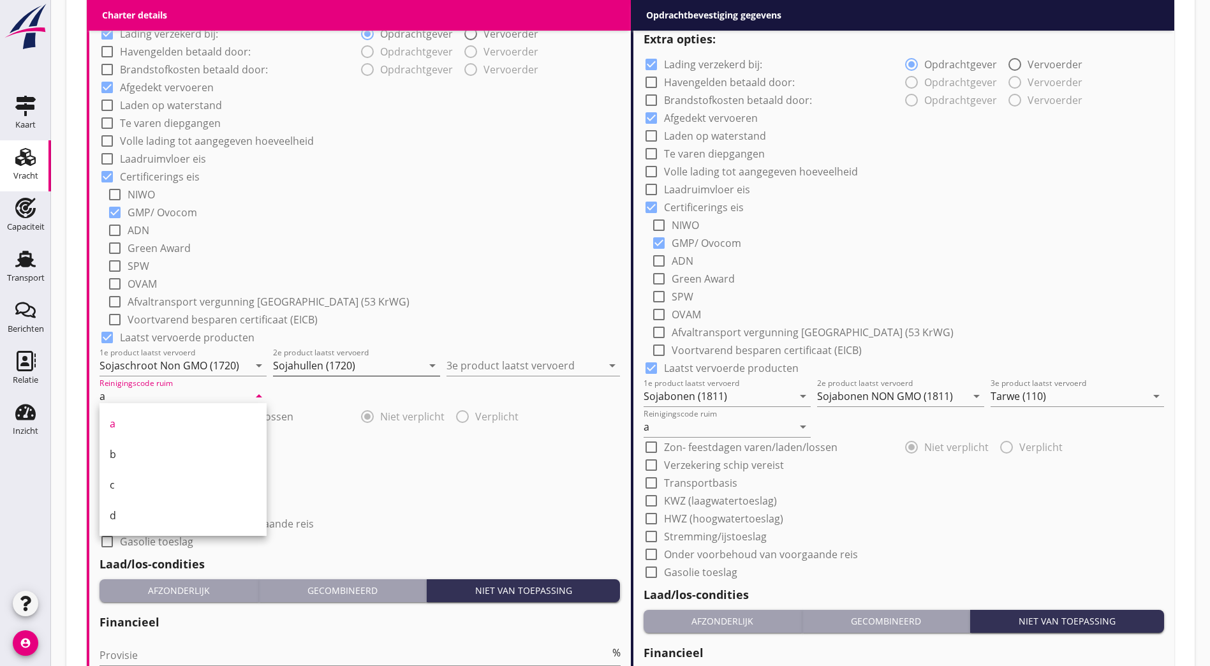
click at [316, 367] on input "Sojahullen (1720)" at bounding box center [347, 365] width 149 height 20
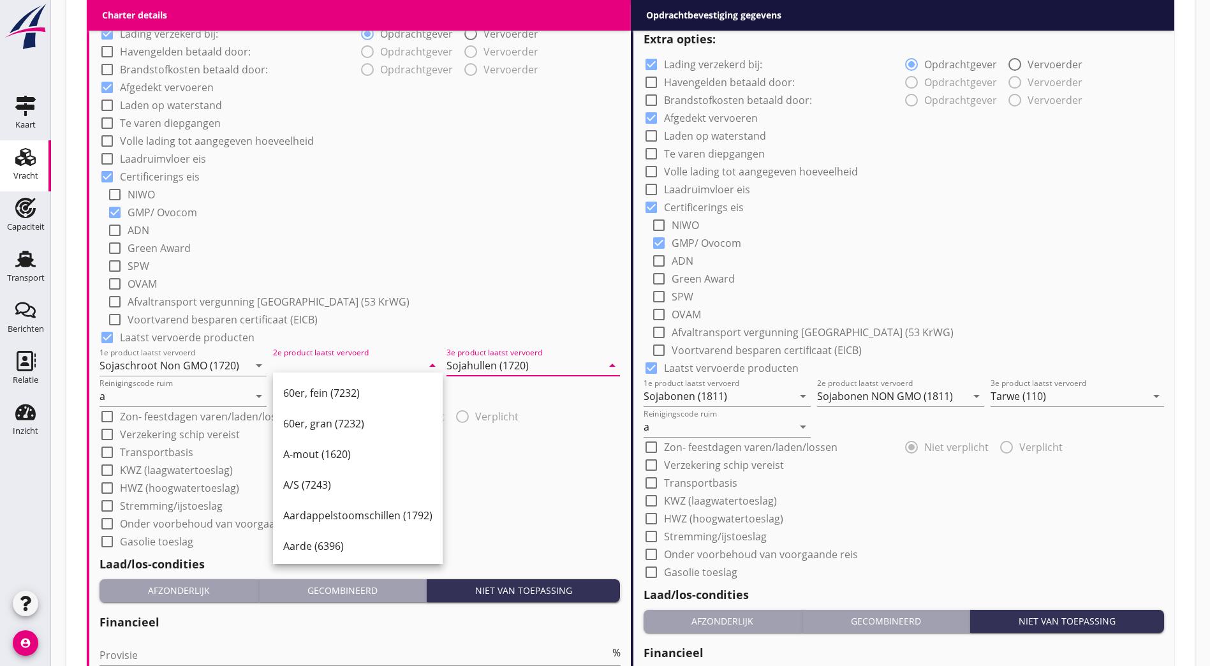
type input "Sojahullen (1720)"
click at [304, 365] on input "2e product laatst vervoerd" at bounding box center [347, 365] width 149 height 20
paste input "Sojahullen (1720)"
type input "Sojahullen (1720)"
click at [551, 212] on div "check_box GMP/ Ovocom" at bounding box center [363, 211] width 513 height 18
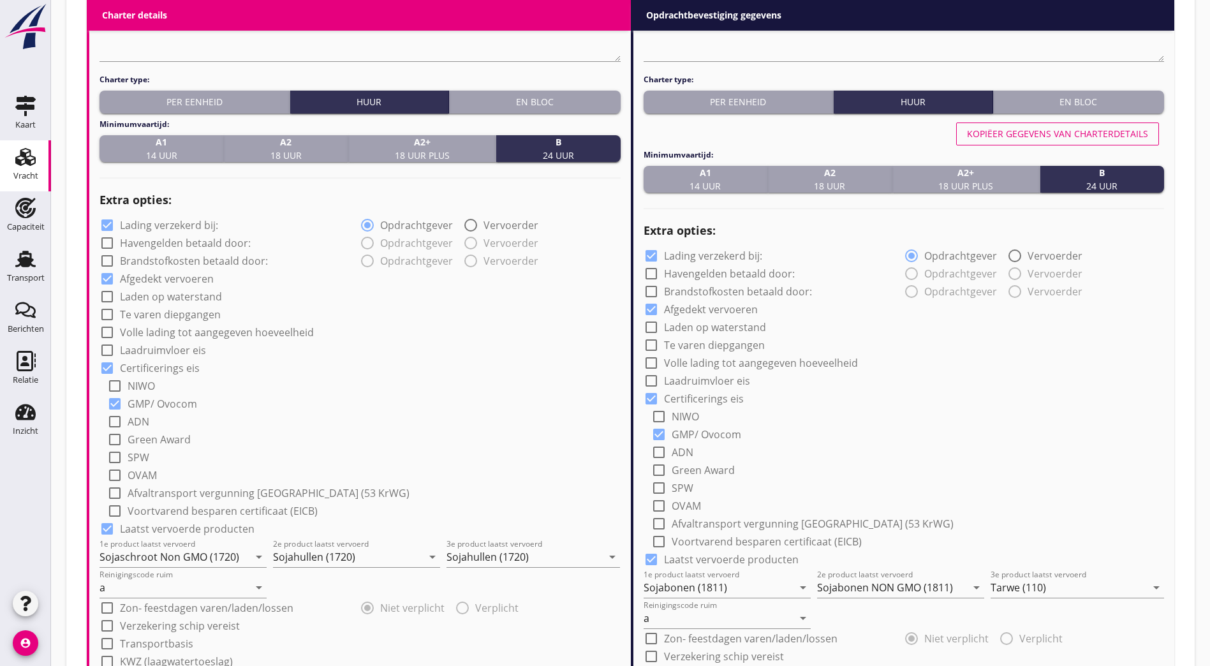
scroll to position [670, 0]
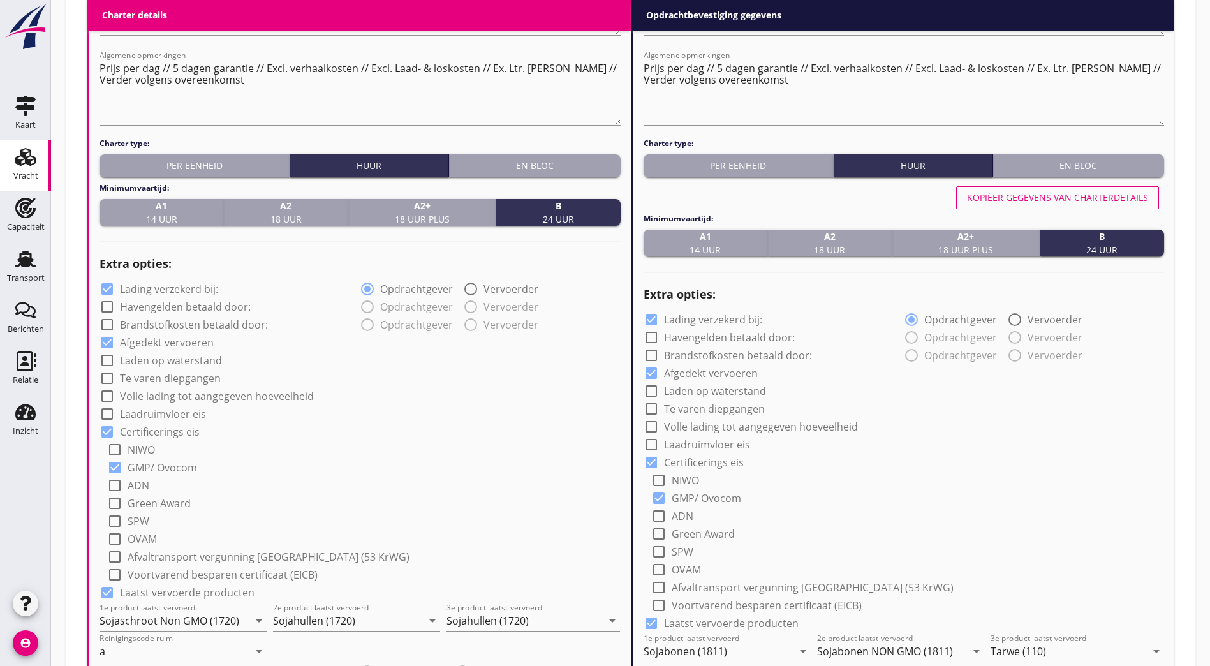
click at [1090, 193] on div "Kopiëer gegevens van charterdetails" at bounding box center [1057, 197] width 181 height 13
type input "Sojaschroot Non GMO (1720)"
type input "Sojahullen (1720)"
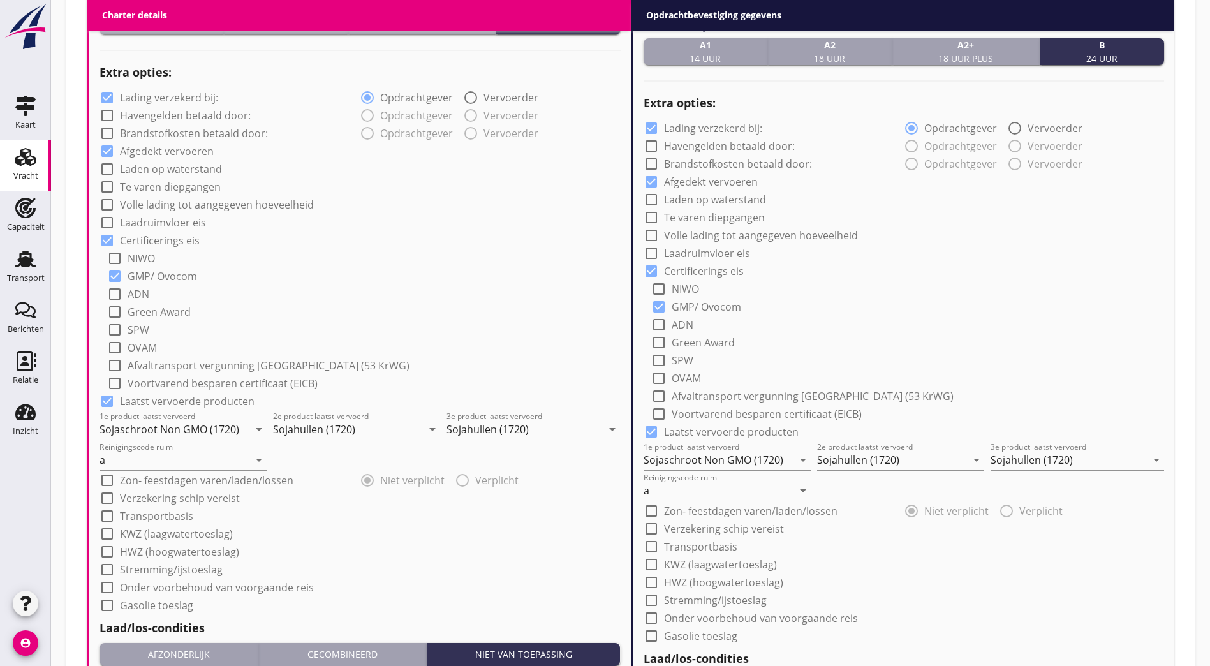
scroll to position [415, 0]
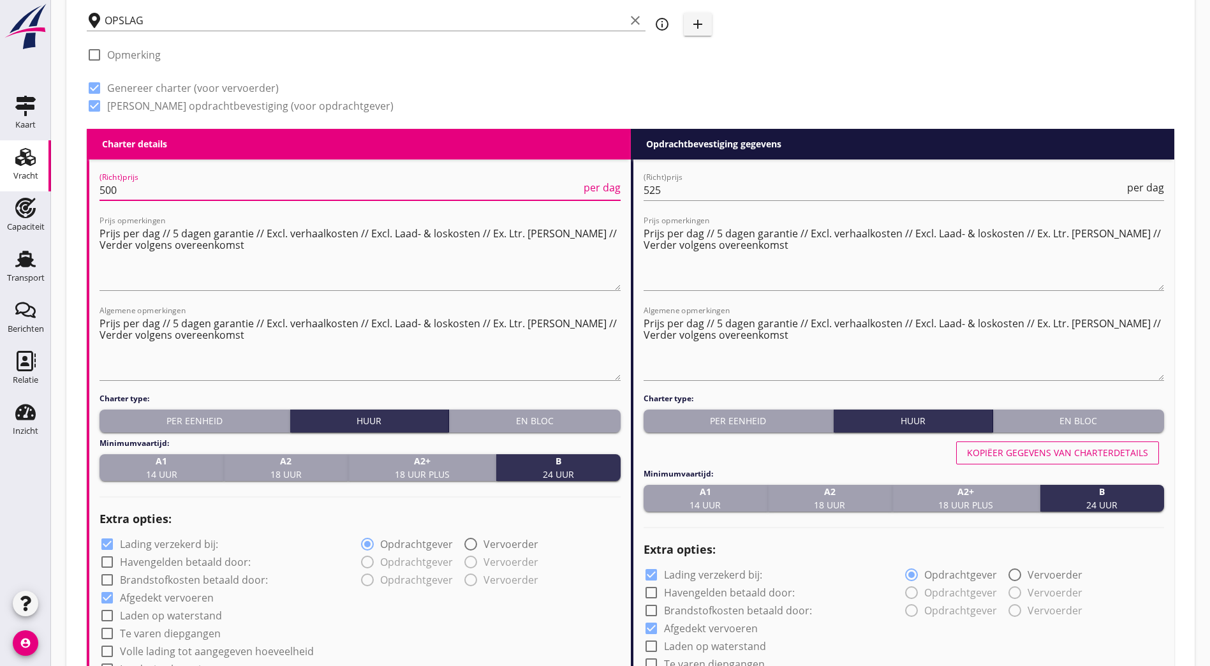
drag, startPoint x: 39, startPoint y: 182, endPoint x: 85, endPoint y: 233, distance: 68.2
click at [0, 186] on html "a b c d 60er, fein (7232) 60er, gran (7232) A-mout (1620) A/S (7243) Aardappels…" at bounding box center [605, 498] width 1210 height 1827
type input "200"
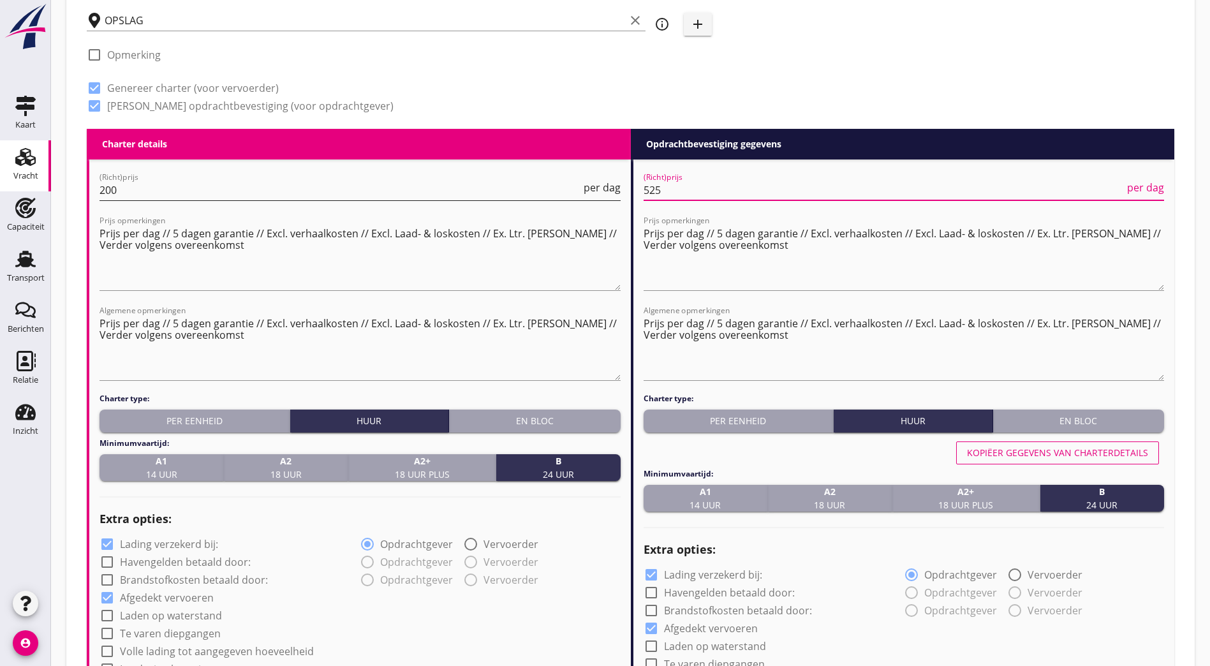
drag, startPoint x: 656, startPoint y: 191, endPoint x: 612, endPoint y: 194, distance: 44.1
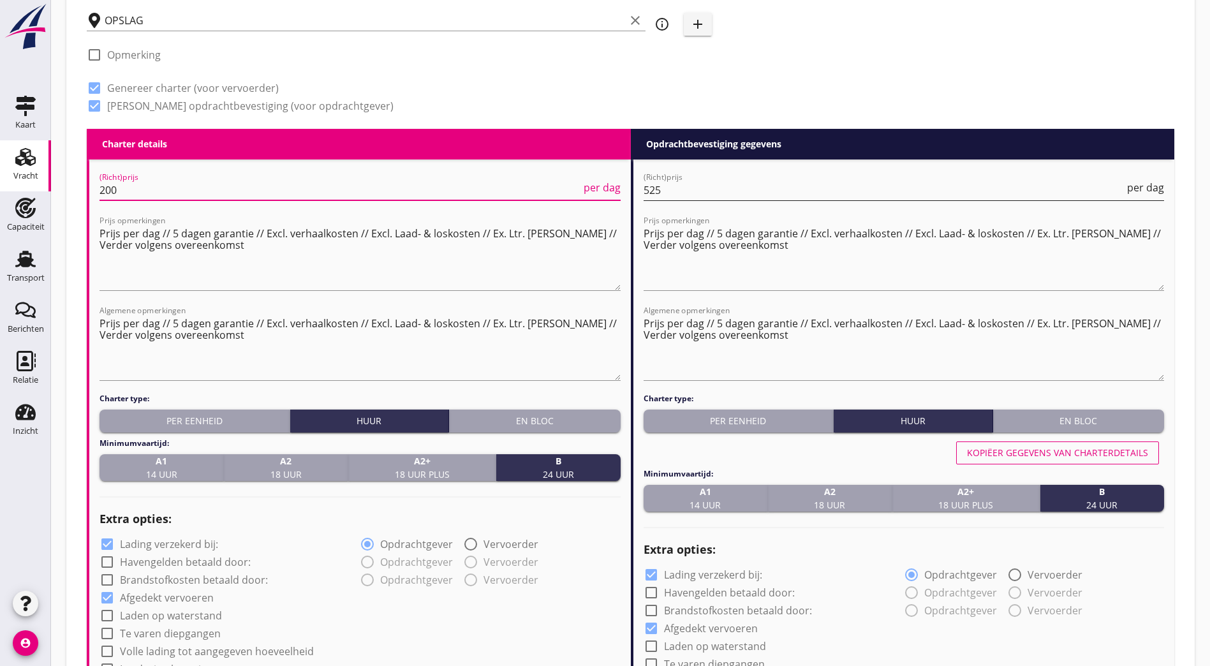
drag, startPoint x: 721, startPoint y: 173, endPoint x: 714, endPoint y: 184, distance: 13.3
click at [717, 180] on div "(Richt)prijs 525 per dag" at bounding box center [903, 192] width 521 height 41
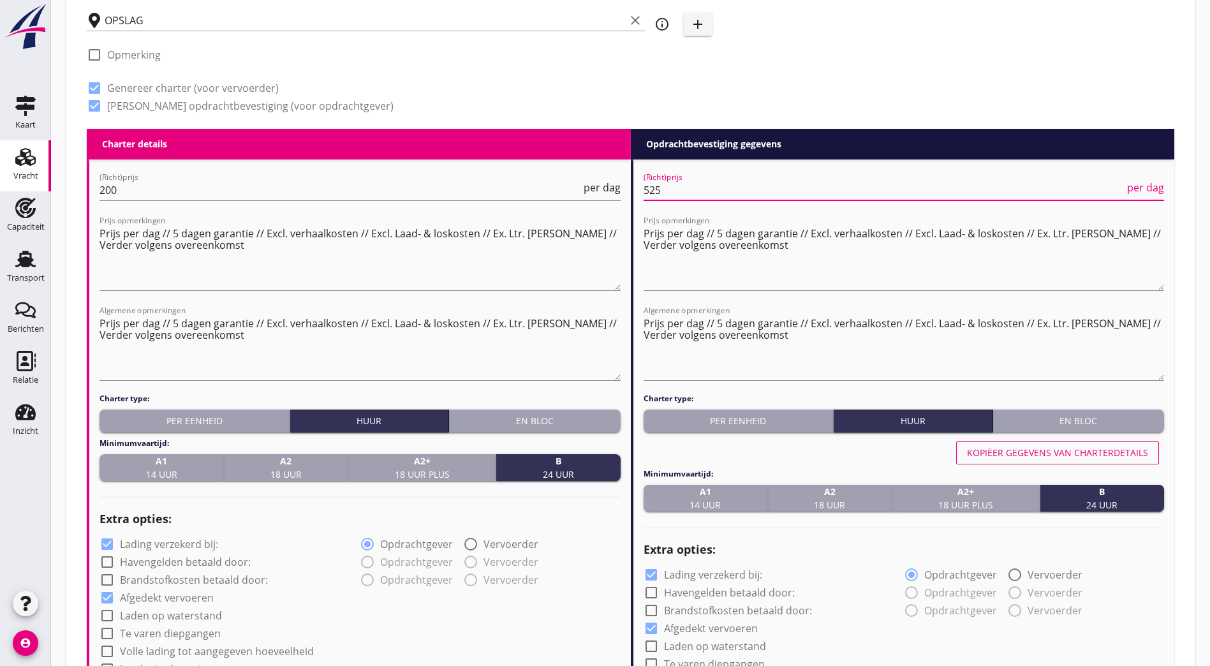
type input "320"
click at [765, 170] on div "(Richt)prijs 320 per dag" at bounding box center [903, 191] width 521 height 43
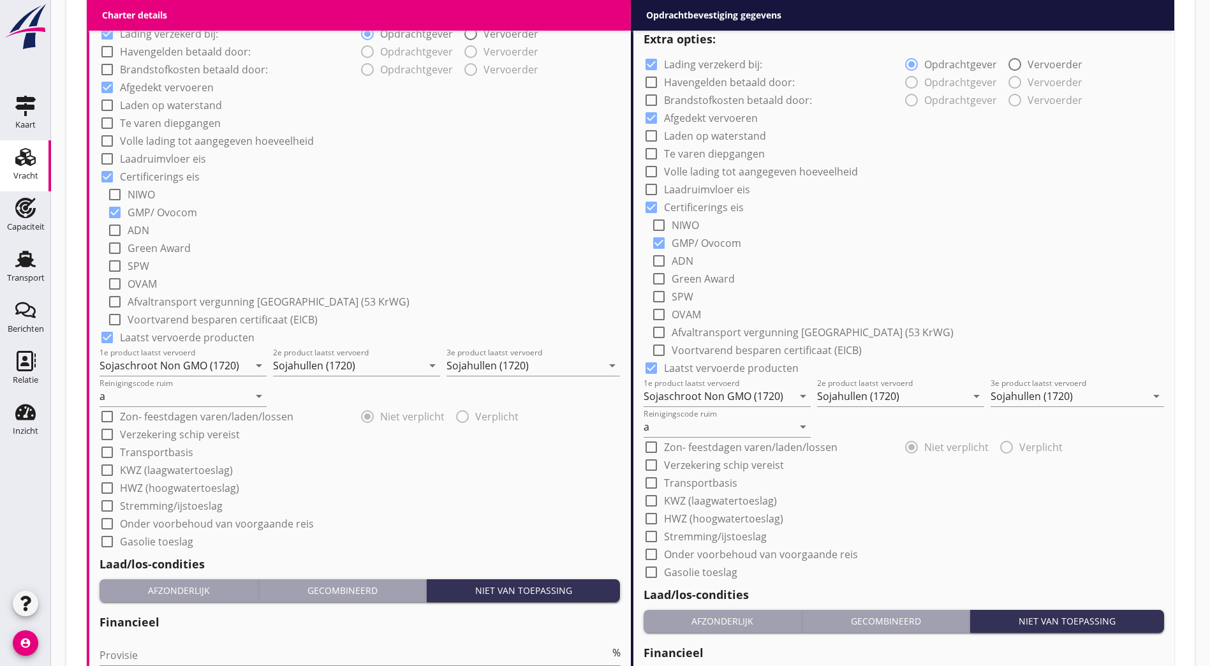
scroll to position [1157, 0]
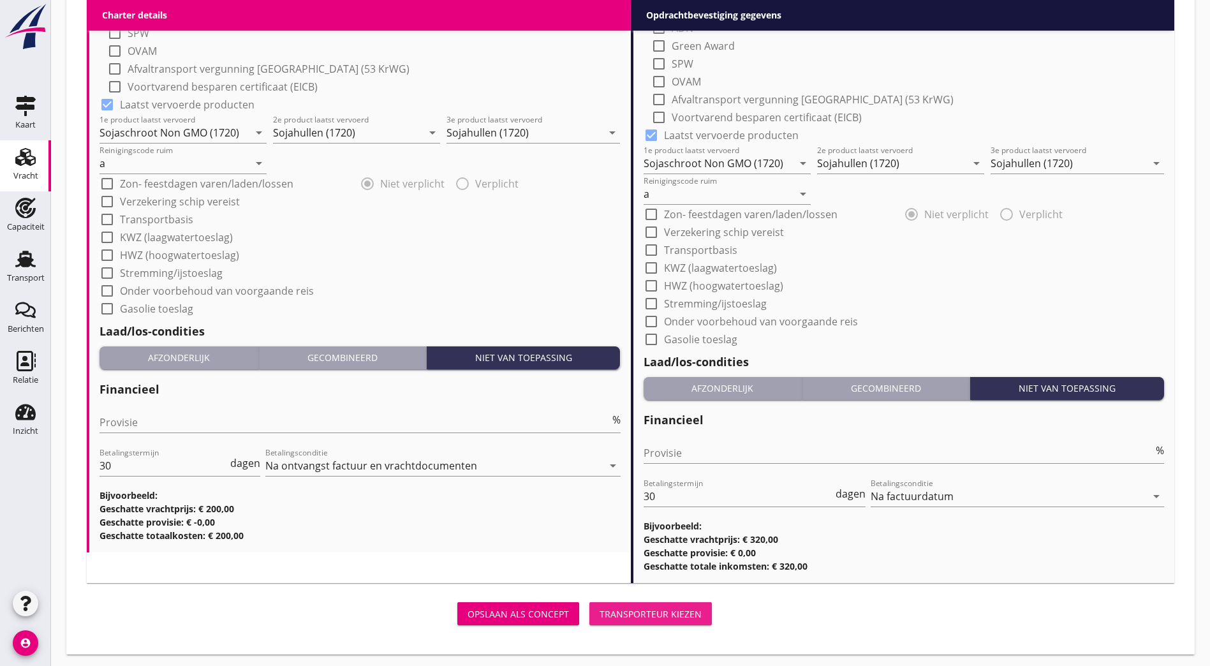
click at [599, 616] on div "Transporteur kiezen" at bounding box center [650, 613] width 102 height 13
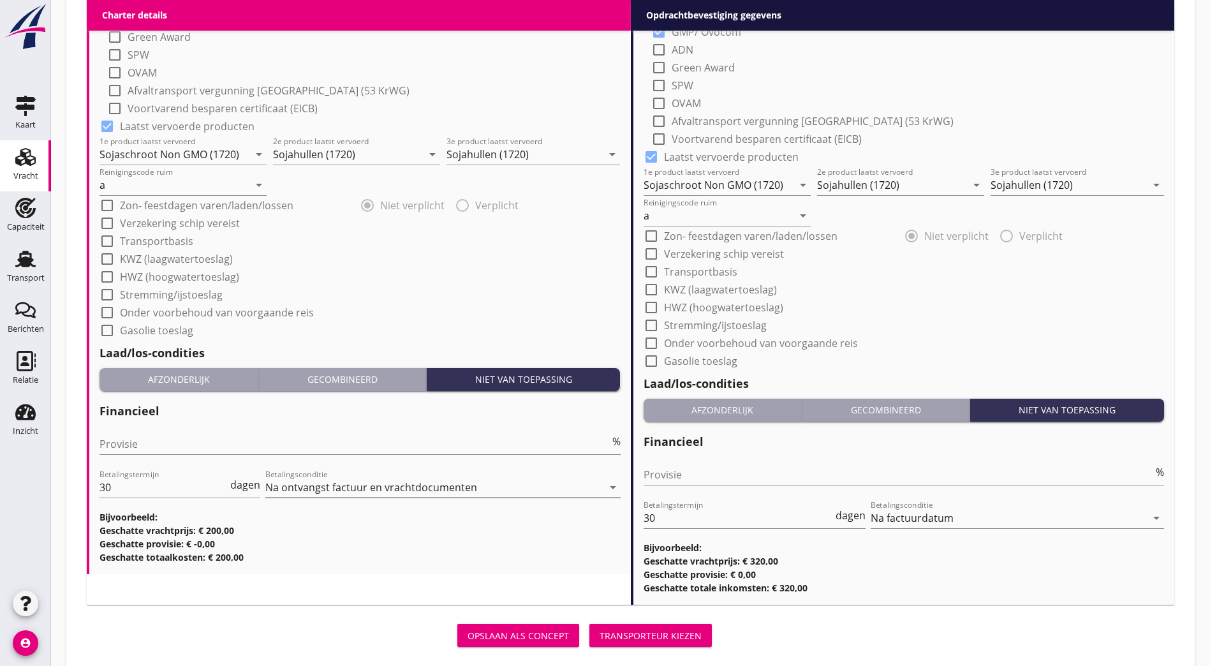
scroll to position [1179, 0]
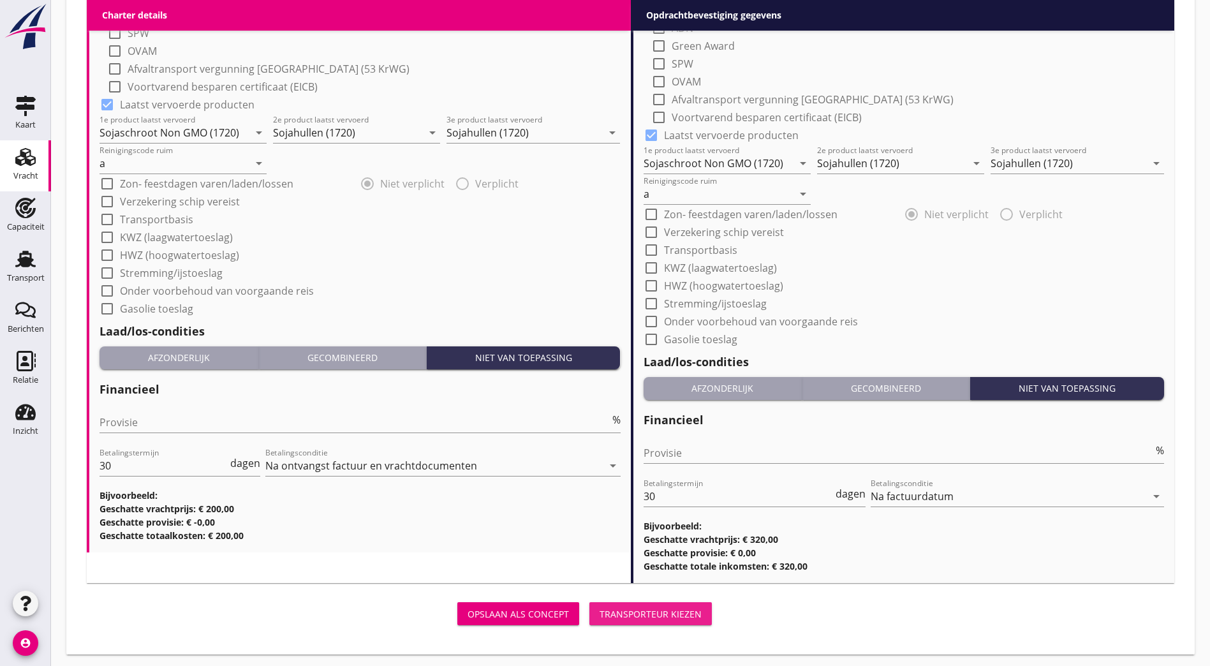
drag, startPoint x: 492, startPoint y: 611, endPoint x: 587, endPoint y: 529, distance: 124.8
click at [599, 610] on div "Transporteur kiezen" at bounding box center [650, 613] width 102 height 13
click at [589, 602] on button "Transporteur kiezen" at bounding box center [650, 613] width 122 height 23
click at [467, 612] on div "Opslaan als concept" at bounding box center [517, 613] width 101 height 13
click at [589, 602] on button "Transporteur kiezen" at bounding box center [650, 613] width 122 height 23
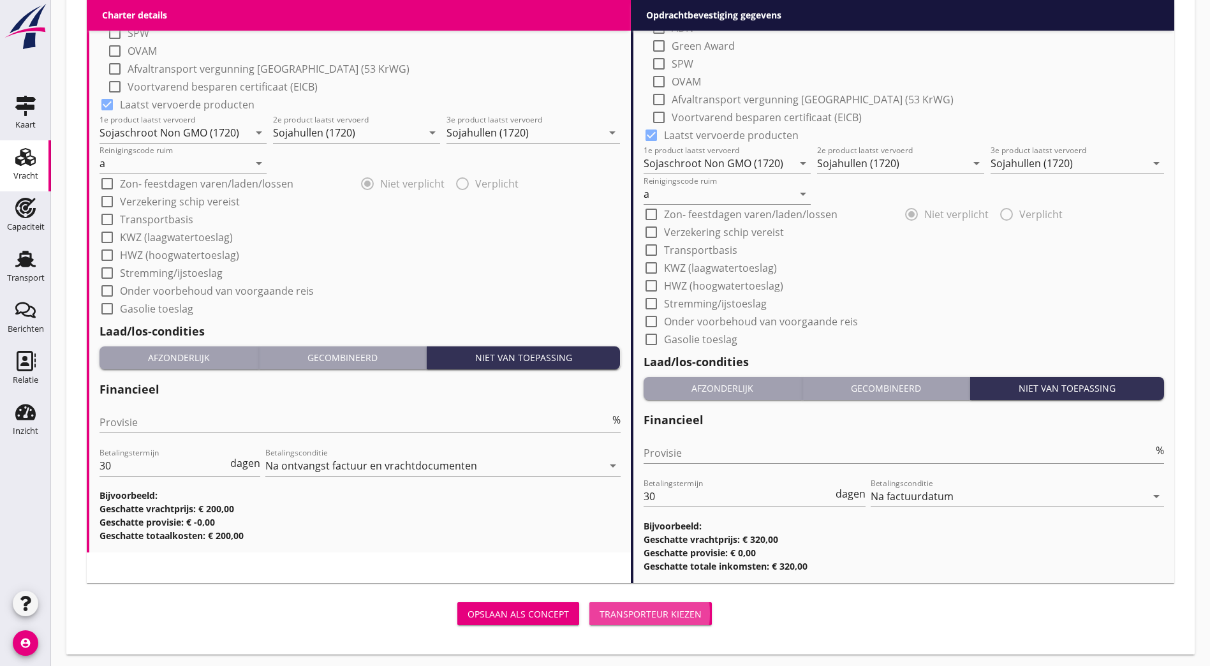
click at [599, 611] on div "Transporteur kiezen" at bounding box center [650, 613] width 102 height 13
click at [599, 610] on div "Transporteur kiezen" at bounding box center [650, 613] width 102 height 13
click at [701, 601] on div "Opslaan als concept Transporteur kiezen" at bounding box center [631, 613] width 1098 height 41
click at [599, 615] on div "Transporteur kiezen" at bounding box center [650, 613] width 102 height 13
click at [510, 594] on div "Opslaan als concept Transporteur kiezen" at bounding box center [402, 613] width 640 height 41
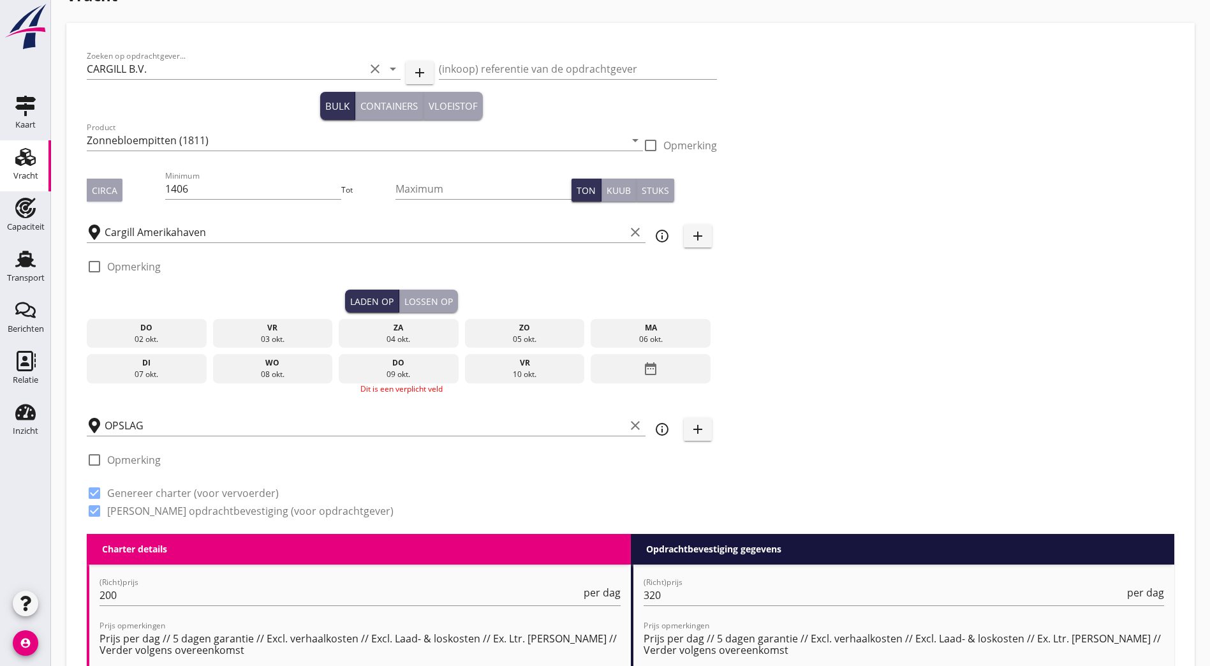
click at [227, 330] on div "vr" at bounding box center [273, 327] width 114 height 11
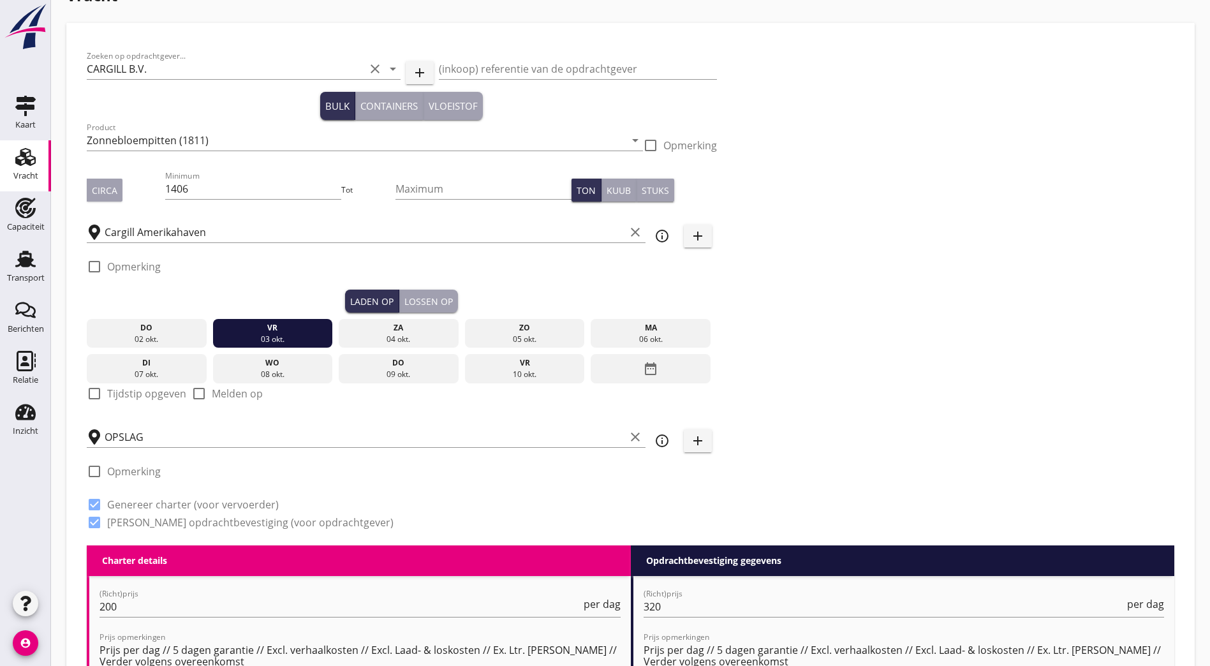
click at [98, 391] on div at bounding box center [95, 394] width 22 height 22
checkbox input "true"
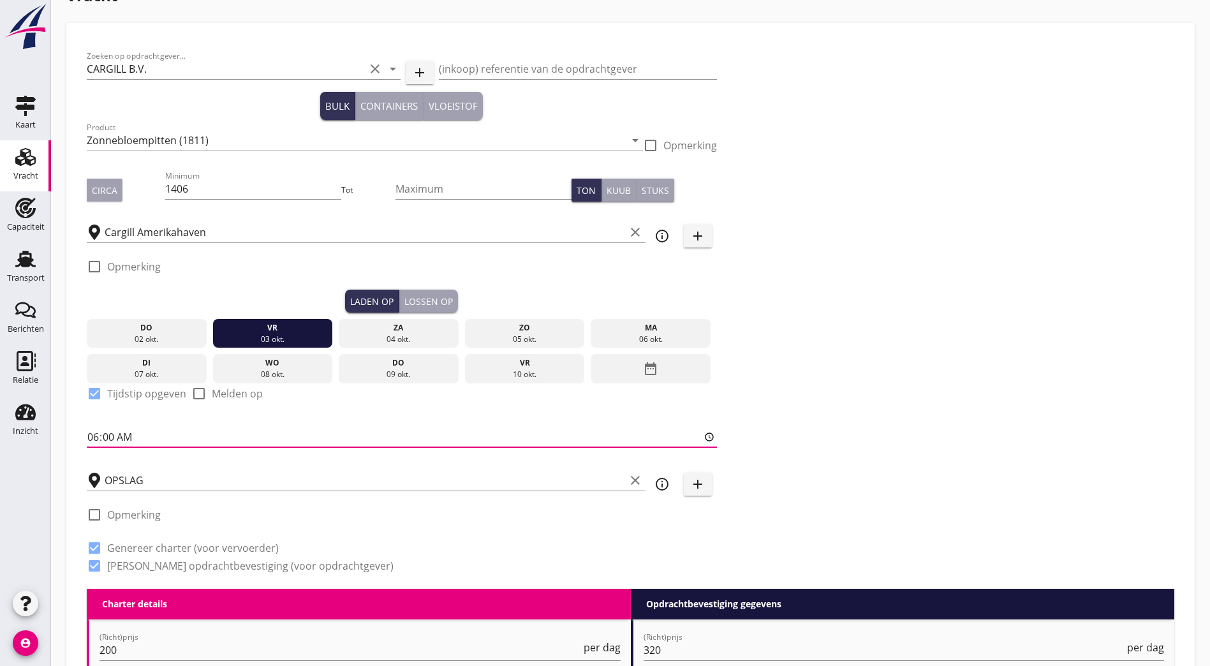
click at [98, 433] on input "06:00" at bounding box center [402, 437] width 630 height 20
type input "07:00"
click at [795, 305] on div "Zoeken op opdrachtgever... CARGILL B.V. clear arrow_drop_down add (inkoop) refe…" at bounding box center [631, 315] width 1098 height 545
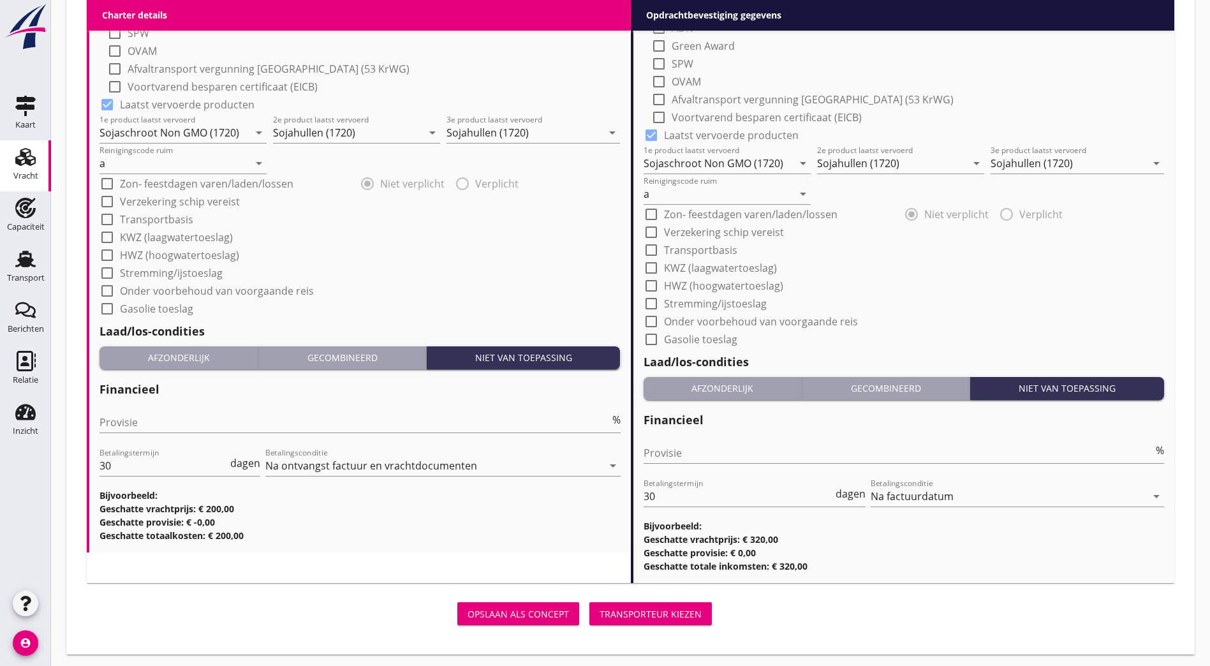
click at [599, 610] on div "Transporteur kiezen" at bounding box center [650, 613] width 102 height 13
click at [448, 610] on div "Opslaan als concept Transporteur kiezen" at bounding box center [402, 613] width 630 height 31
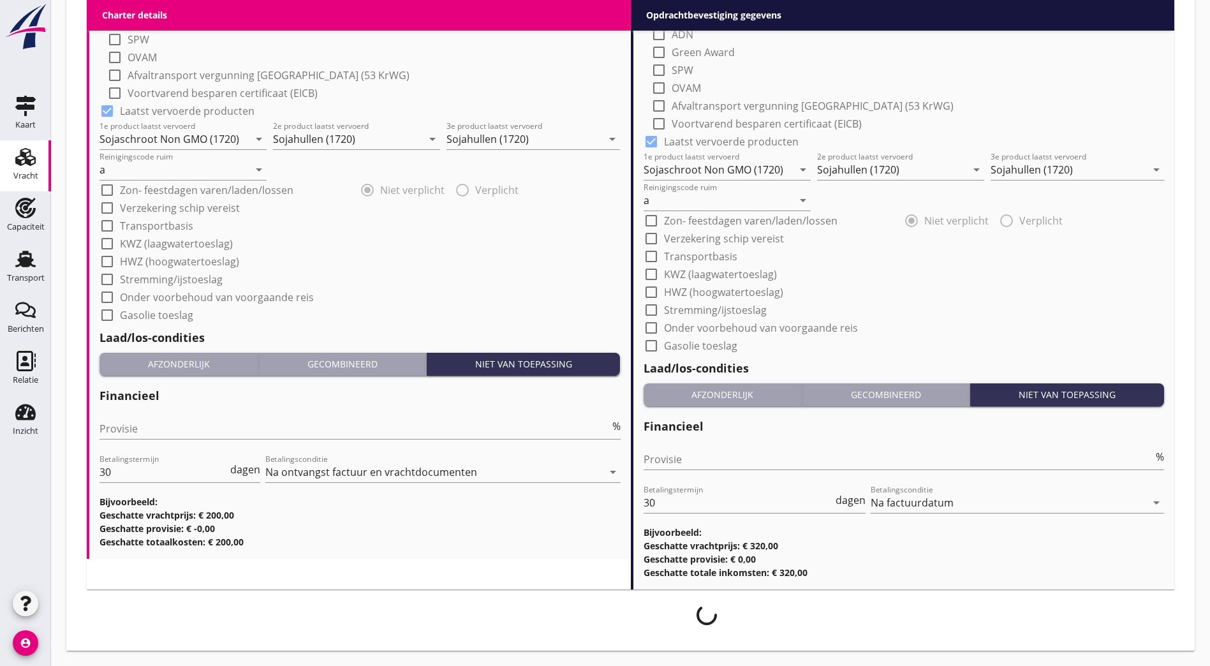
scroll to position [1224, 0]
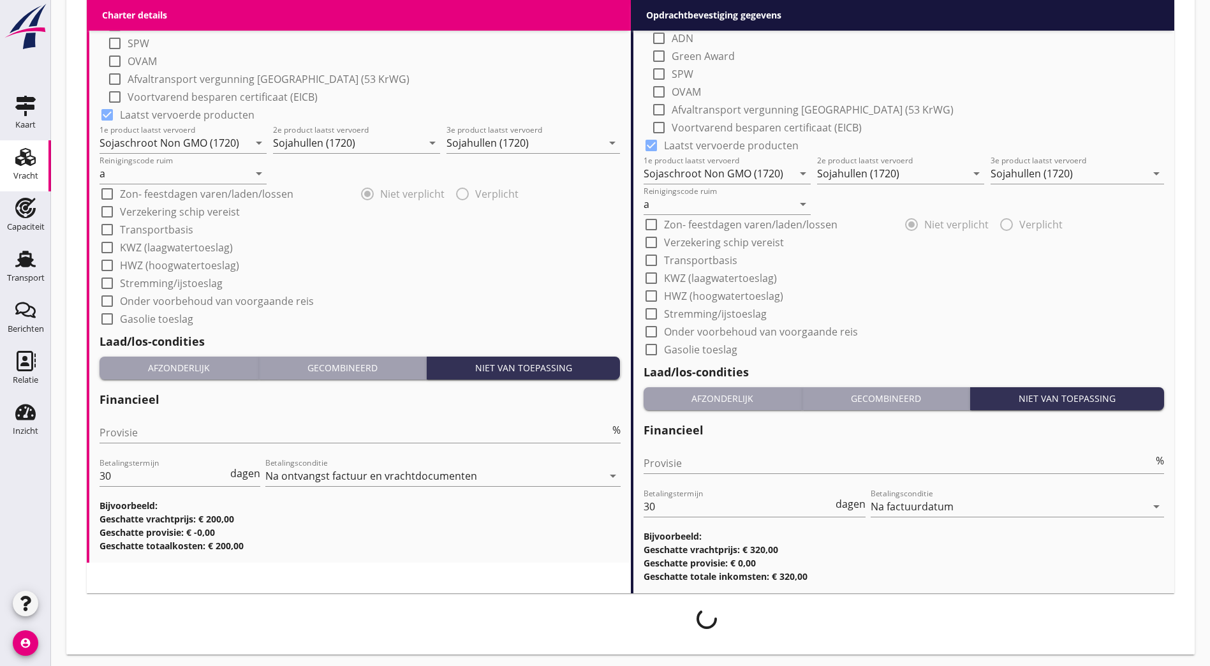
drag, startPoint x: 448, startPoint y: 610, endPoint x: 381, endPoint y: 589, distance: 70.4
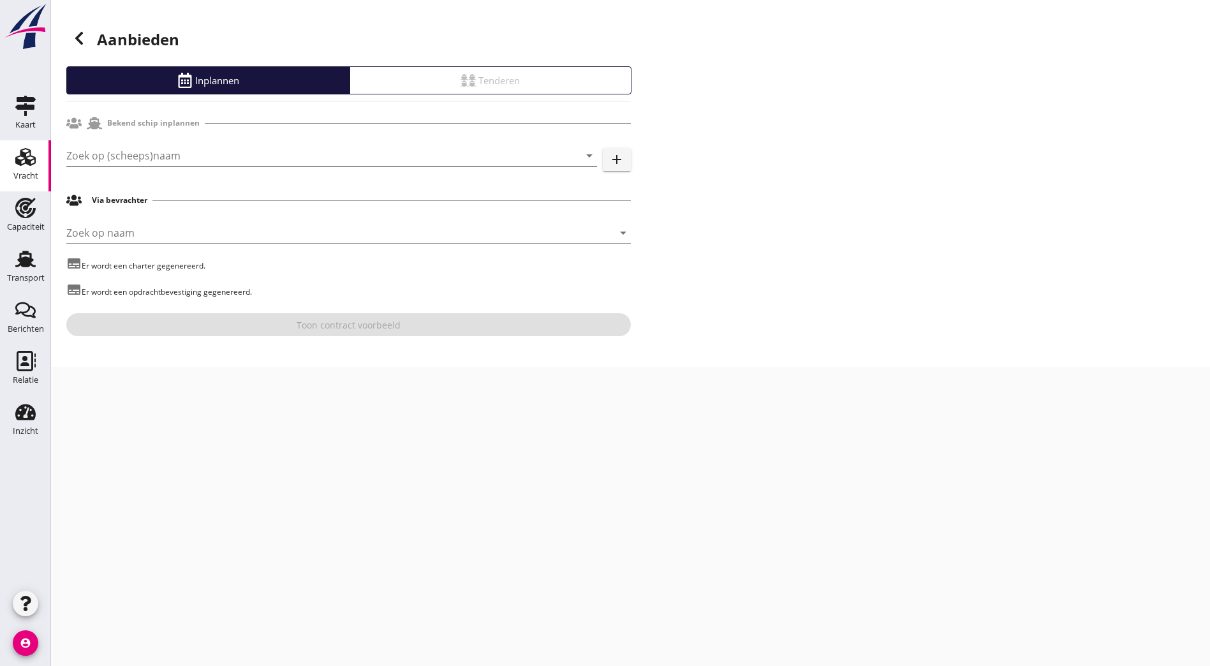
click at [202, 161] on input "Zoek op (scheeps)naam" at bounding box center [313, 155] width 495 height 20
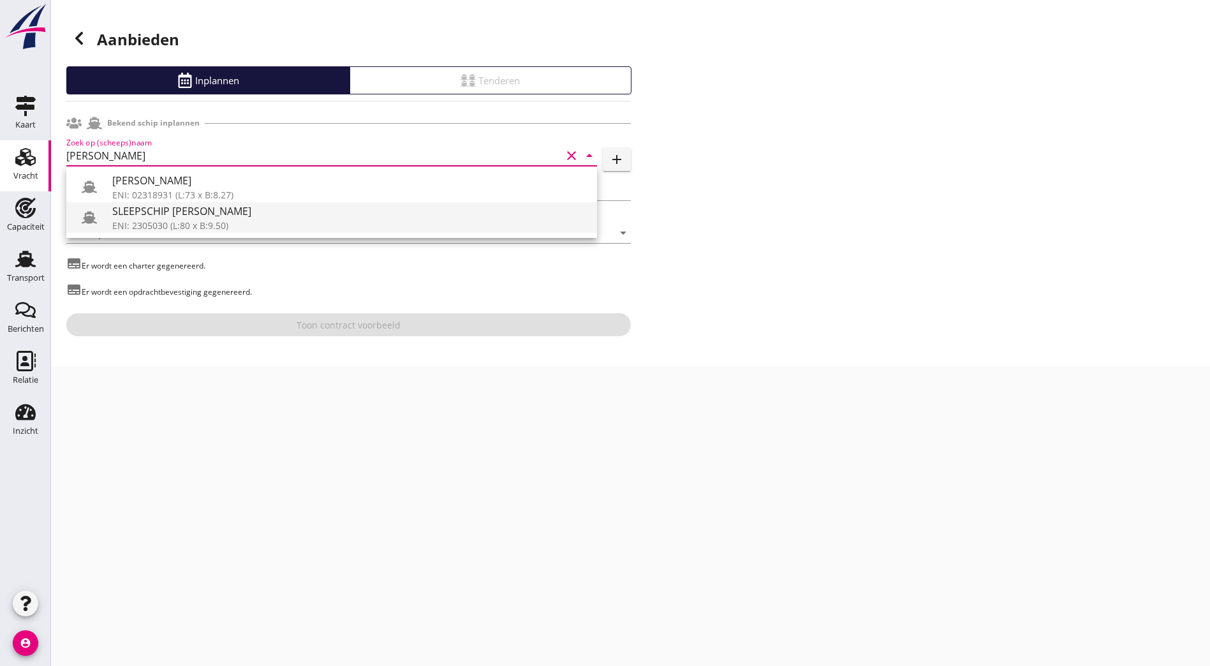
click at [256, 219] on div "ENI: 2305030 (L:80 x B:9.50)" at bounding box center [349, 225] width 474 height 13
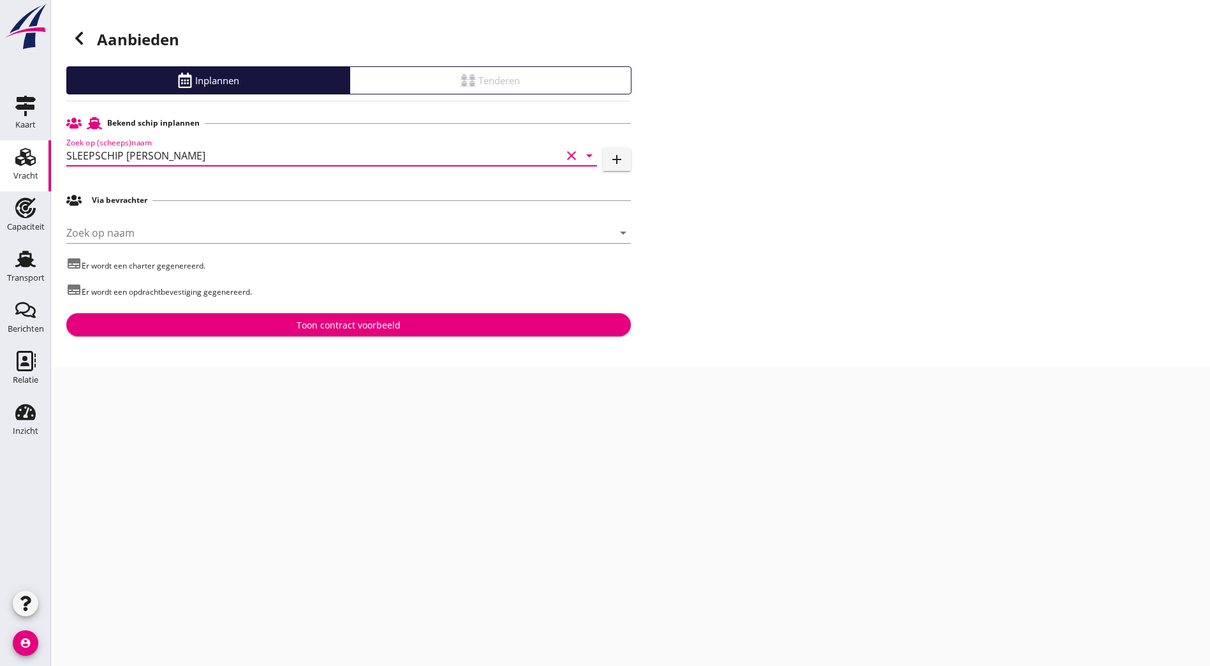
type input "SLEEPSCHIP ELISABETH"
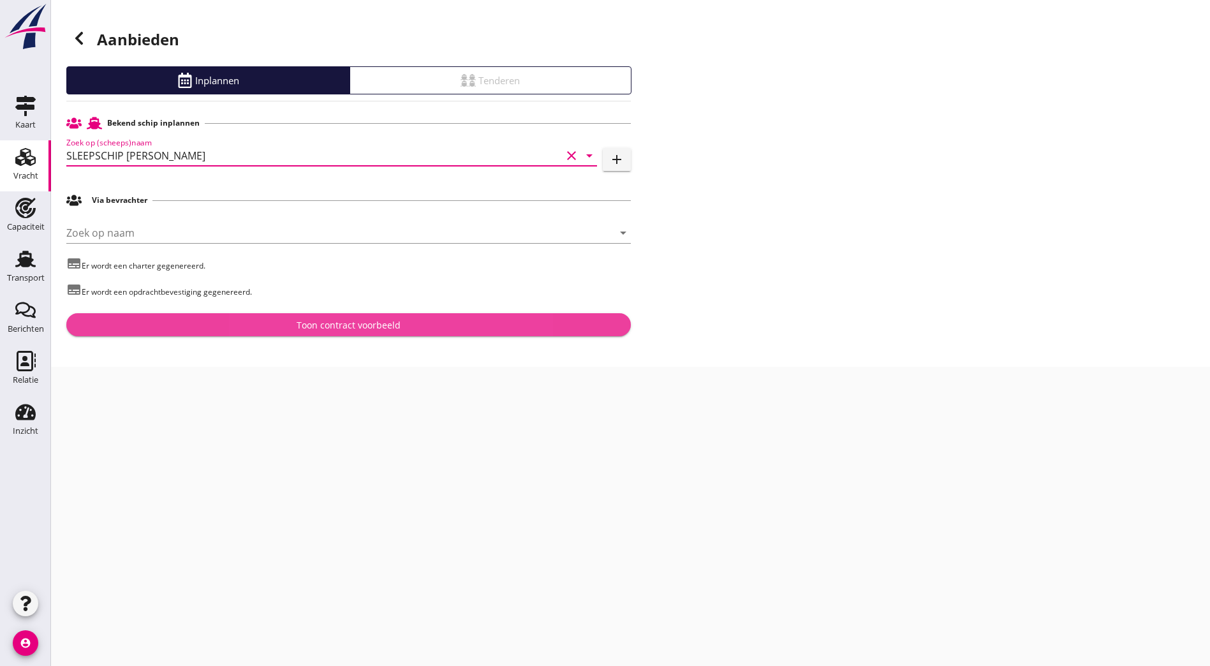
click at [351, 327] on div "Toon contract voorbeeld" at bounding box center [349, 324] width 104 height 13
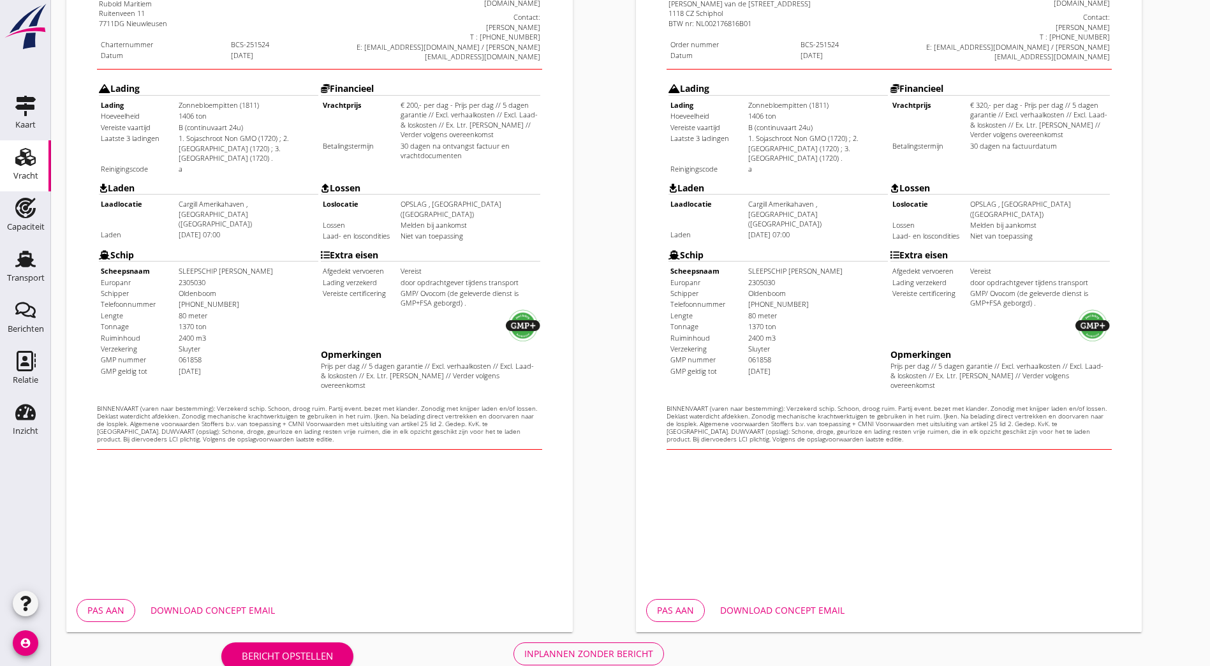
scroll to position [279, 0]
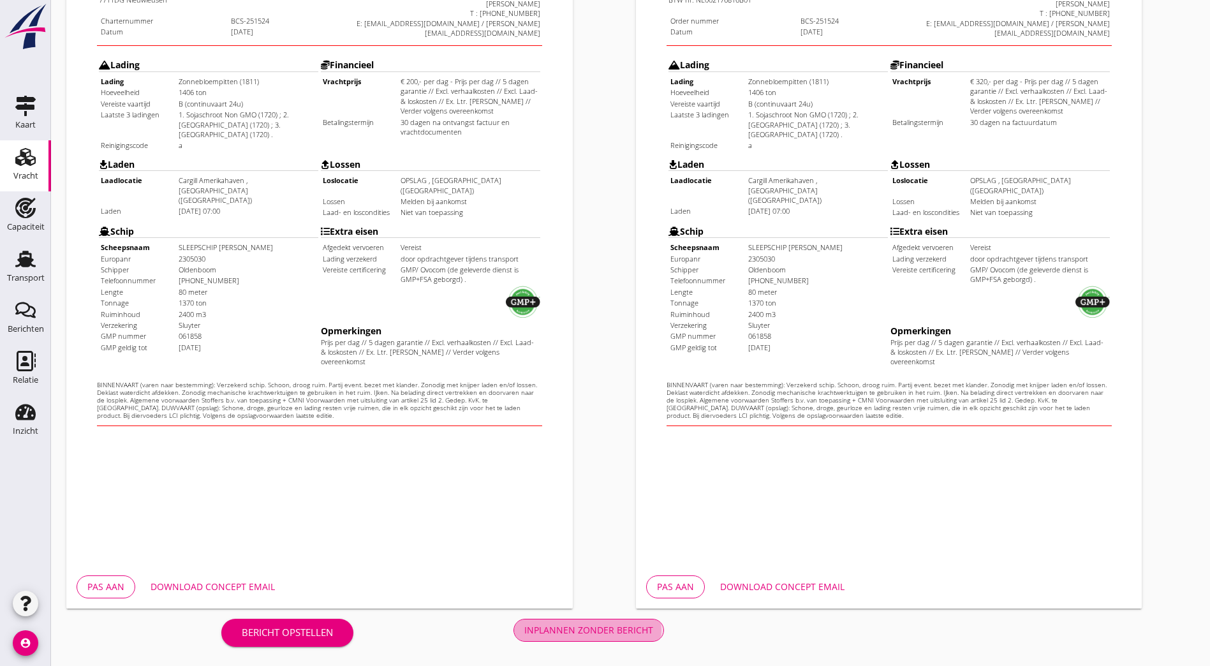
drag, startPoint x: 340, startPoint y: 626, endPoint x: 354, endPoint y: 606, distance: 24.2
click at [524, 625] on div "Inplannen zonder bericht" at bounding box center [588, 629] width 129 height 13
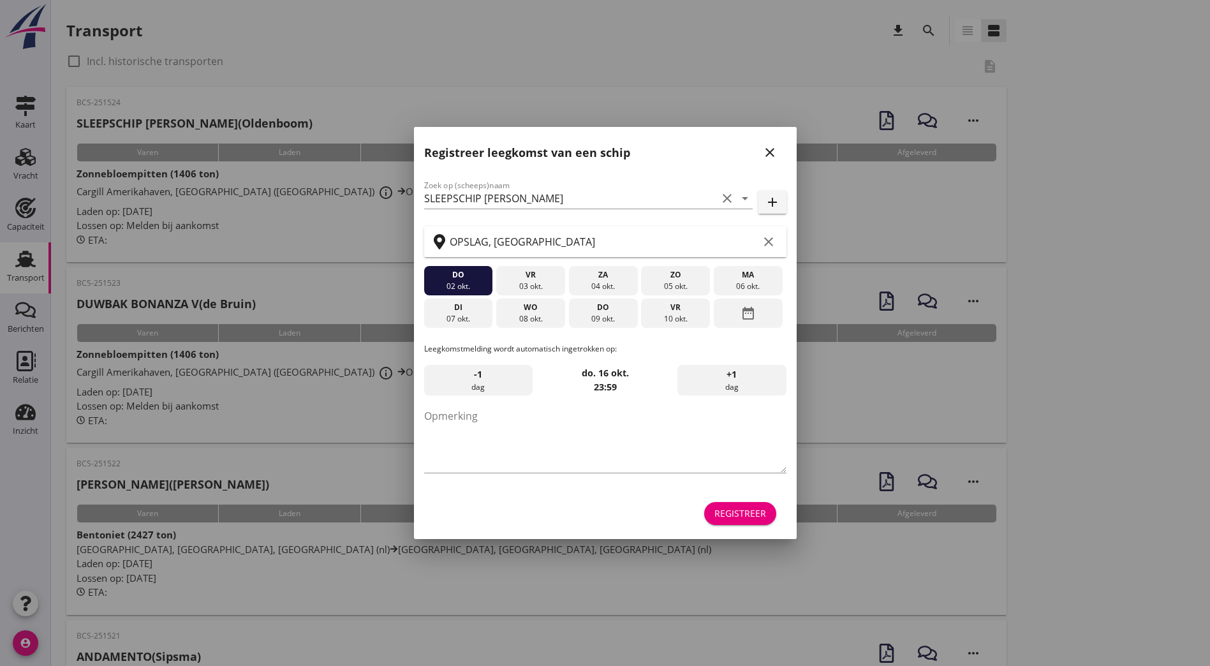
click at [766, 162] on button "close" at bounding box center [769, 152] width 23 height 23
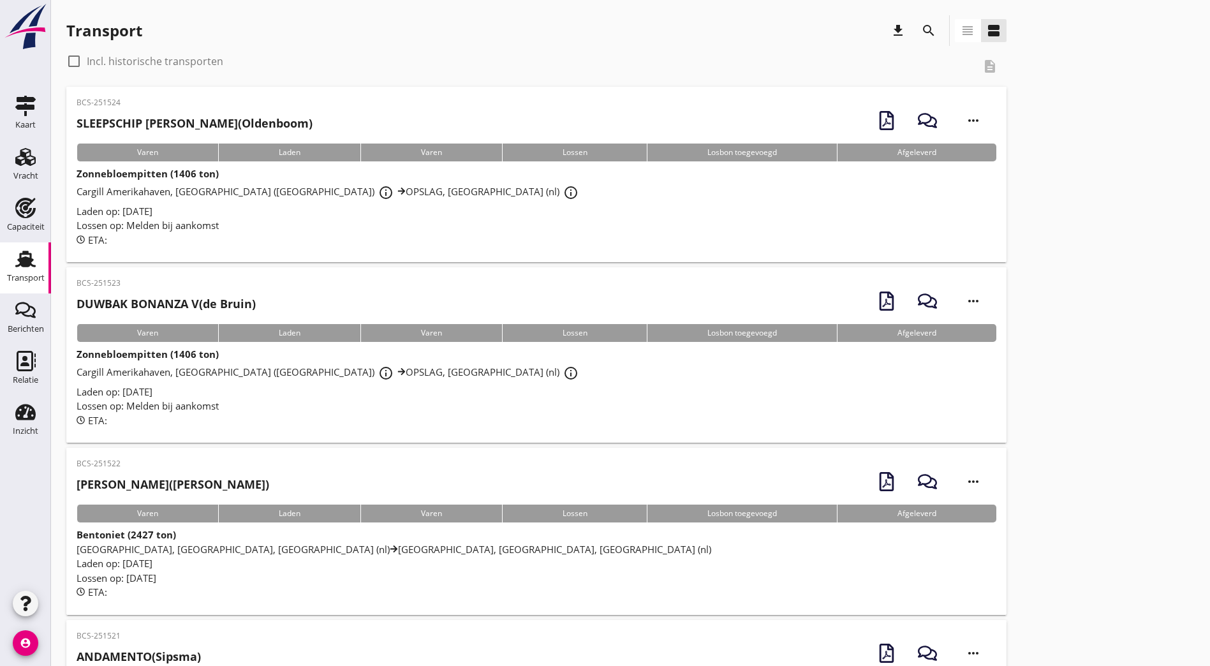
click at [220, 110] on div "BCS-251524 SLEEPSCHIP ELISABETH (Oldenboom)" at bounding box center [195, 117] width 236 height 41
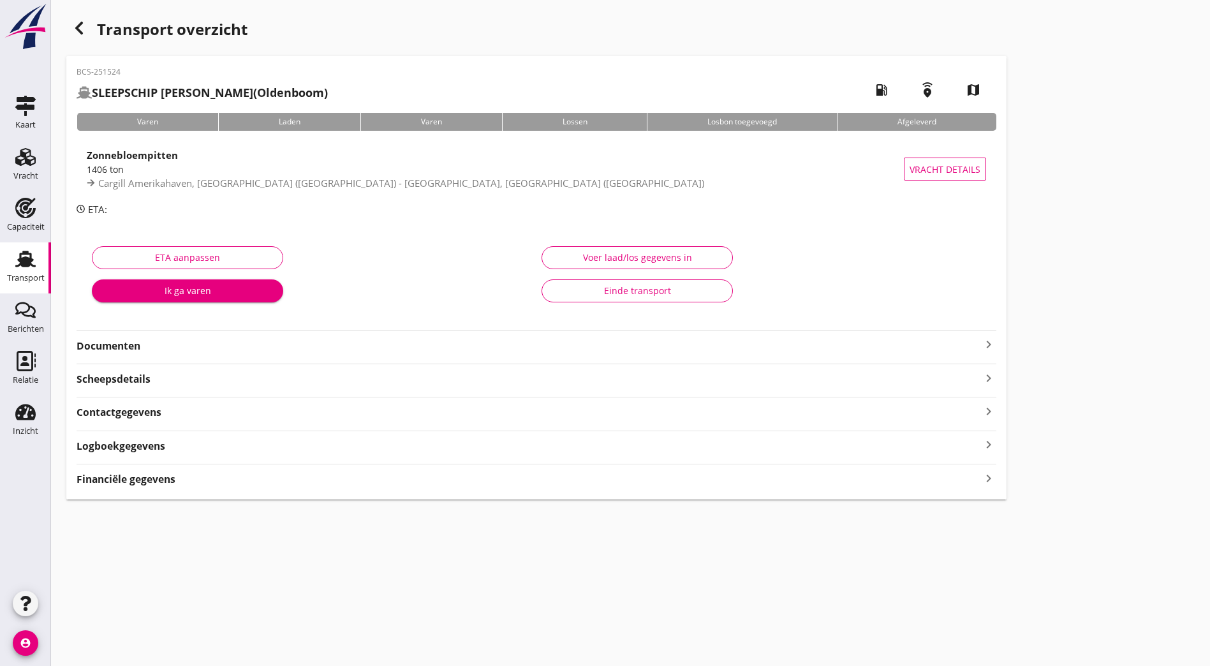
click at [277, 348] on strong "Documenten" at bounding box center [529, 346] width 904 height 15
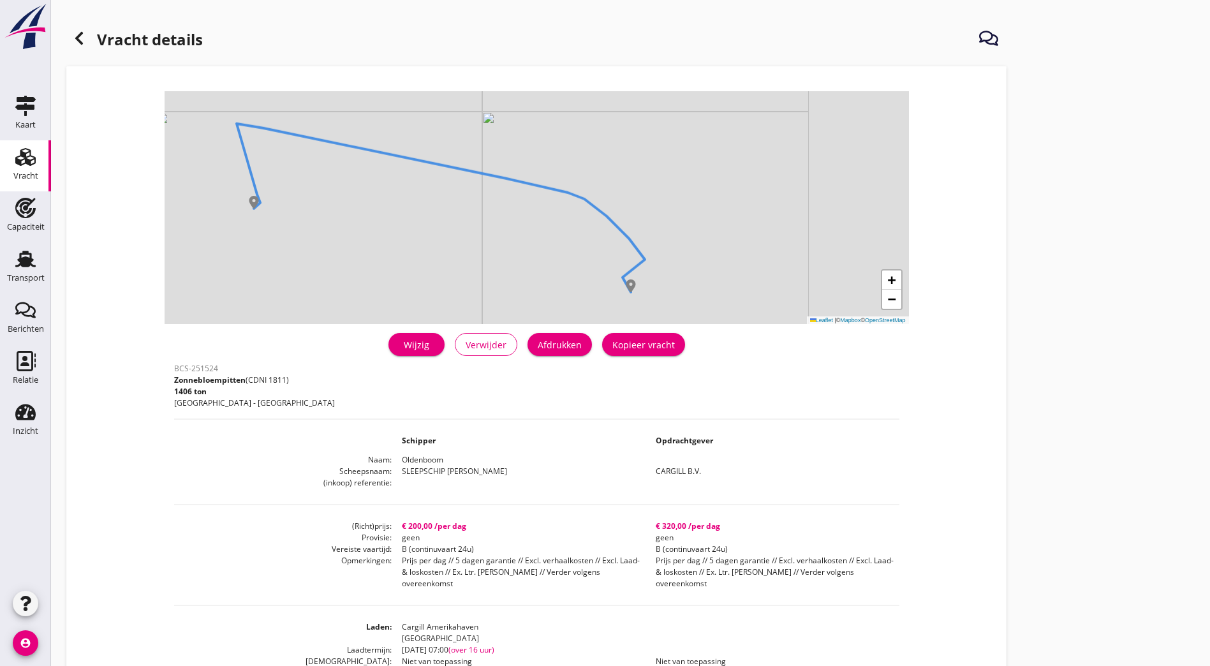
click at [538, 345] on div "Afdrukken" at bounding box center [560, 344] width 44 height 13
click at [78, 34] on icon at bounding box center [78, 38] width 15 height 15
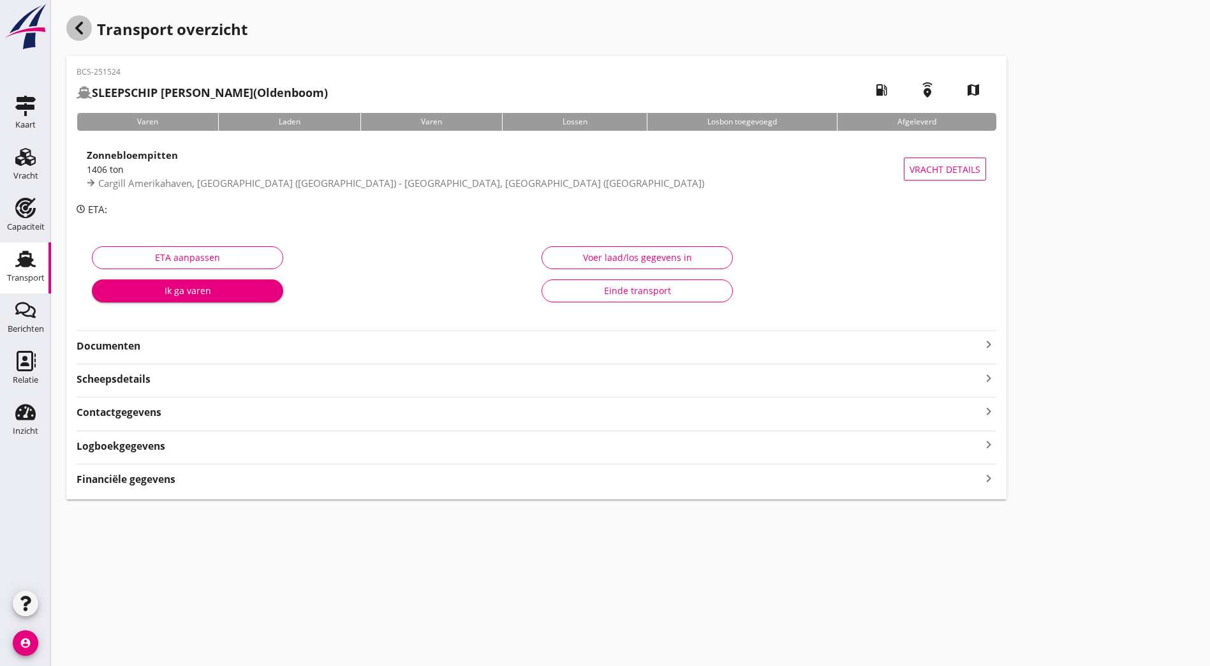
click at [79, 26] on use "button" at bounding box center [79, 28] width 8 height 13
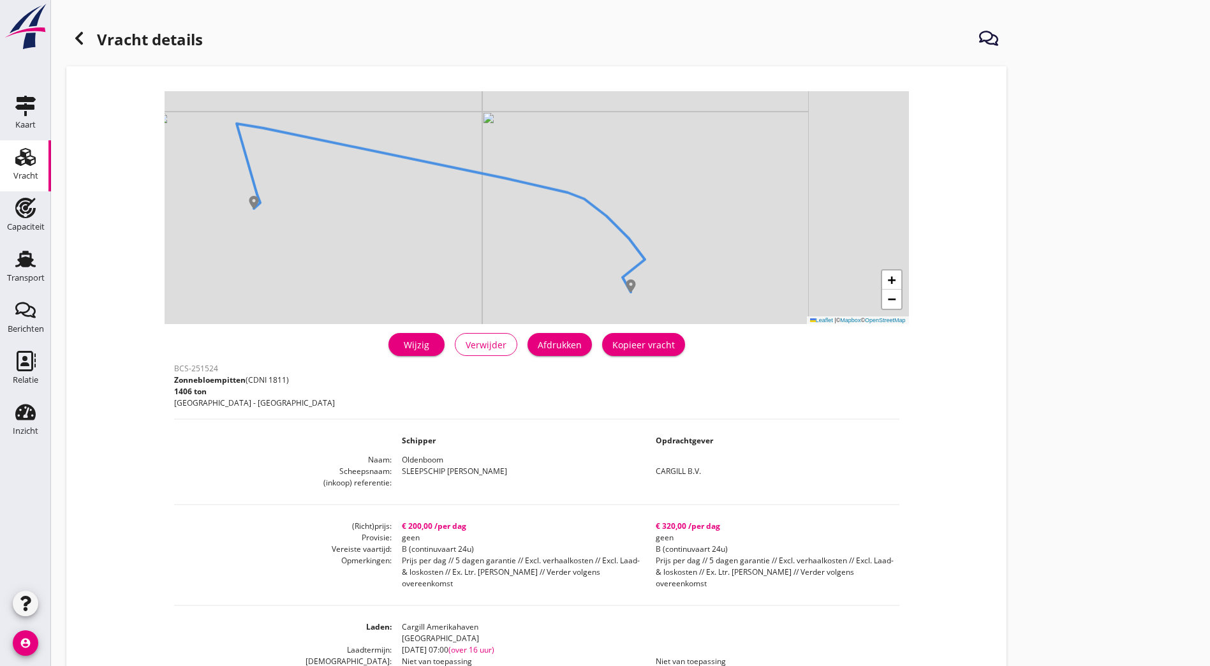
click at [87, 45] on div at bounding box center [79, 39] width 26 height 26
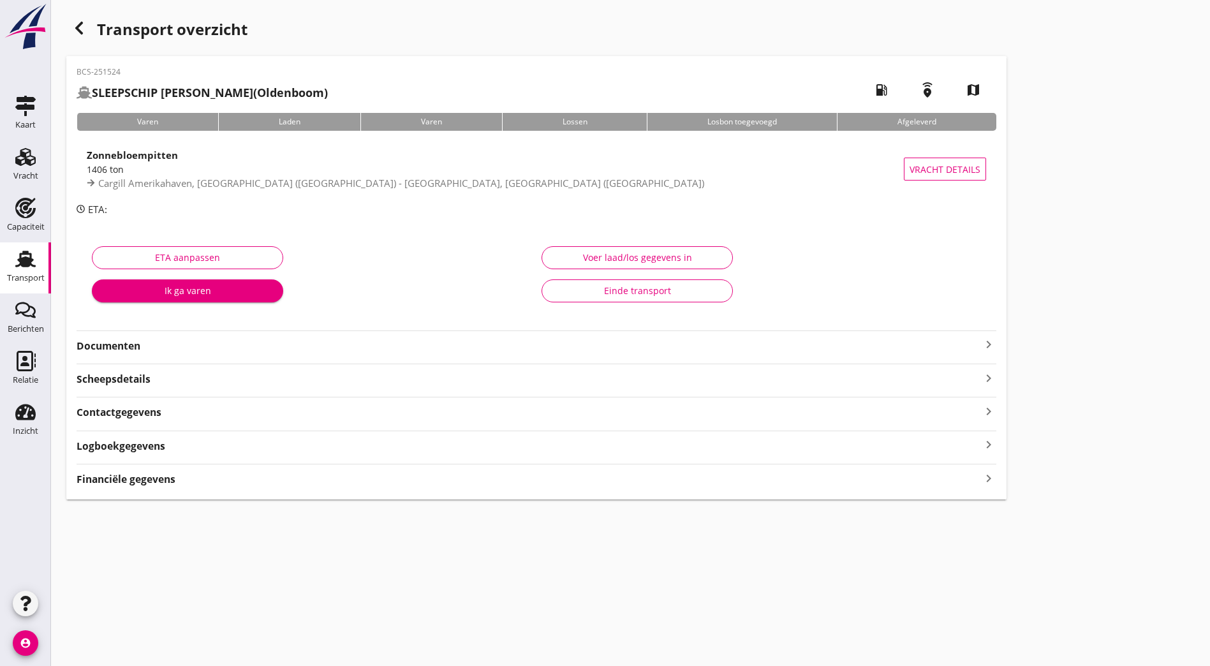
click at [71, 23] on div "button" at bounding box center [79, 28] width 26 height 26
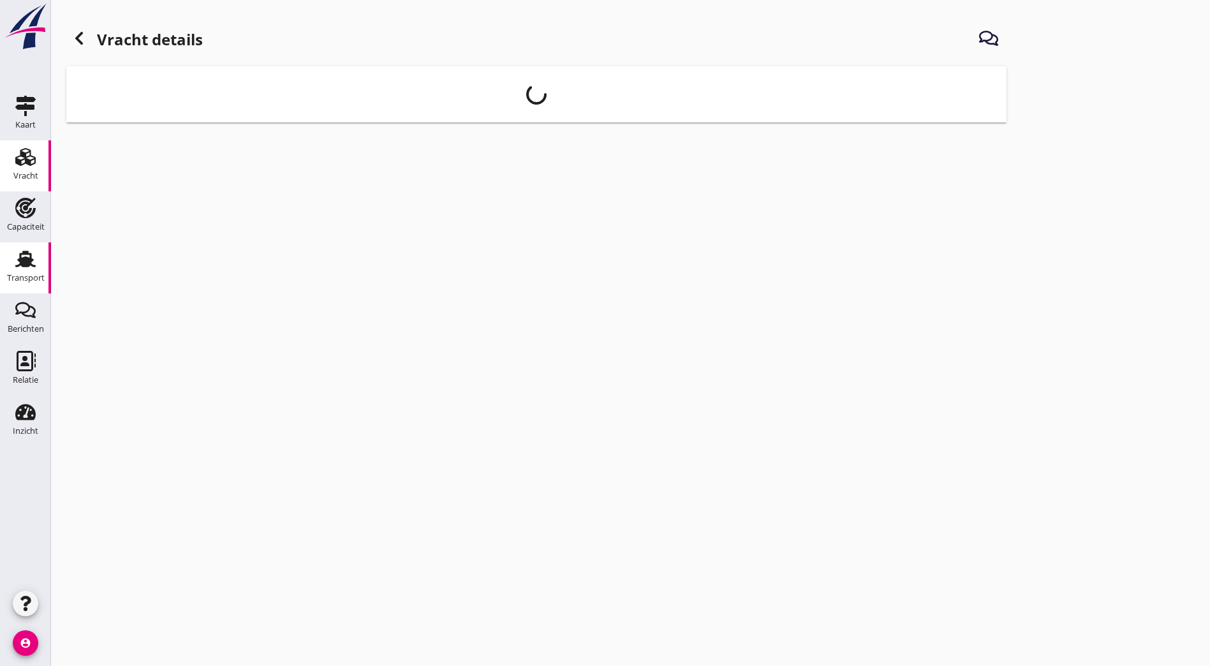
click at [33, 264] on icon "Transport" at bounding box center [25, 259] width 20 height 20
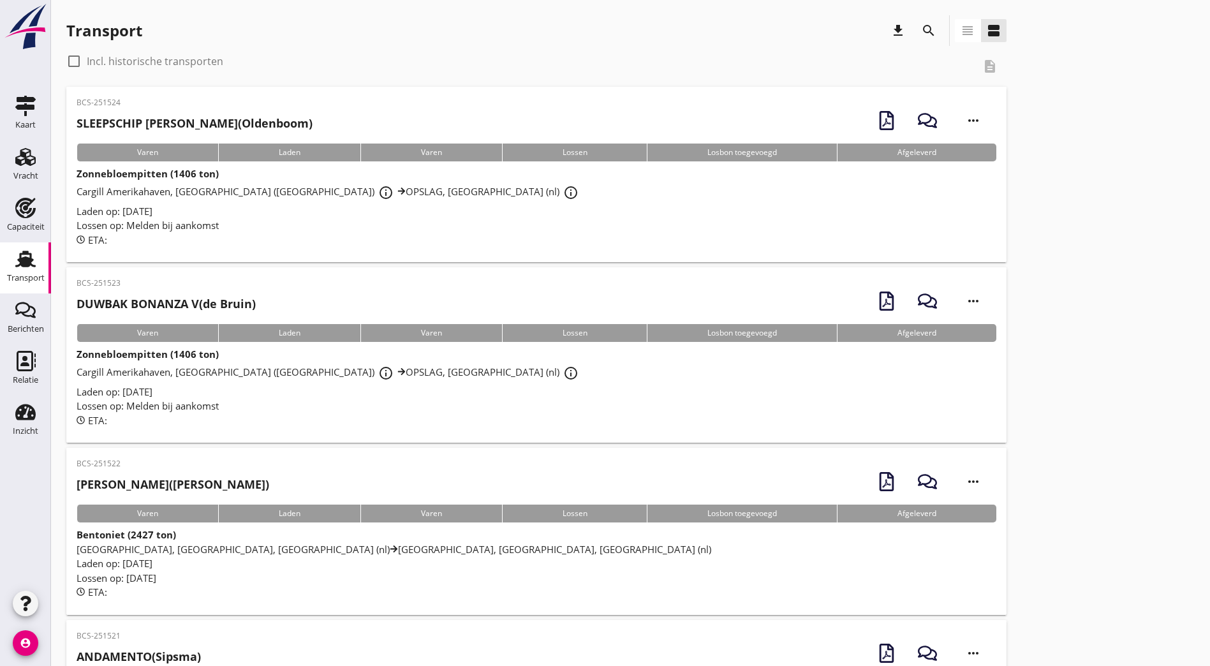
click at [152, 303] on strong "DUWBAK BONANZA V" at bounding box center [138, 303] width 122 height 15
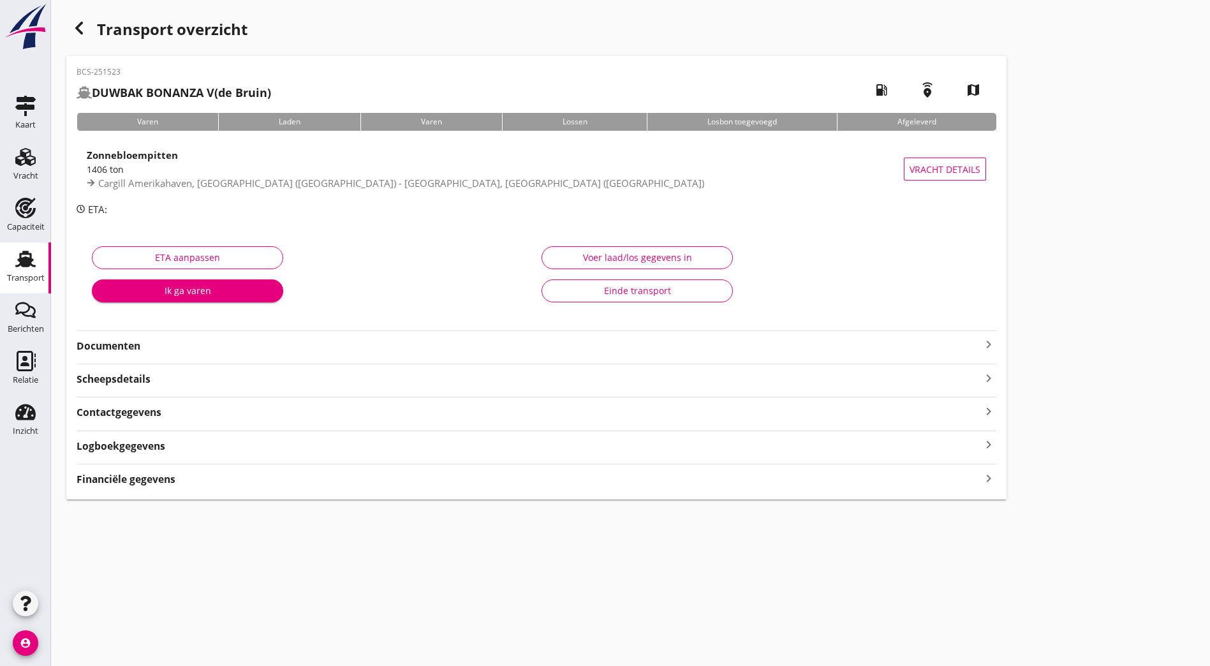
click at [333, 350] on strong "Documenten" at bounding box center [529, 346] width 904 height 15
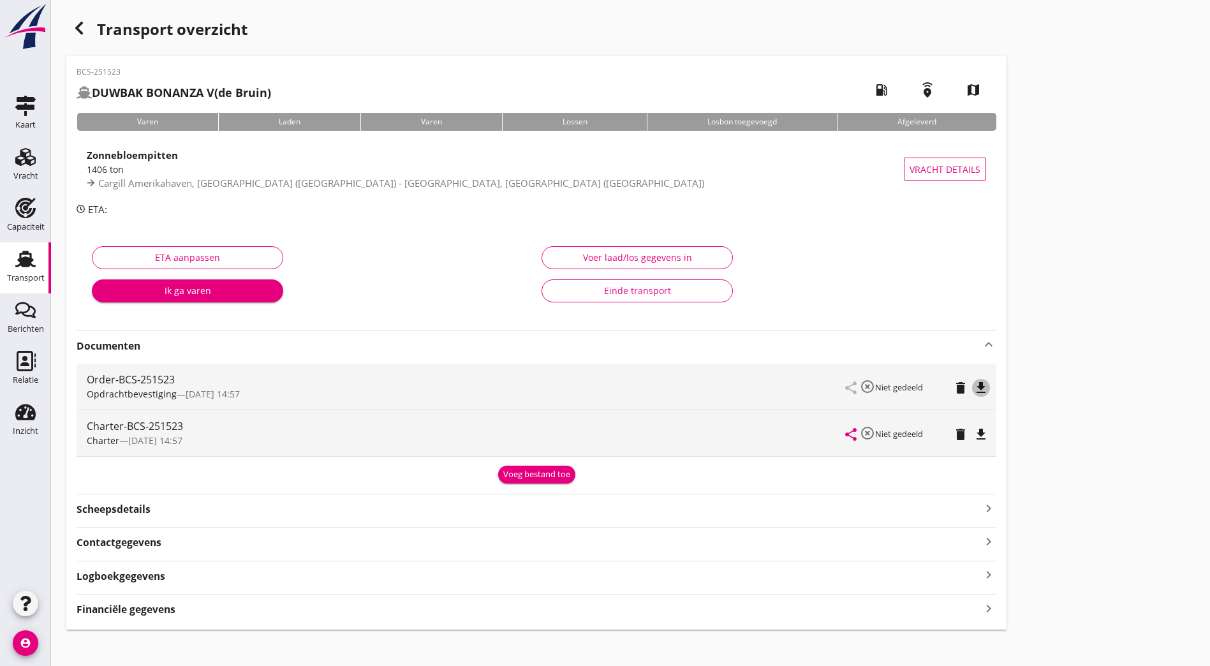
click at [972, 379] on button "file_download" at bounding box center [981, 388] width 18 height 18
click at [973, 430] on icon "file_download" at bounding box center [980, 434] width 15 height 15
click at [1031, 362] on div "Transport overzicht BCS-251523 DUWBAK BONANZA V (de Bruin) local_gas_station em…" at bounding box center [630, 322] width 1159 height 645
click at [20, 148] on icon "Vracht" at bounding box center [25, 157] width 20 height 20
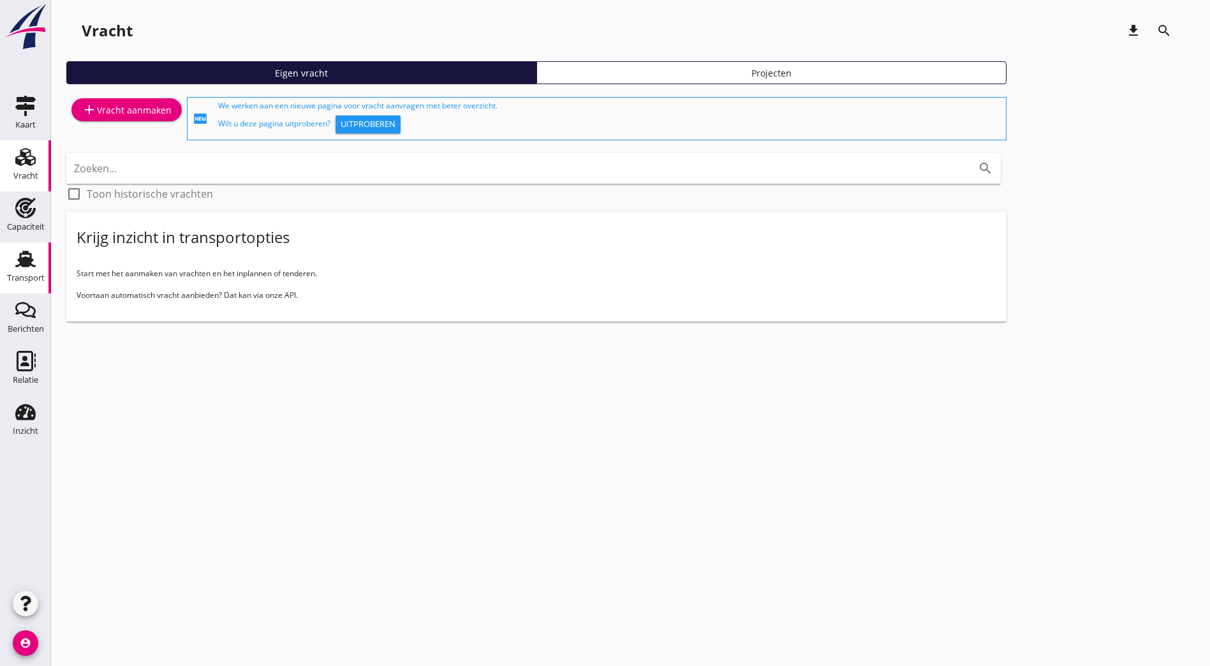
click at [15, 277] on div "Transport" at bounding box center [26, 278] width 38 height 8
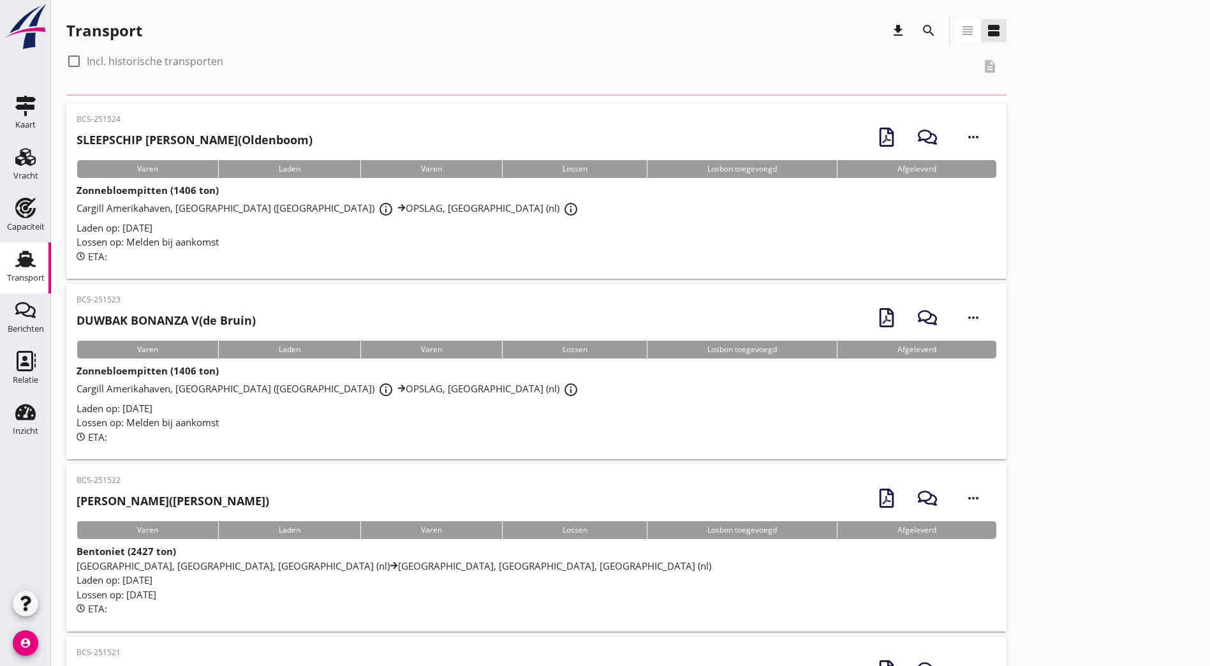
click at [913, 29] on div "search" at bounding box center [928, 30] width 31 height 31
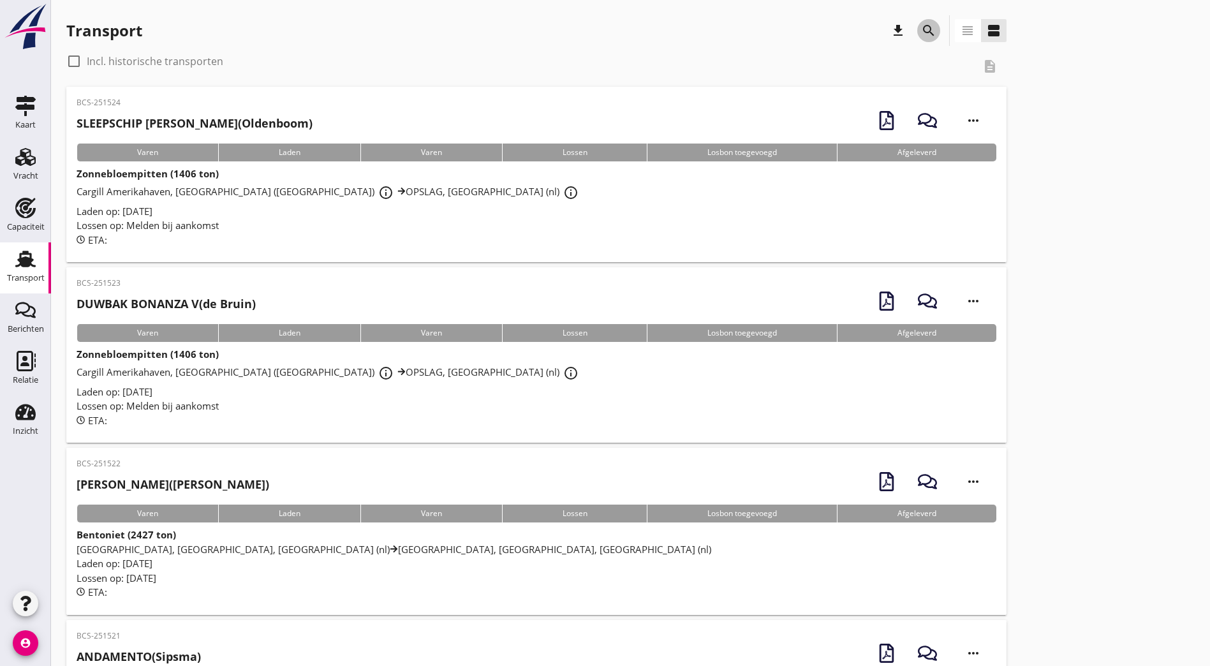
click at [917, 29] on div "search" at bounding box center [928, 30] width 23 height 15
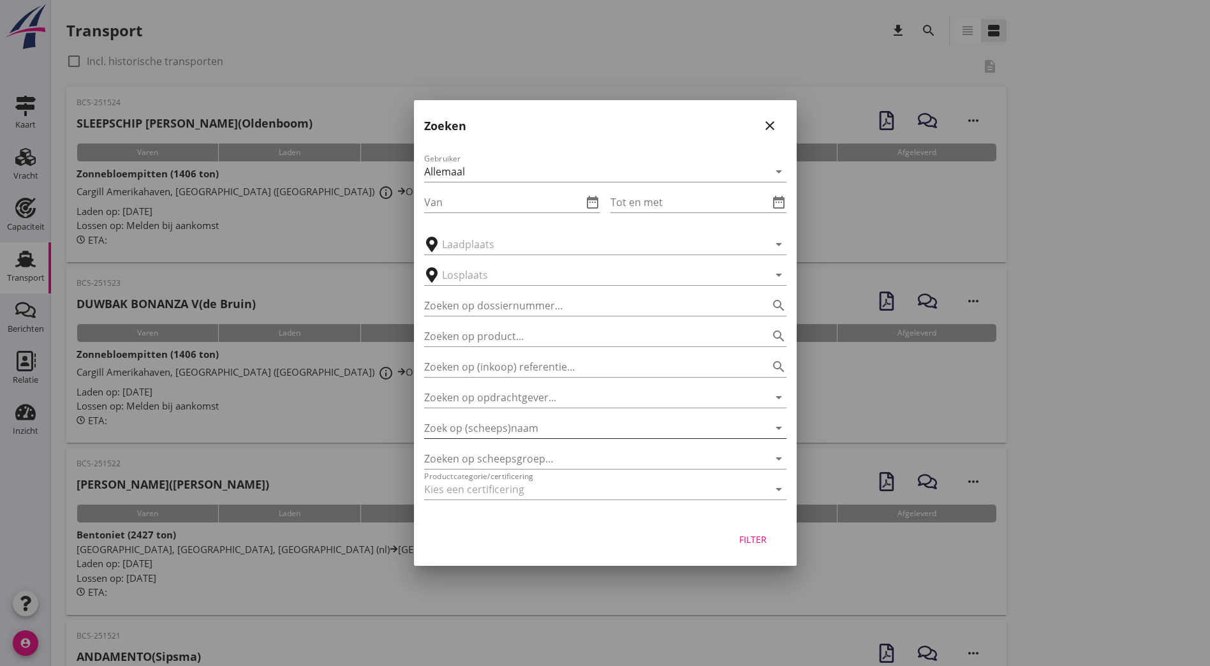
click at [488, 432] on input "Zoek op (scheeps)naam" at bounding box center [587, 428] width 327 height 20
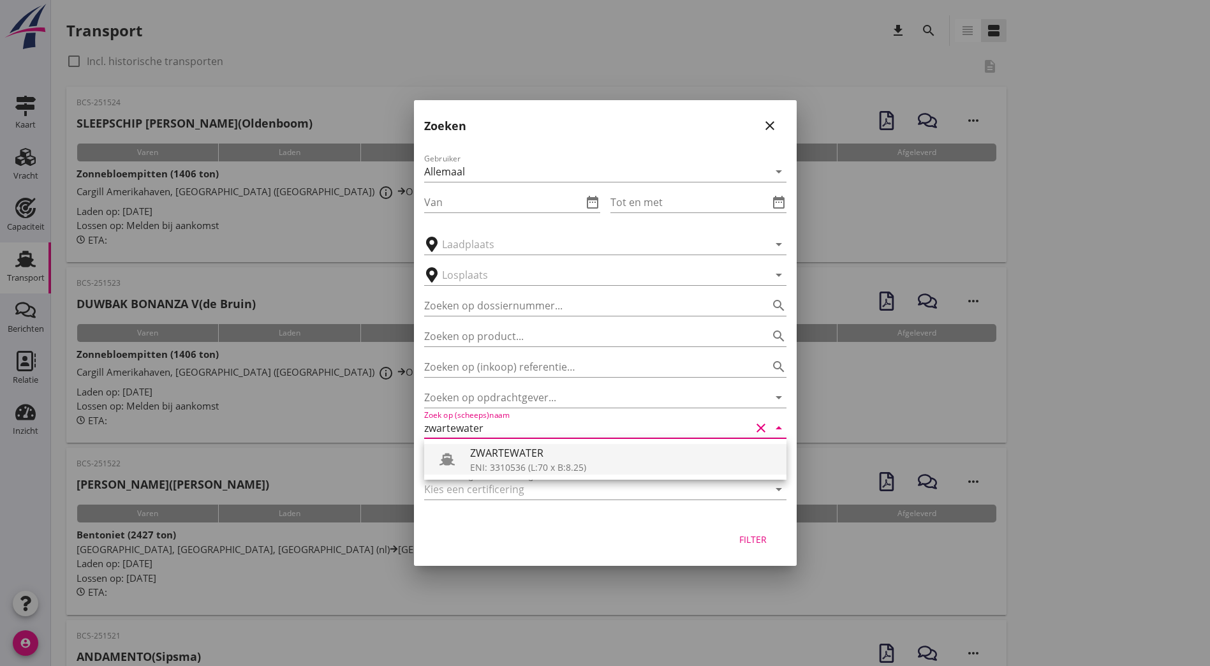
click at [530, 466] on div "ENI: 3310536 (L:70 x B:8.25)" at bounding box center [623, 466] width 306 height 13
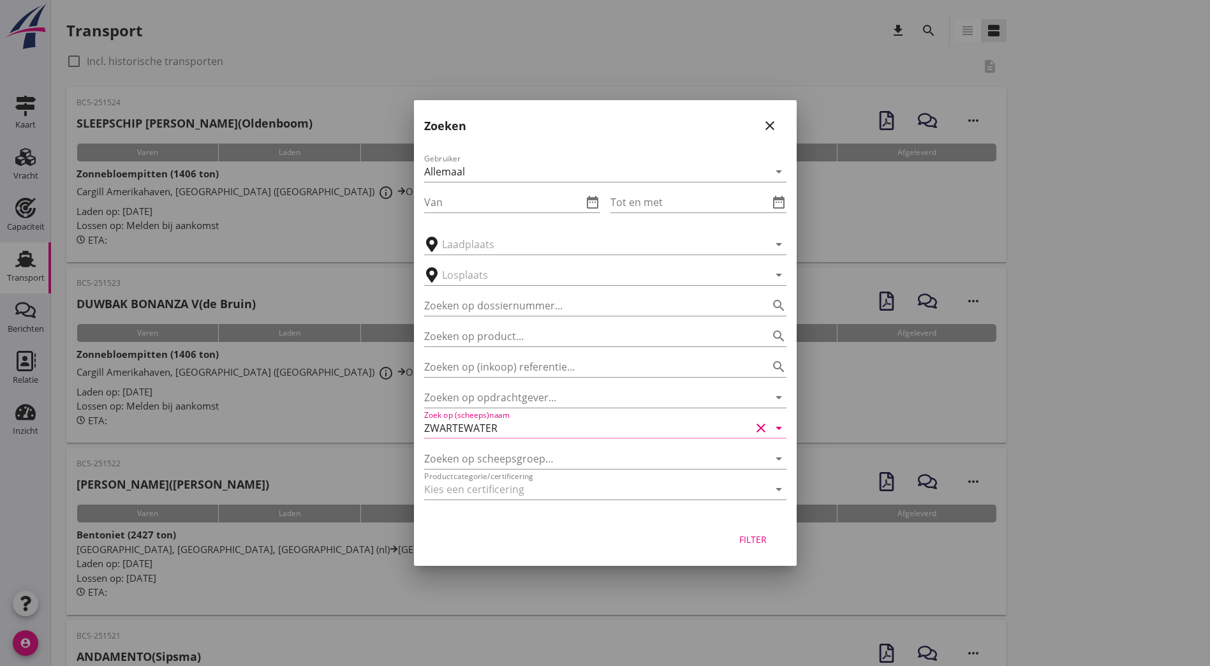
click at [765, 538] on div "Filter" at bounding box center [753, 538] width 36 height 13
type input "ZWARTEWATER"
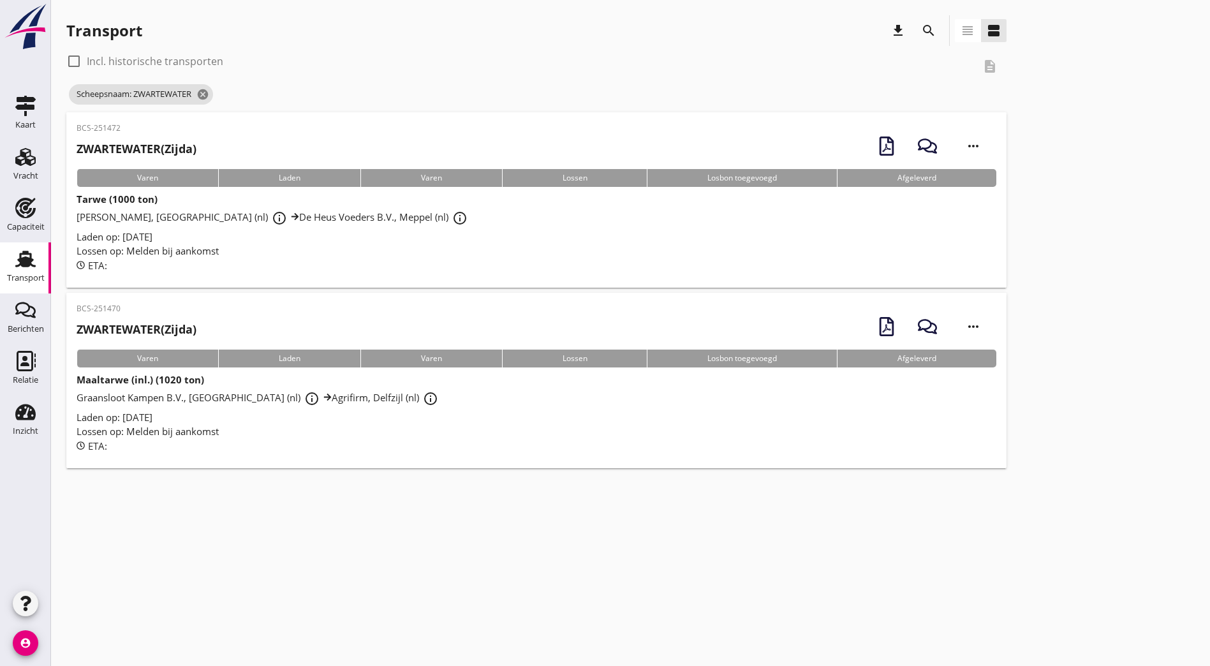
click at [145, 140] on h2 "ZWARTEWATER (Zijda)" at bounding box center [137, 148] width 120 height 17
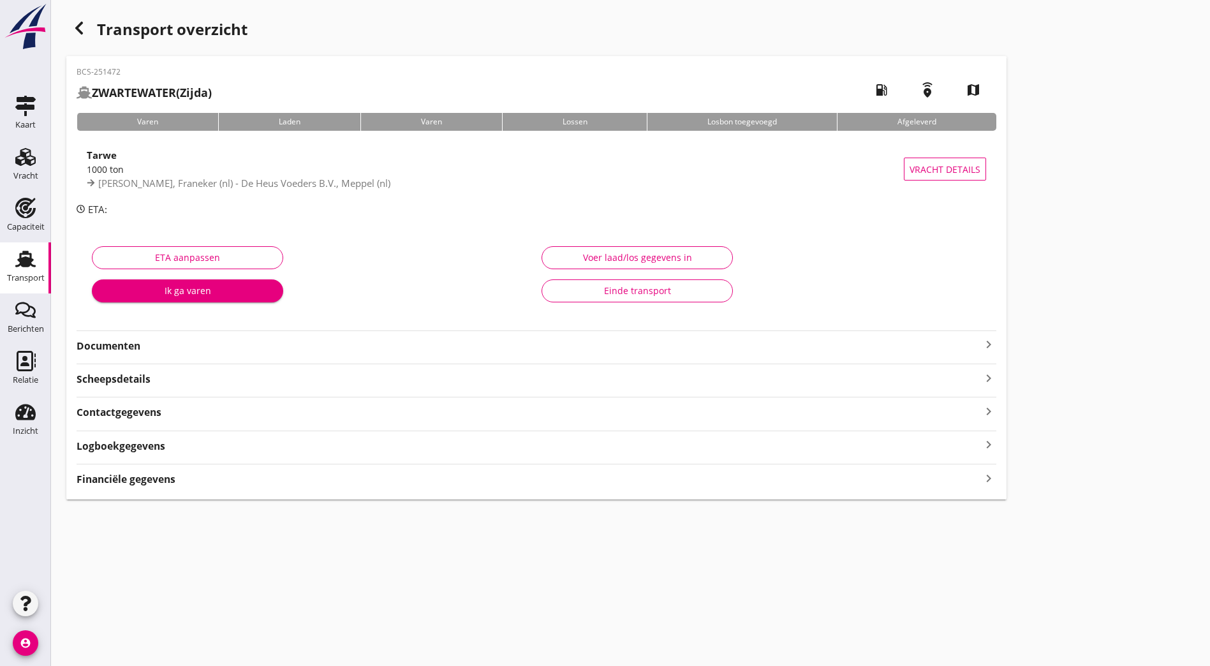
click at [152, 344] on strong "Documenten" at bounding box center [529, 346] width 904 height 15
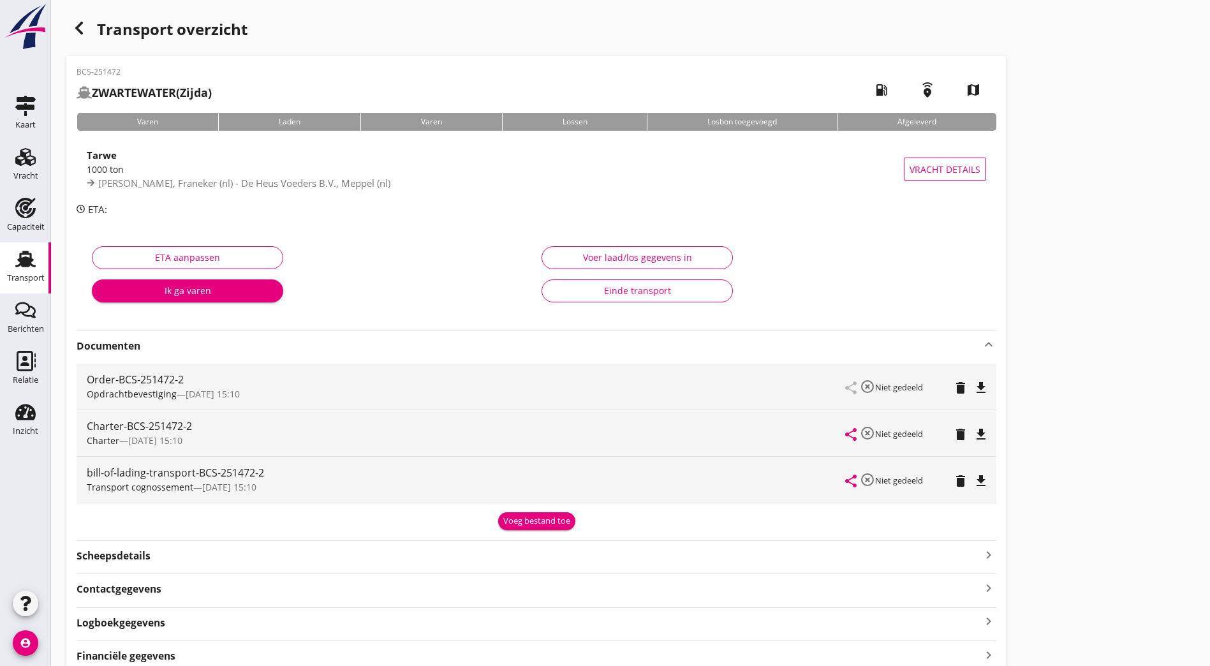
click at [973, 436] on icon "file_download" at bounding box center [980, 434] width 15 height 15
click at [82, 34] on icon "button" at bounding box center [78, 27] width 15 height 15
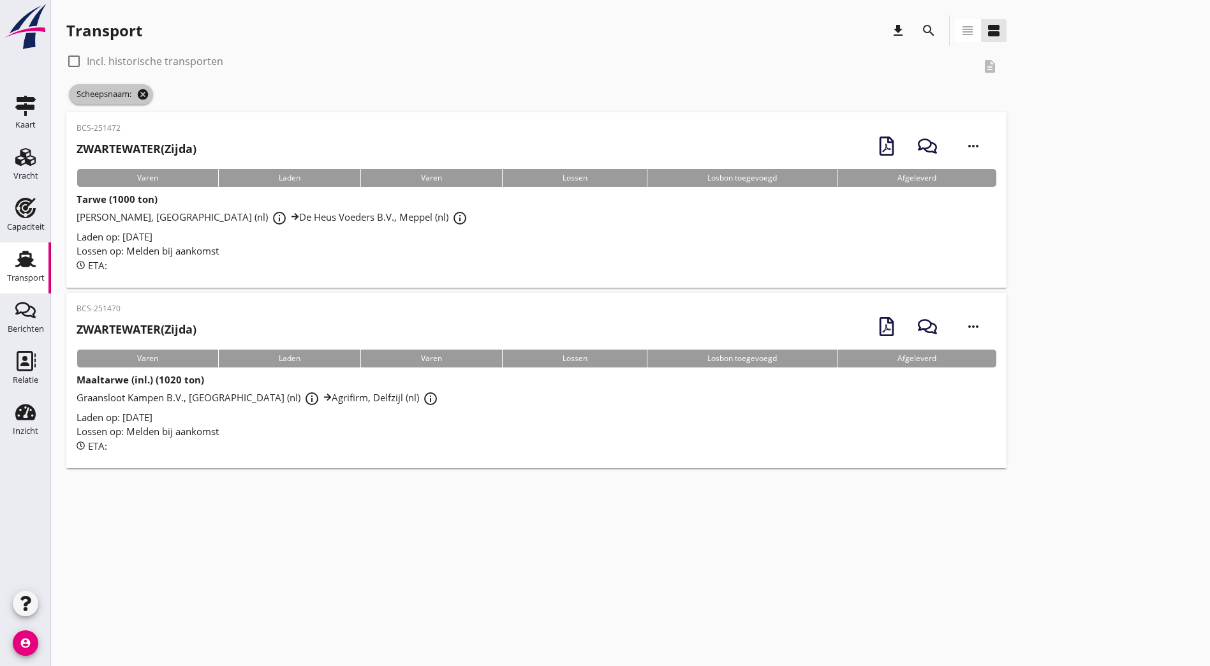
click at [143, 93] on icon "cancel" at bounding box center [142, 94] width 13 height 13
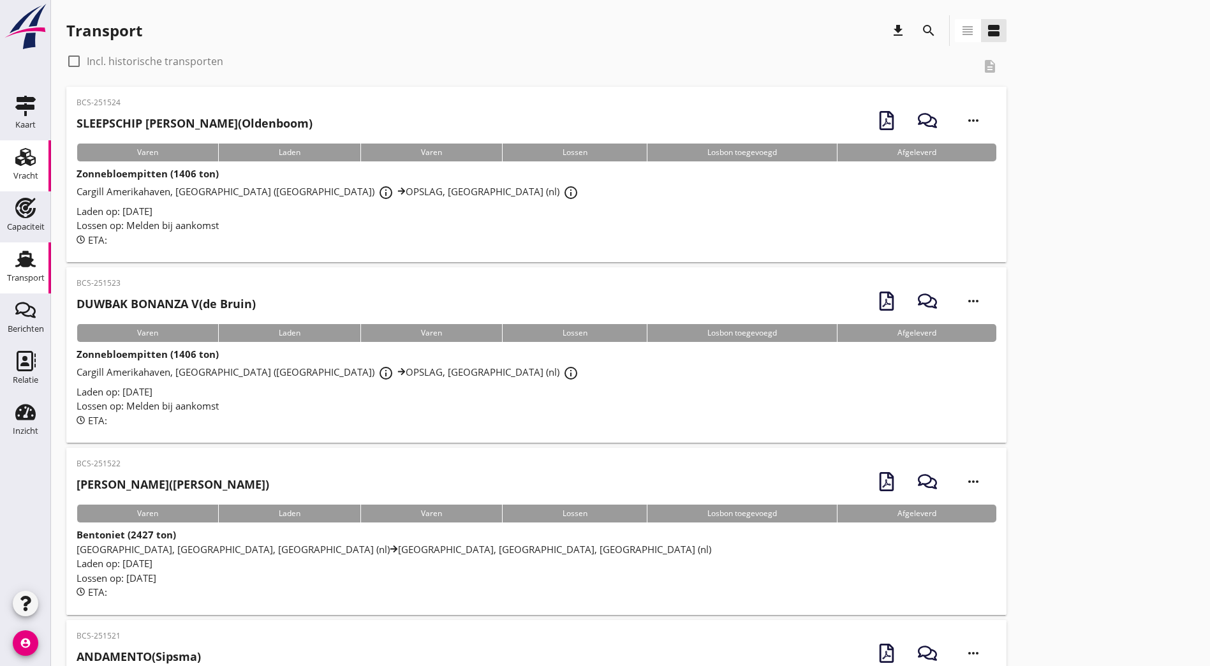
click at [15, 161] on use at bounding box center [25, 157] width 20 height 18
